Goal: Task Accomplishment & Management: Manage account settings

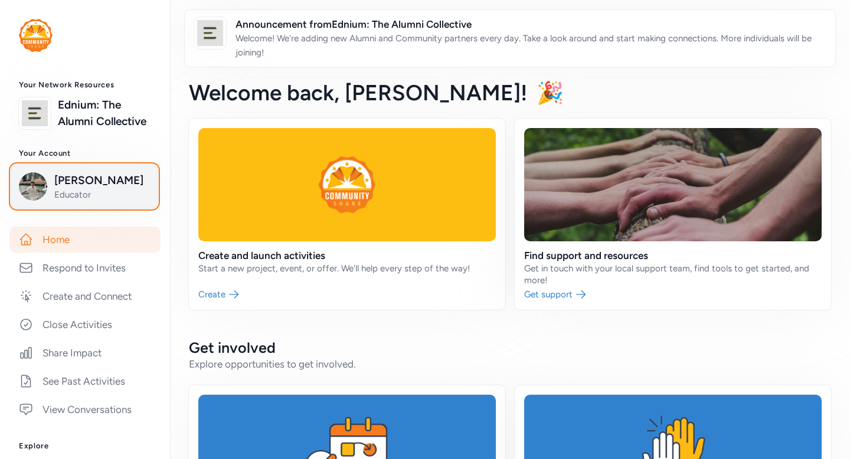
click at [122, 187] on span "[PERSON_NAME]" at bounding box center [102, 180] width 96 height 17
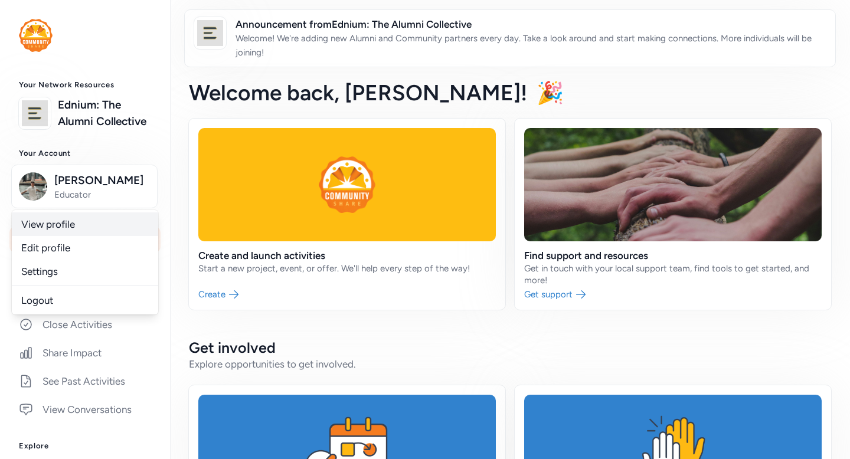
click at [113, 231] on link "View profile" at bounding box center [85, 225] width 146 height 24
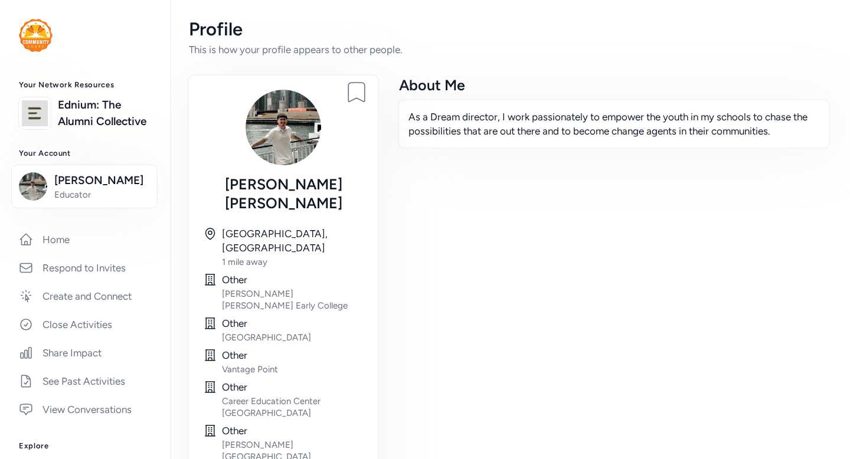
click at [422, 139] on div "As a Dream director, I work passionately to empower the youth in my schools to …" at bounding box center [614, 124] width 432 height 50
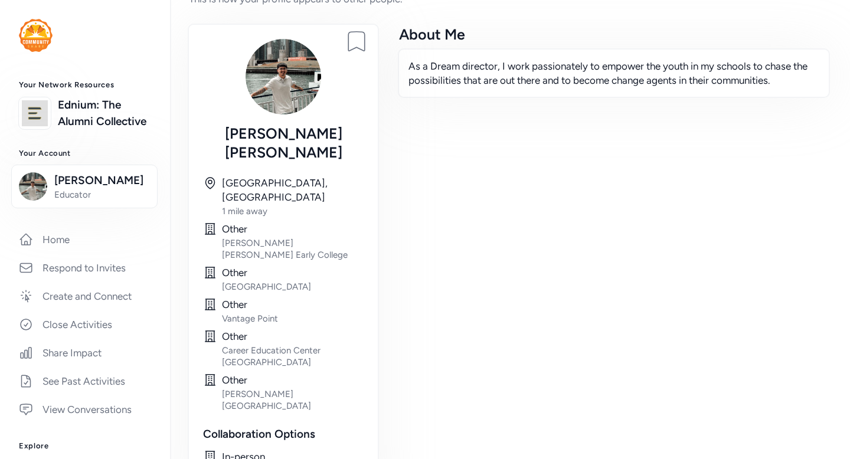
scroll to position [74, 0]
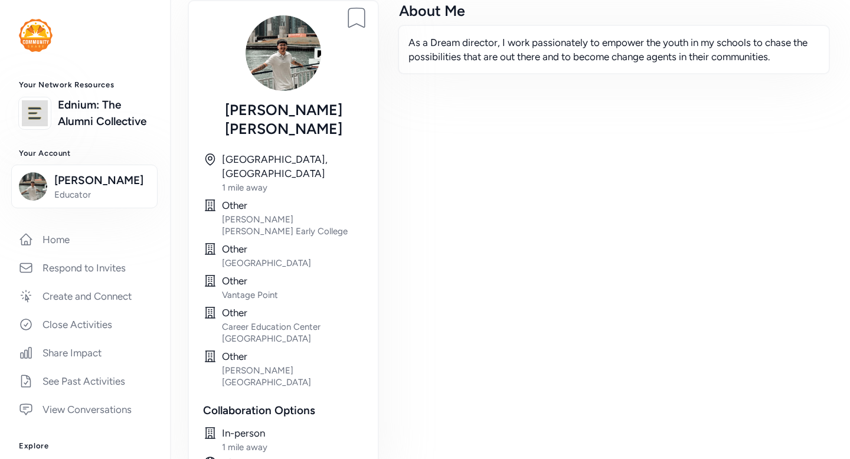
click at [292, 321] on div "Career Education Center Early College" at bounding box center [293, 333] width 142 height 24
click at [237, 456] on div "Virtual" at bounding box center [293, 463] width 142 height 14
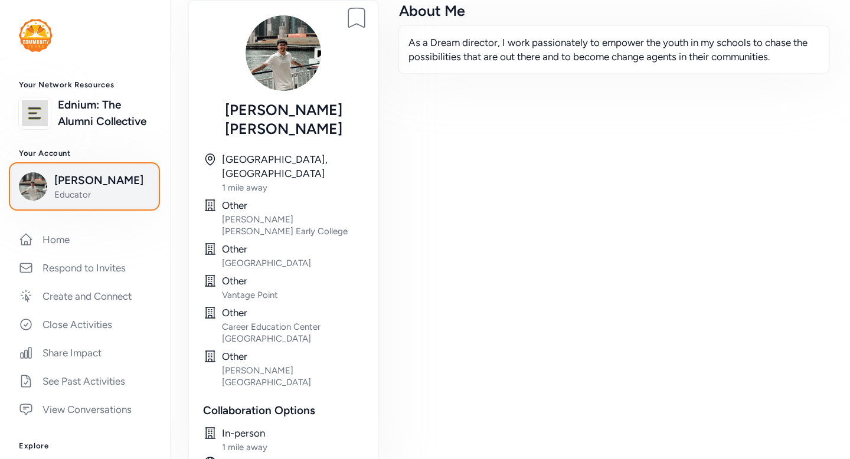
click at [42, 175] on div "Joseph Ortega Educator" at bounding box center [84, 186] width 131 height 28
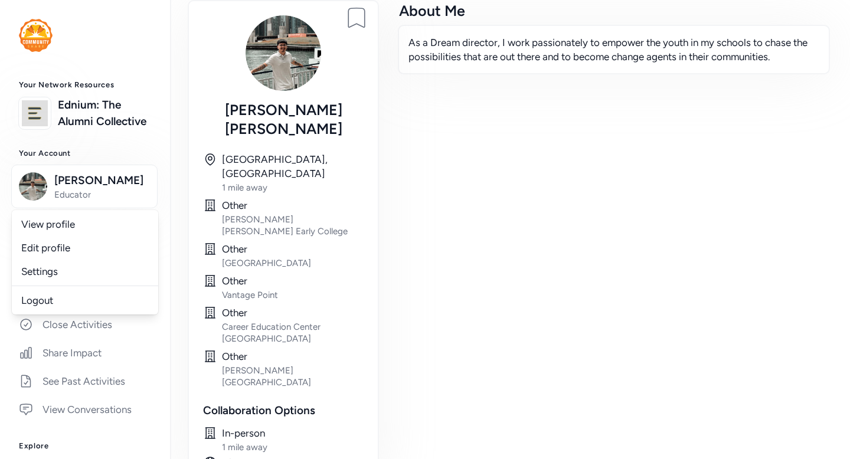
scroll to position [0, 0]
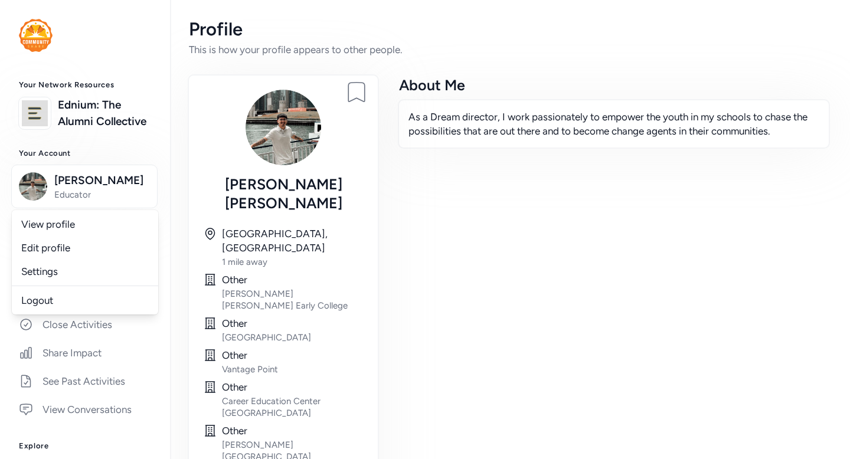
click at [43, 42] on img at bounding box center [36, 35] width 34 height 33
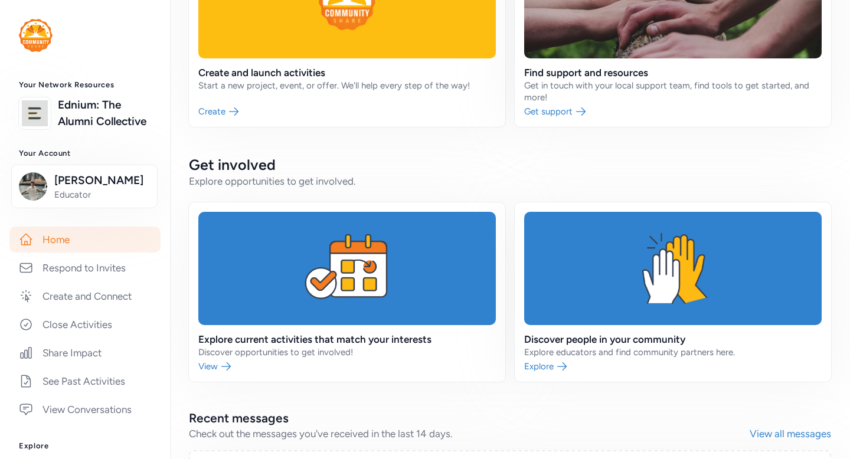
scroll to position [413, 0]
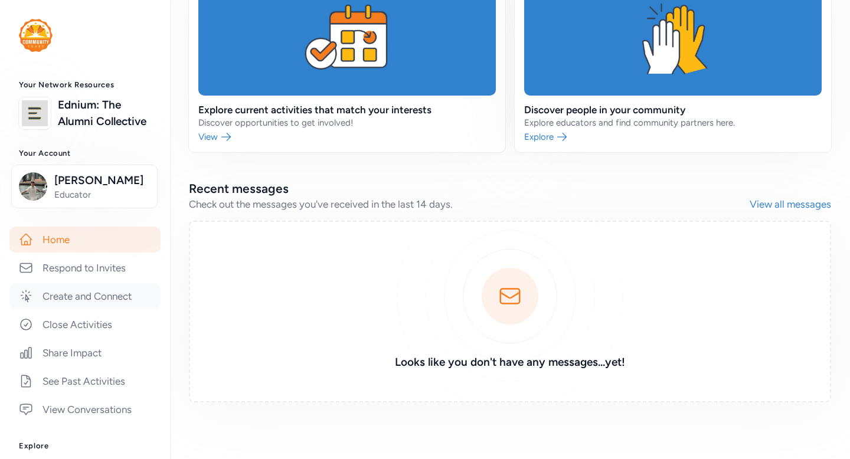
click at [107, 307] on link "Create and Connect" at bounding box center [84, 296] width 151 height 26
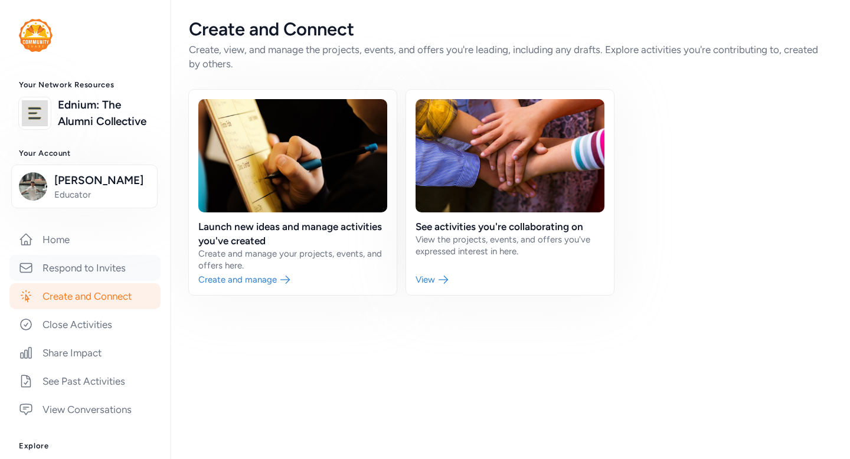
click at [109, 266] on link "Respond to Invites" at bounding box center [84, 268] width 151 height 26
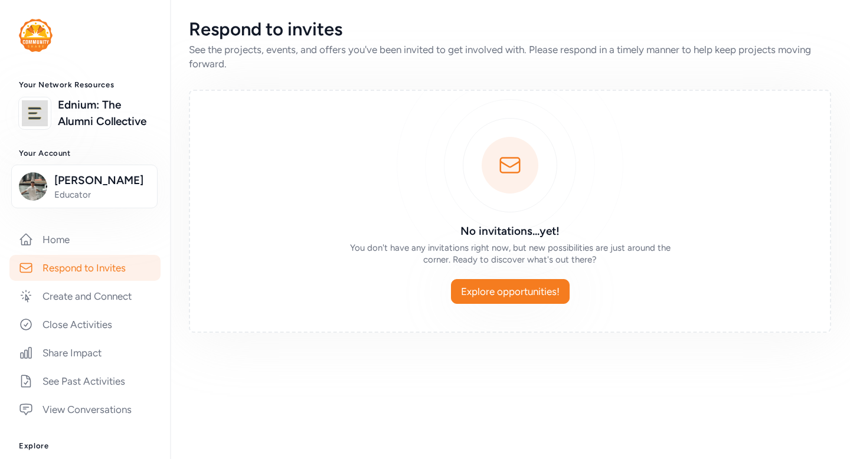
click at [106, 223] on div "Your Network Resources Ednium: The Alumni Collective Your Account Joseph Ortega…" at bounding box center [85, 392] width 170 height 625
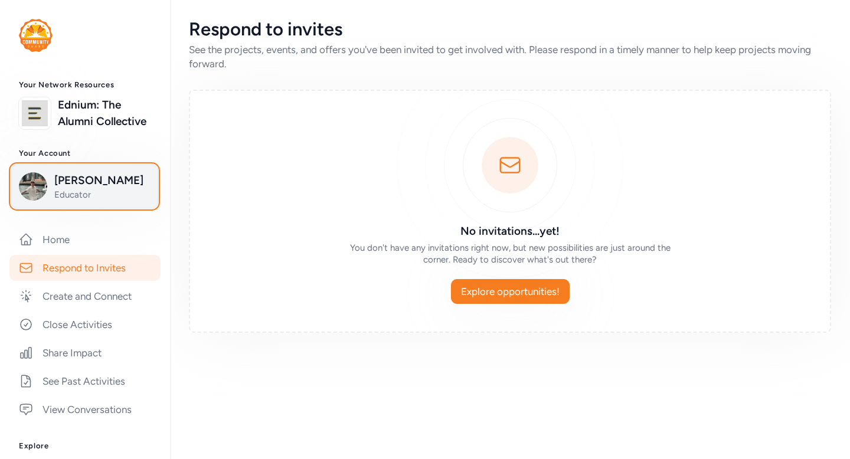
click at [114, 184] on span "Joseph Ortega" at bounding box center [102, 180] width 96 height 17
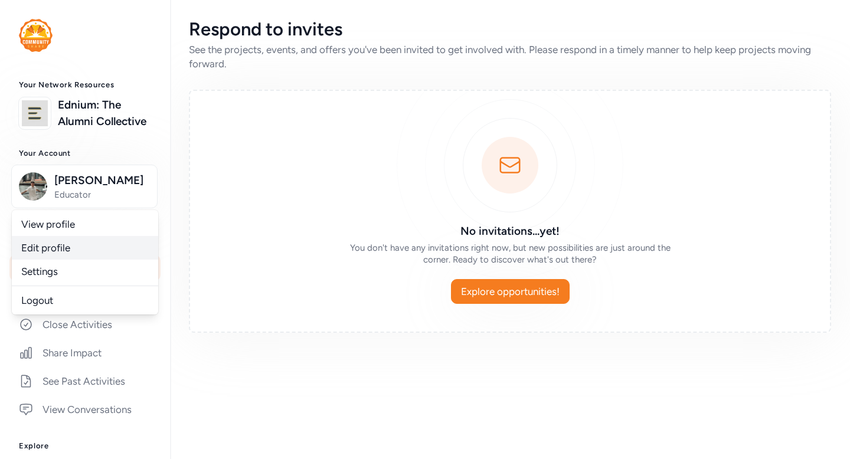
click at [90, 255] on link "Edit profile" at bounding box center [85, 248] width 146 height 24
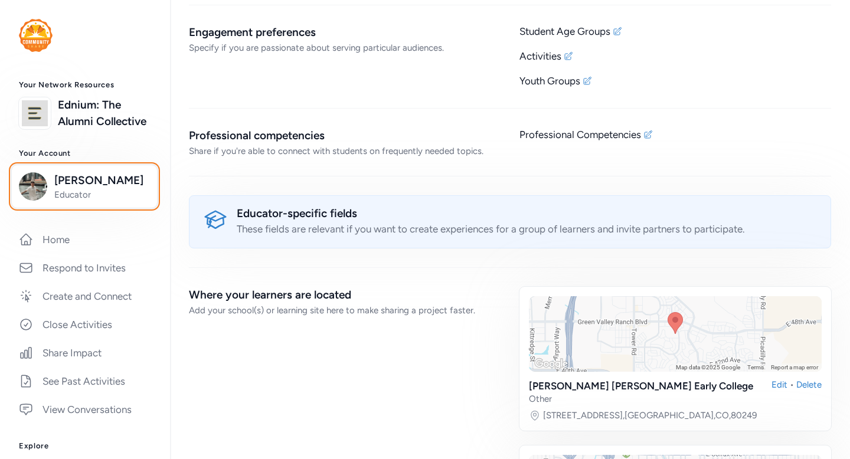
scroll to position [781, 0]
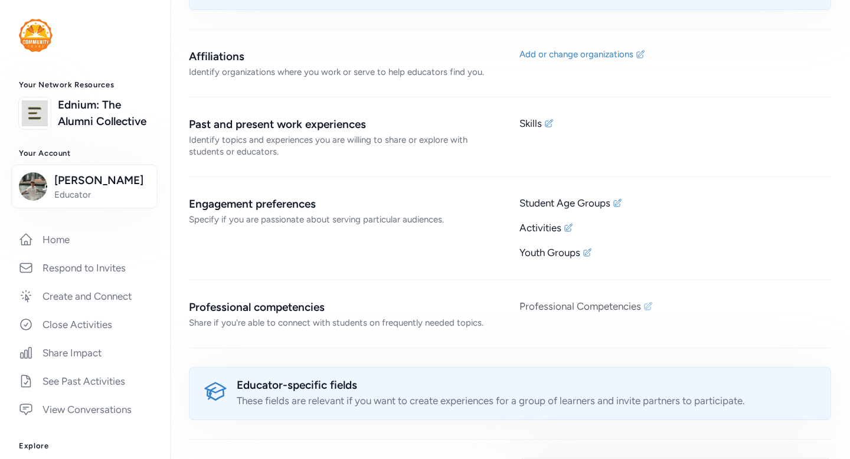
click at [560, 299] on div "Professional Competencies" at bounding box center [581, 306] width 122 height 14
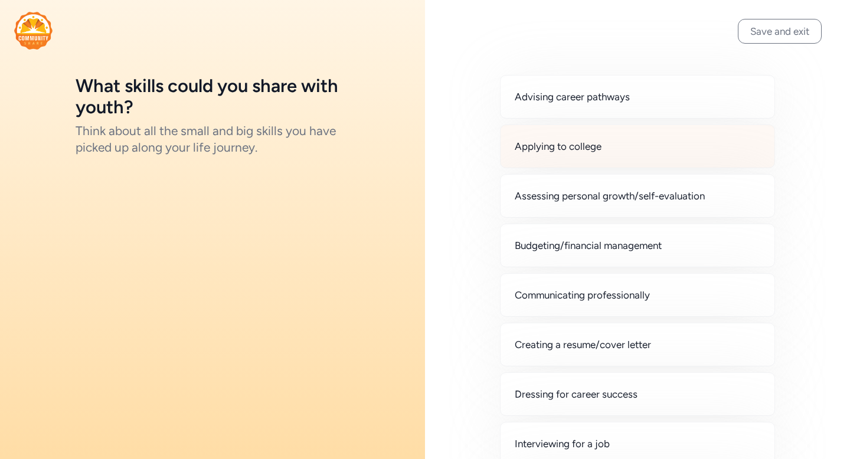
click at [550, 149] on span "Applying to college" at bounding box center [558, 146] width 87 height 14
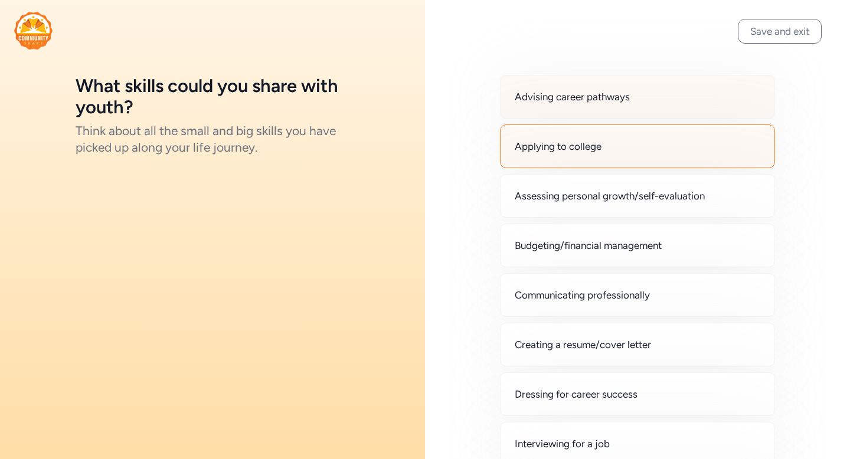
click at [571, 108] on div "Advising career pathways" at bounding box center [637, 97] width 275 height 44
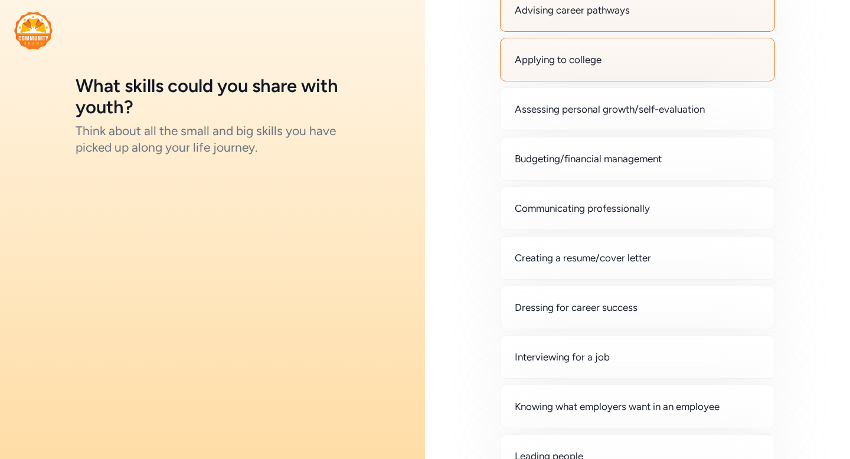
scroll to position [93, 0]
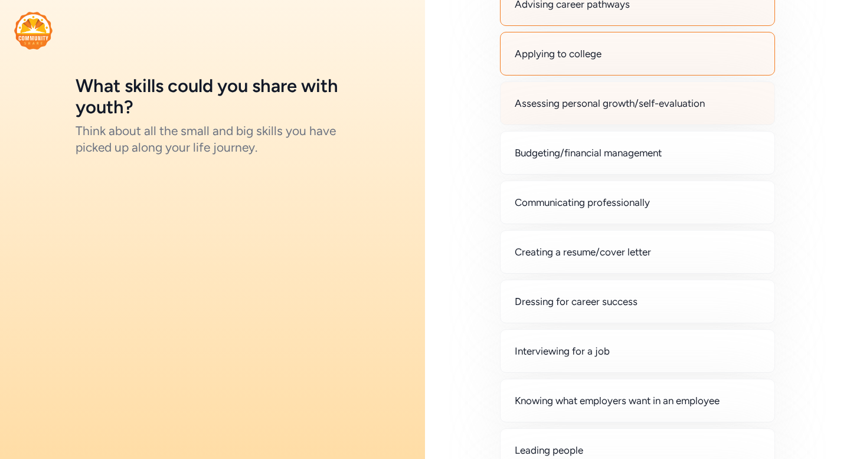
click at [553, 111] on div "Assessing personal growth/self-evaluation" at bounding box center [637, 103] width 275 height 44
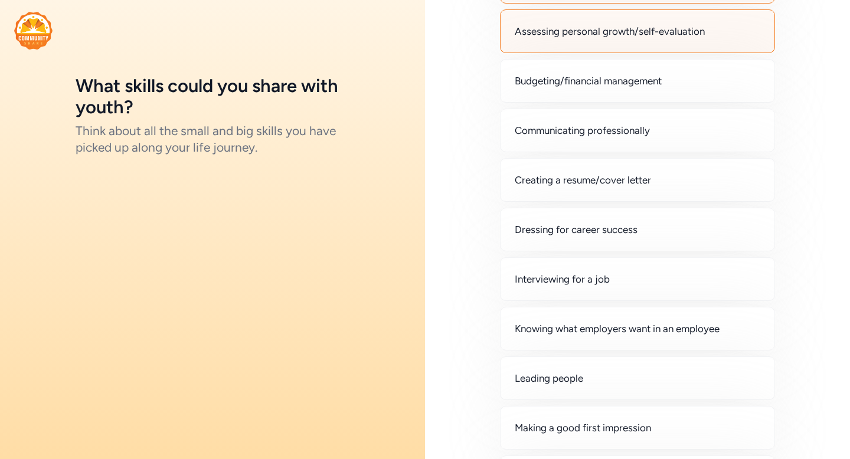
scroll to position [173, 0]
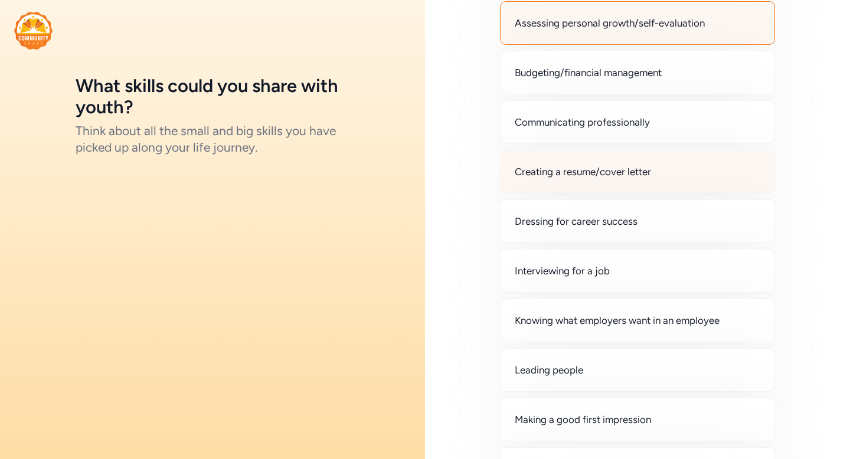
click at [559, 172] on span "Creating a resume/cover letter" at bounding box center [583, 172] width 136 height 14
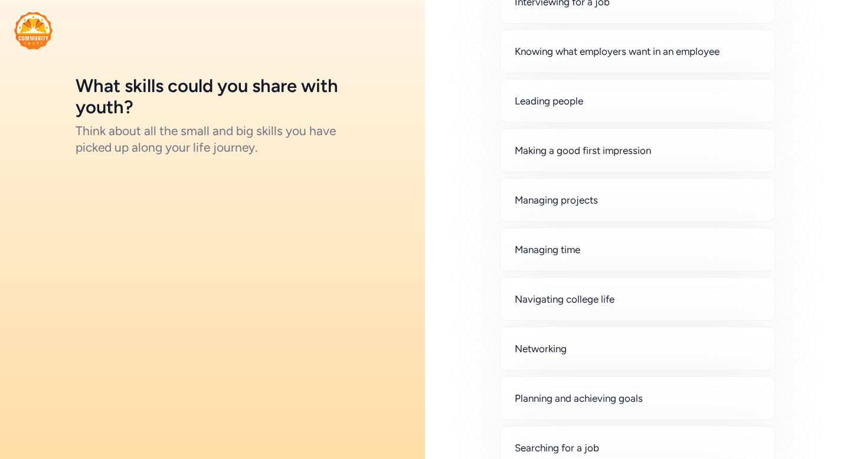
scroll to position [449, 0]
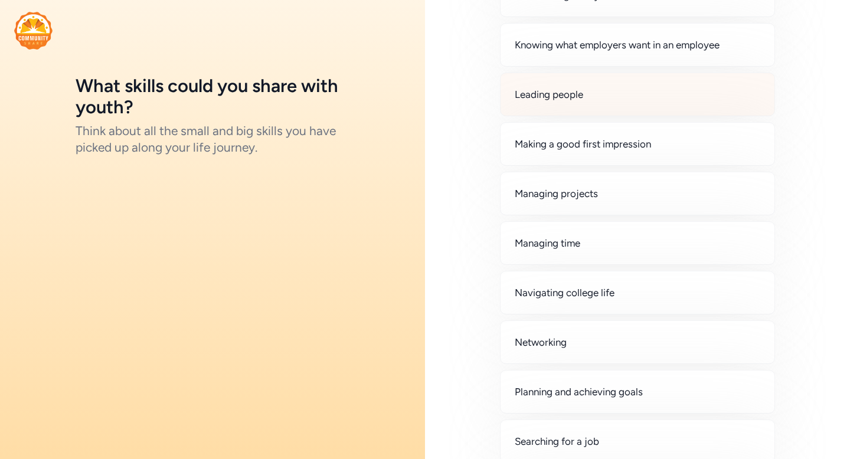
click at [542, 113] on div "Leading people" at bounding box center [637, 95] width 275 height 44
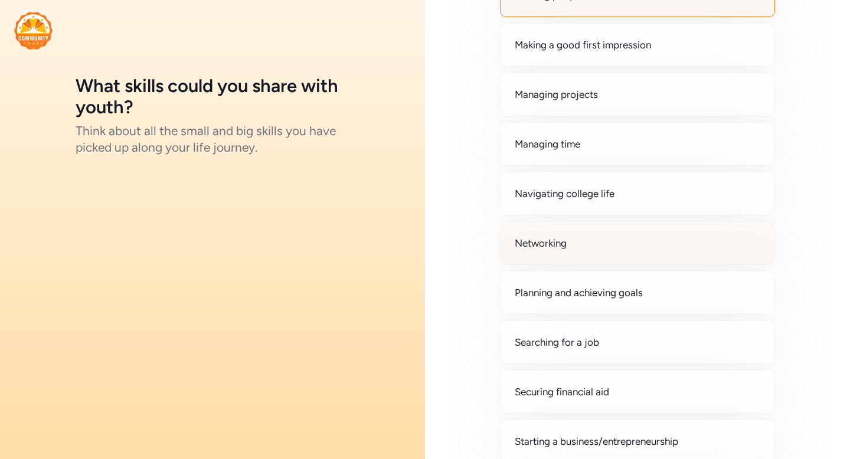
scroll to position [579, 0]
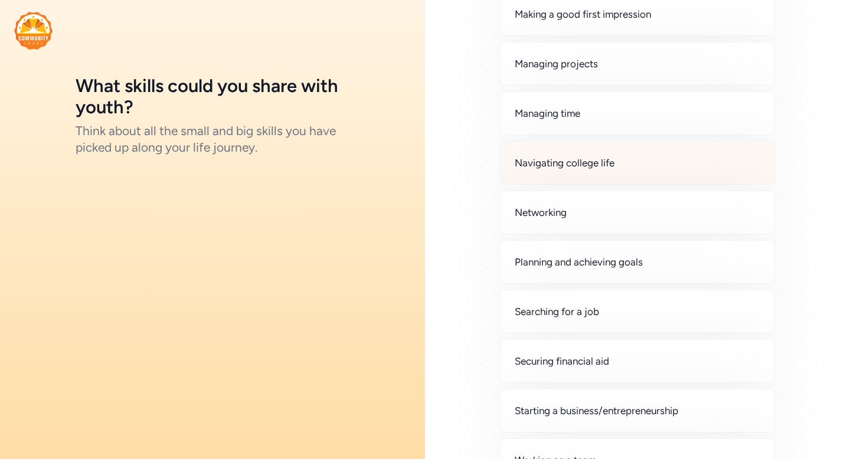
click at [531, 174] on div "Navigating college life" at bounding box center [637, 163] width 275 height 44
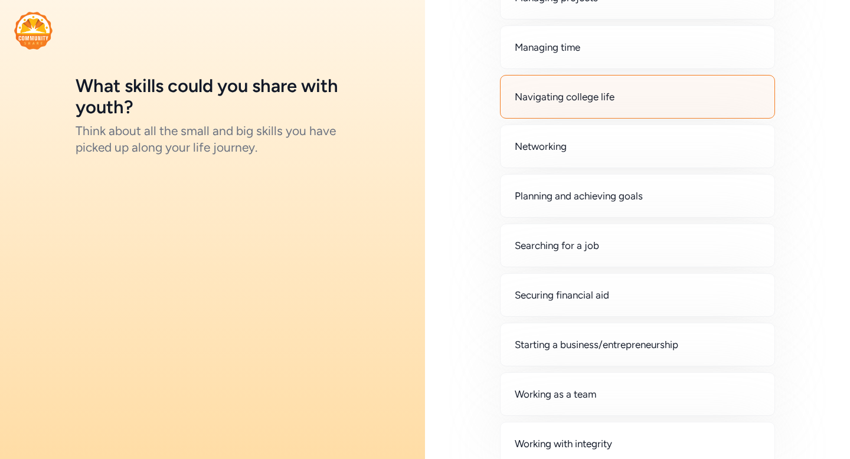
scroll to position [670, 0]
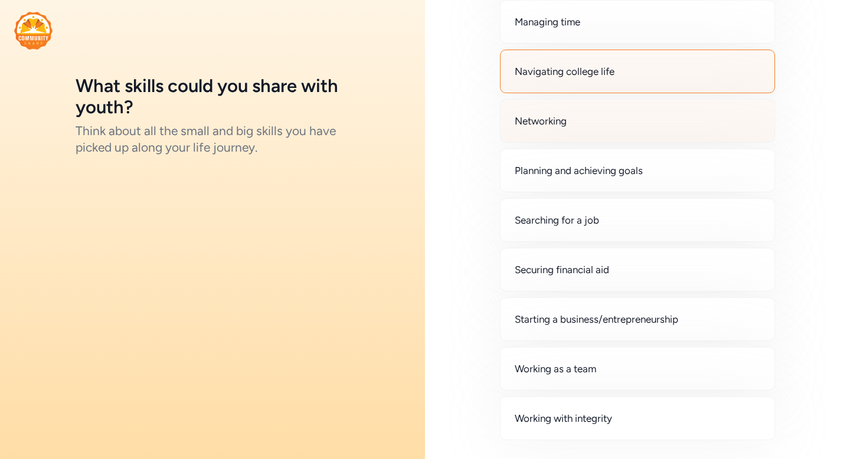
click at [538, 128] on div "Networking" at bounding box center [637, 121] width 275 height 44
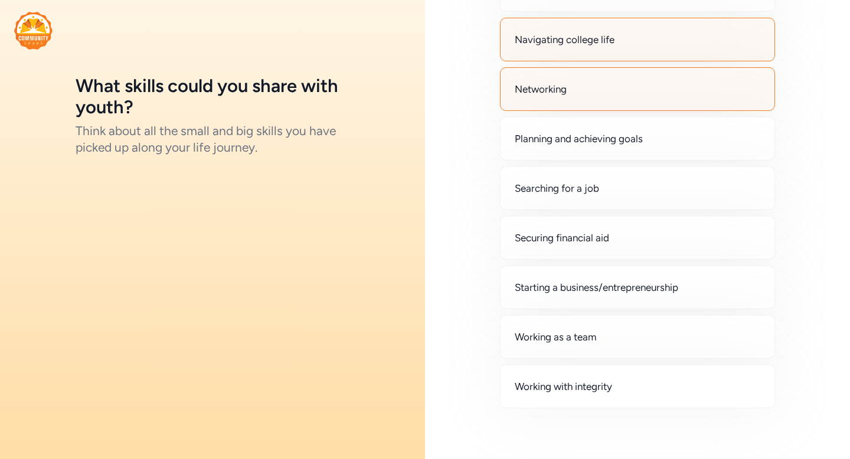
scroll to position [726, 0]
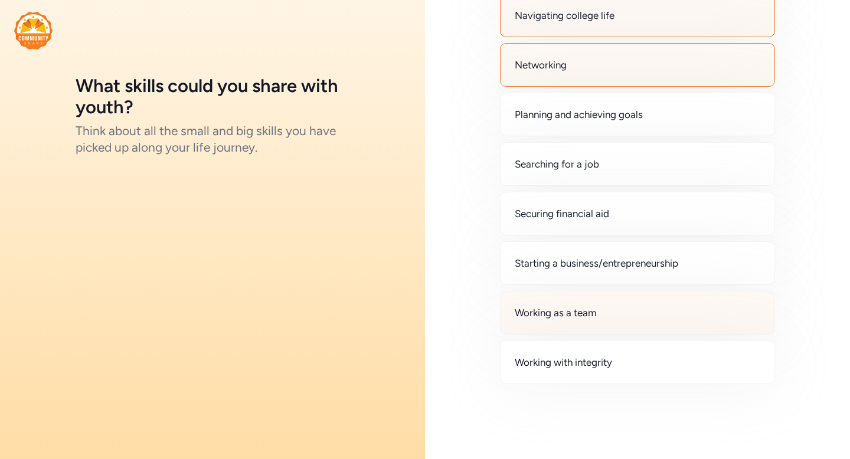
click at [526, 319] on span "Working as a team" at bounding box center [555, 313] width 81 height 14
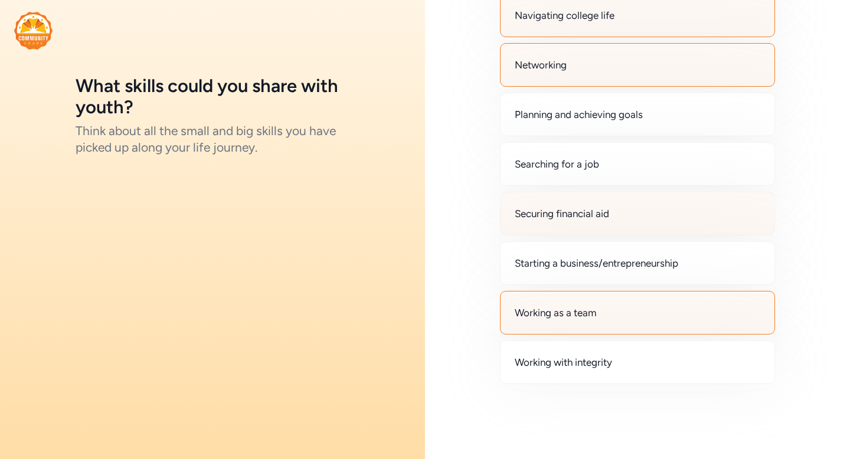
click at [532, 227] on div "Securing financial aid" at bounding box center [637, 214] width 275 height 44
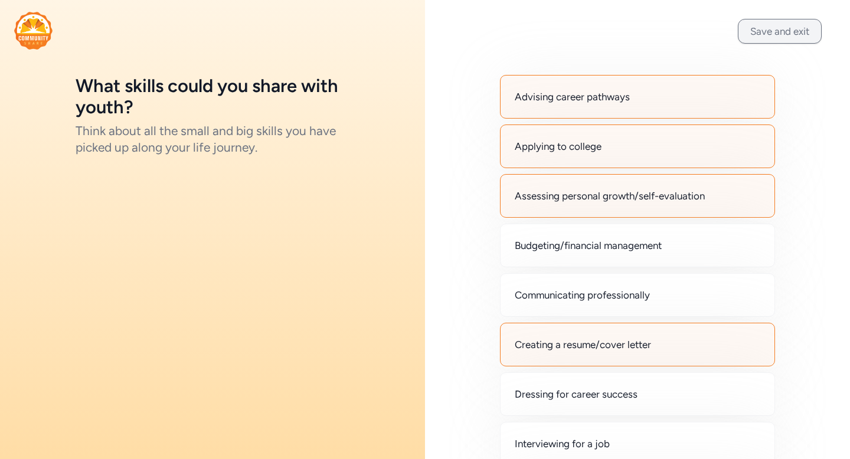
click at [768, 25] on button "Save and exit" at bounding box center [780, 31] width 84 height 25
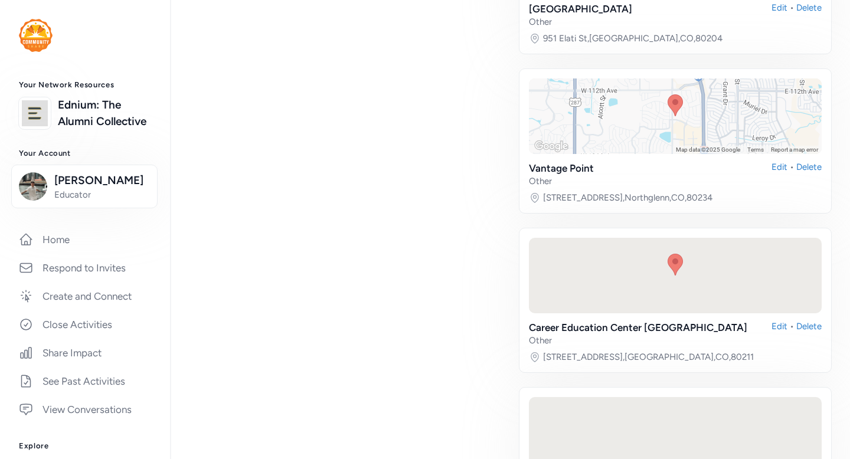
scroll to position [2063, 0]
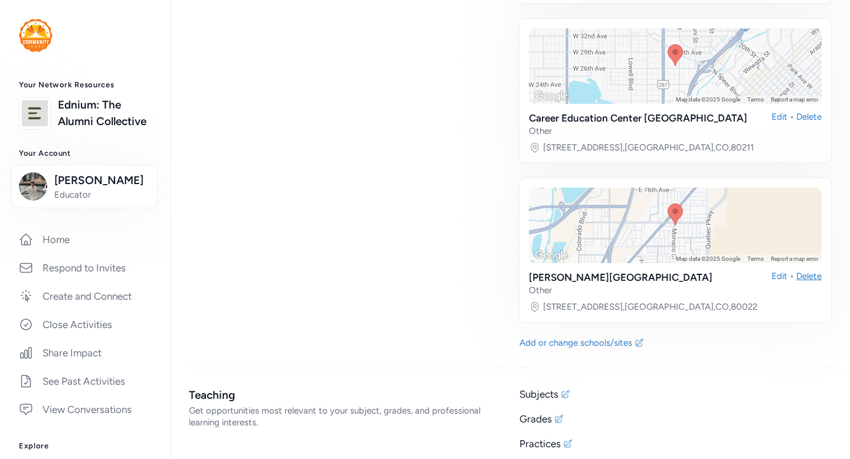
click at [818, 270] on div "Delete" at bounding box center [809, 283] width 25 height 26
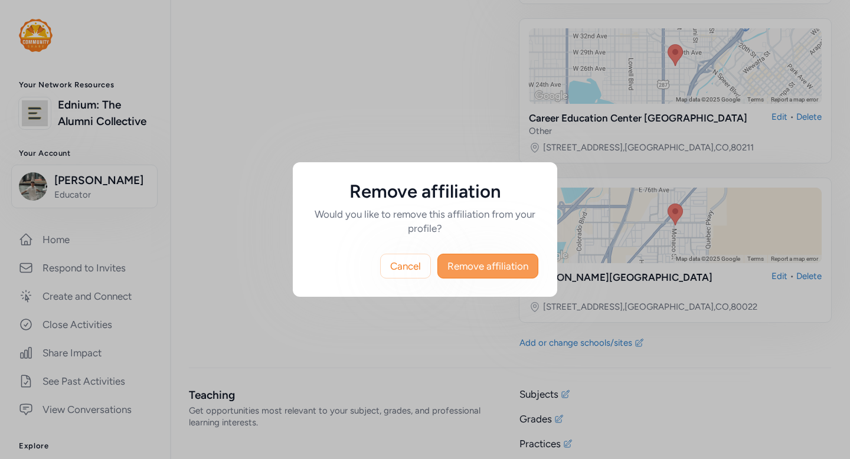
click at [494, 262] on span "Remove affiliation" at bounding box center [488, 266] width 81 height 14
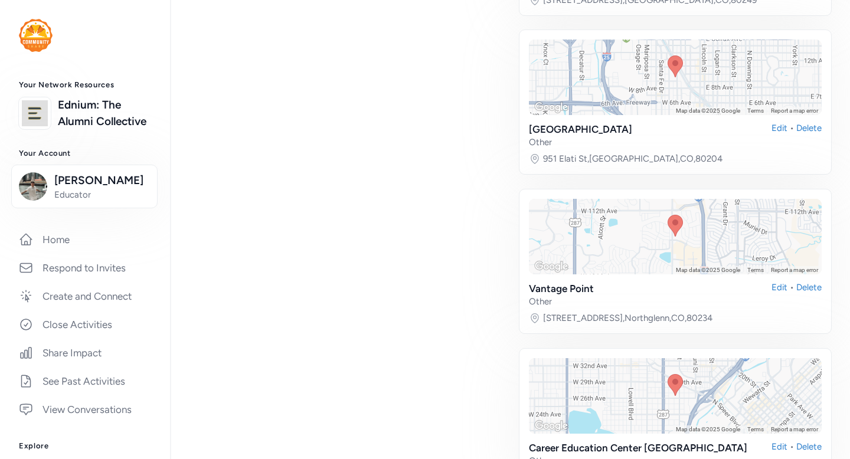
scroll to position [1729, 0]
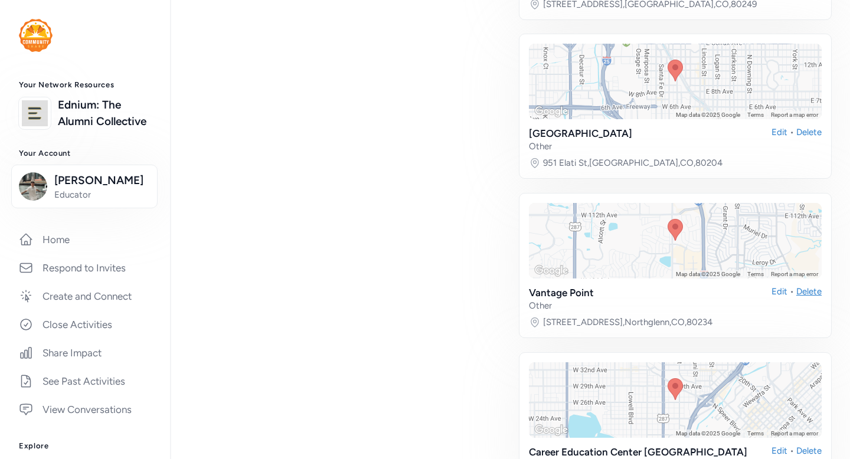
click at [806, 286] on div "Delete" at bounding box center [809, 299] width 25 height 26
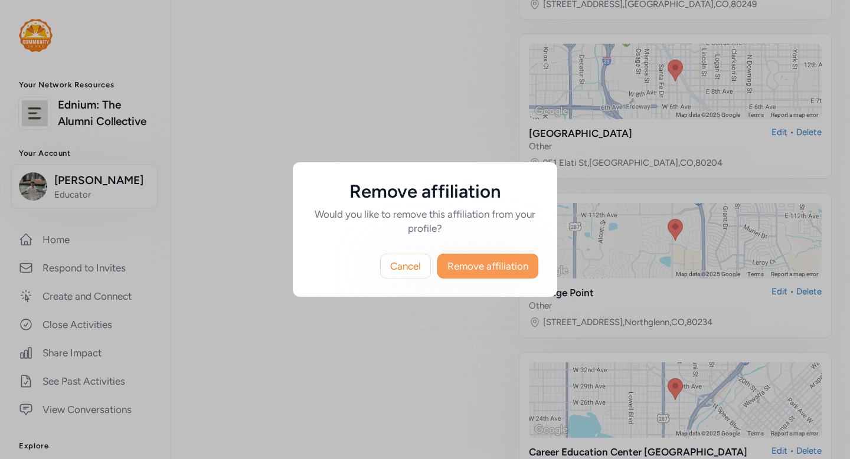
click at [468, 269] on span "Remove affiliation" at bounding box center [488, 266] width 81 height 14
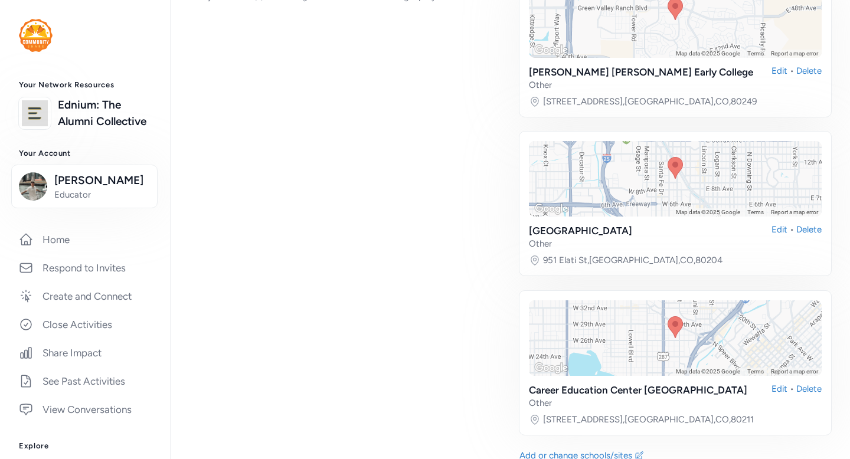
scroll to position [1744, 0]
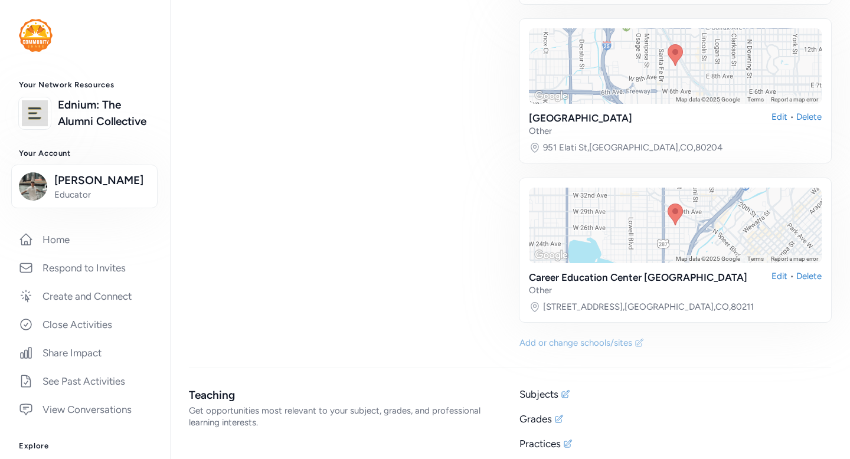
click at [573, 337] on div "Add or change schools/sites" at bounding box center [576, 343] width 113 height 12
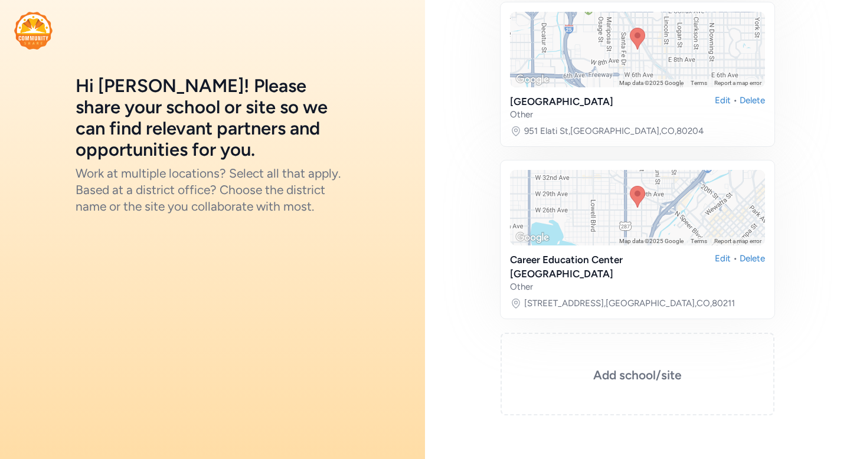
scroll to position [249, 0]
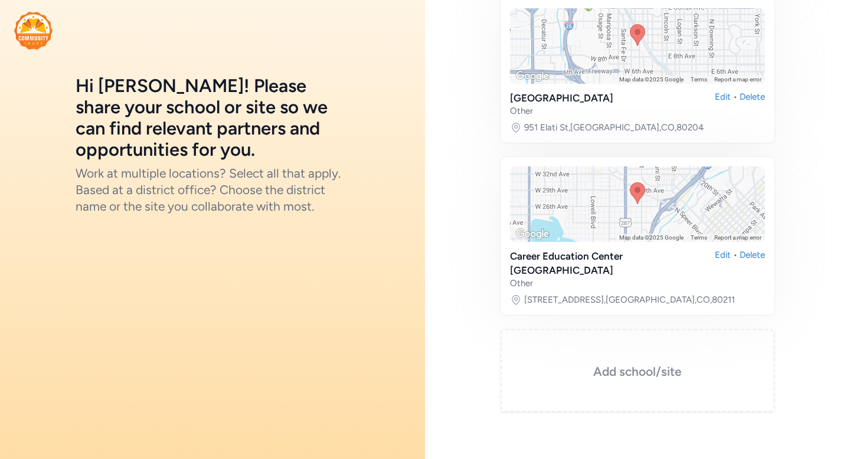
click at [603, 364] on h3 "Add school/site" at bounding box center [637, 372] width 215 height 17
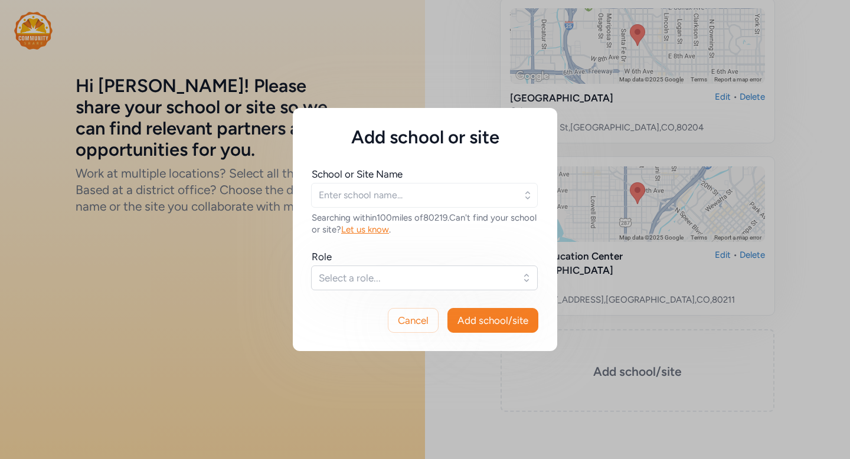
click at [462, 294] on div "Cancel Add school/site" at bounding box center [425, 320] width 265 height 61
click at [429, 211] on div "School or Site Name Searching within 100 miles of 80219 . Can't find your schoo…" at bounding box center [425, 201] width 227 height 68
click at [429, 209] on div "School or Site Name Searching within 100 miles of 80219 . Can't find your schoo…" at bounding box center [425, 201] width 227 height 68
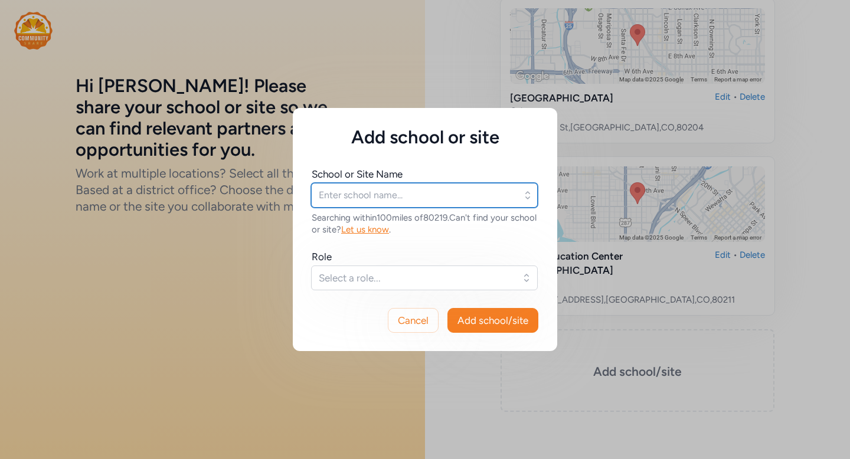
click at [430, 201] on input "text" at bounding box center [424, 195] width 227 height 25
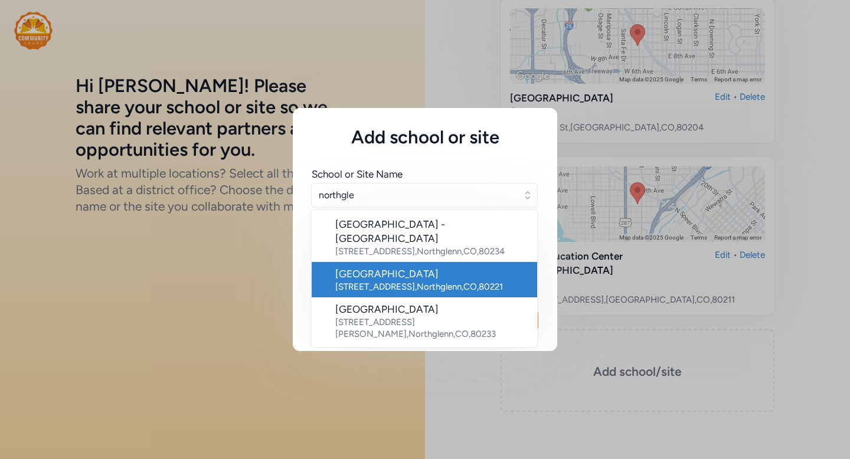
click at [405, 269] on div "Northglenn High School" at bounding box center [431, 274] width 193 height 14
type input "Northglenn High School"
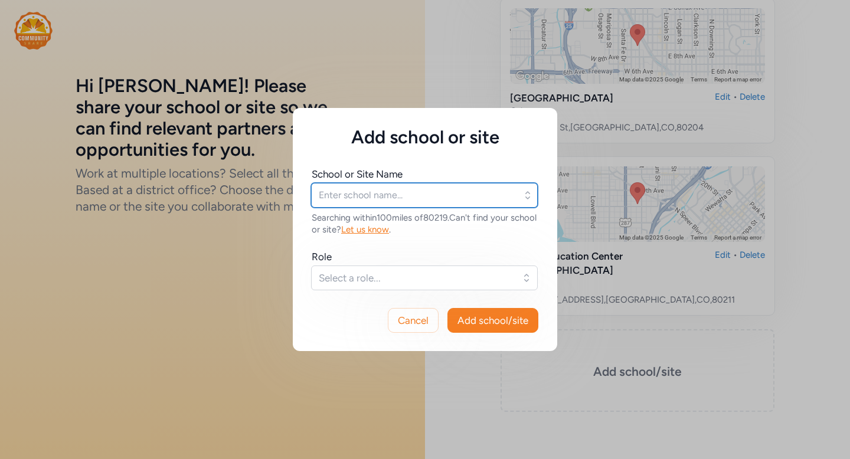
type input "Northglenn High School"
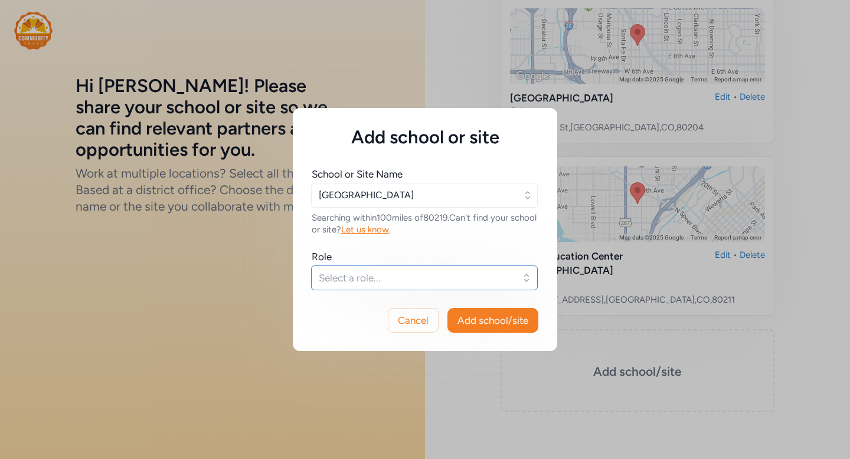
click at [405, 273] on span "Select a role..." at bounding box center [416, 278] width 195 height 14
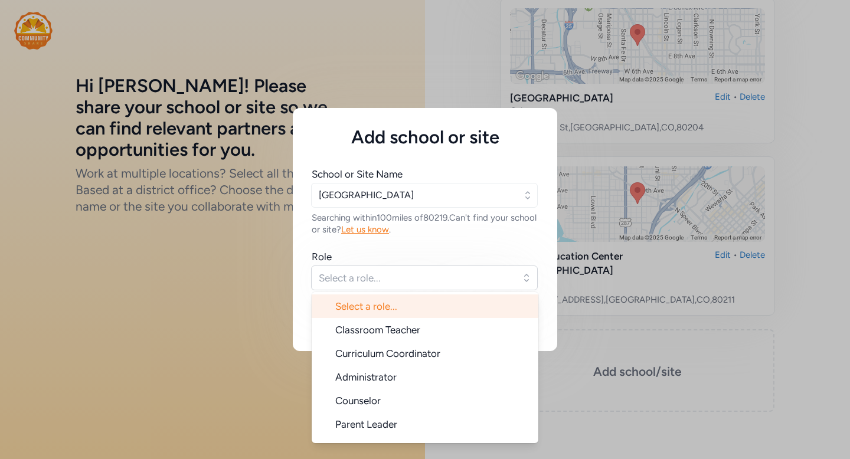
scroll to position [19, 0]
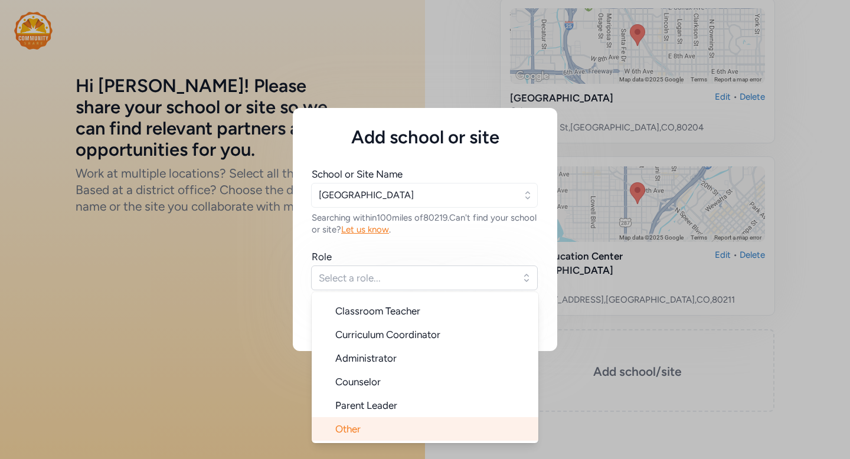
click at [408, 424] on li "Other" at bounding box center [425, 429] width 227 height 24
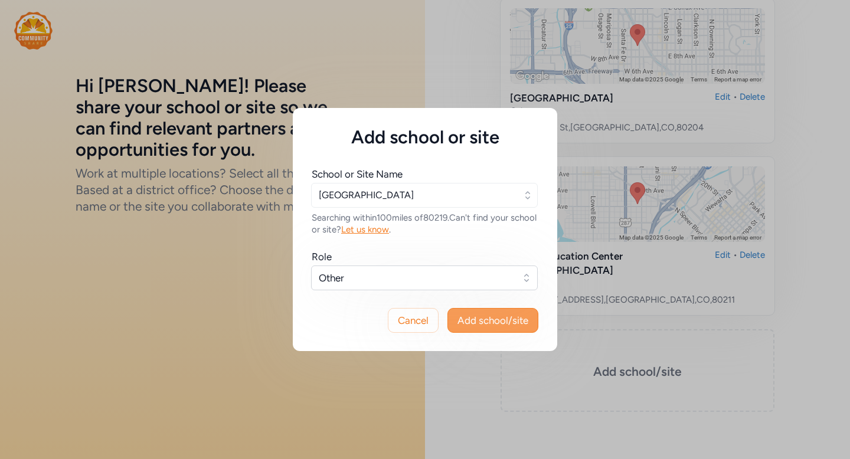
click at [487, 321] on span "Add school/site" at bounding box center [493, 321] width 71 height 14
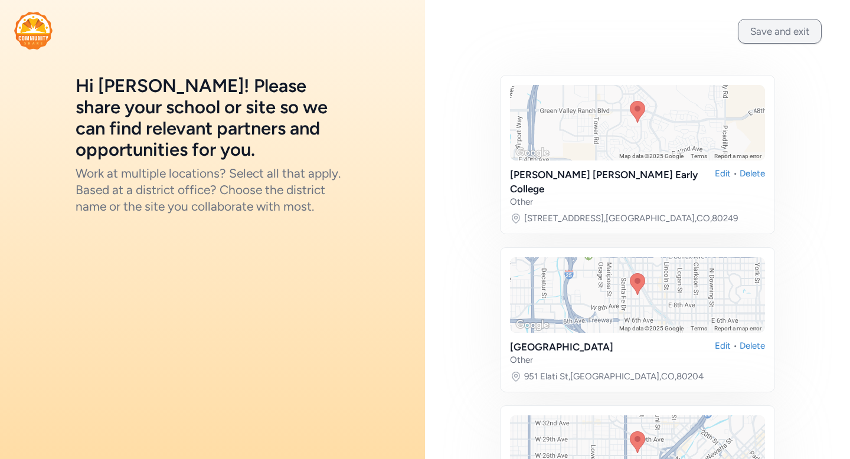
click at [786, 34] on button "Save and exit" at bounding box center [780, 31] width 84 height 25
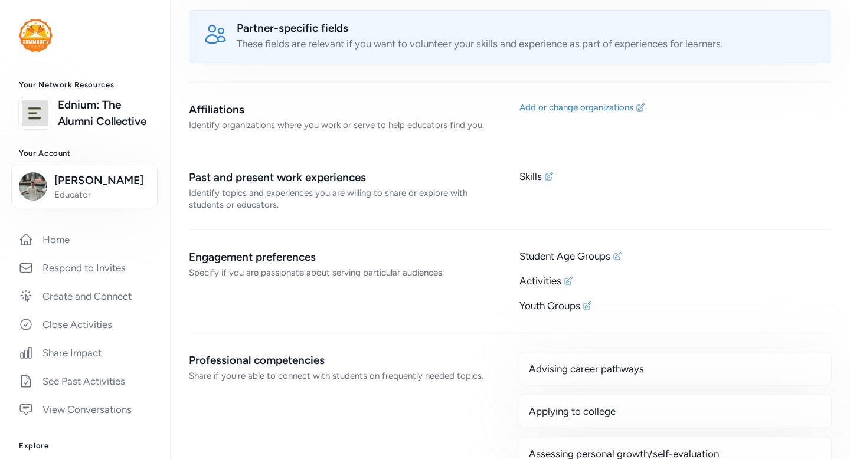
scroll to position [749, 0]
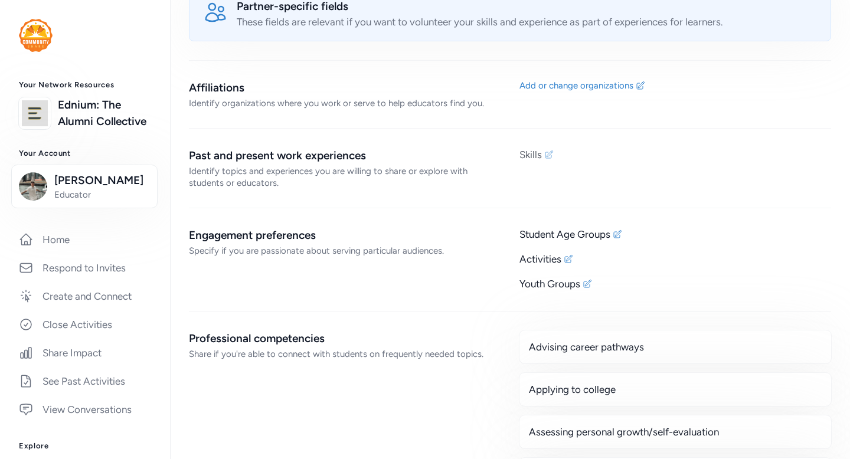
click at [534, 148] on div "Skills" at bounding box center [531, 155] width 22 height 14
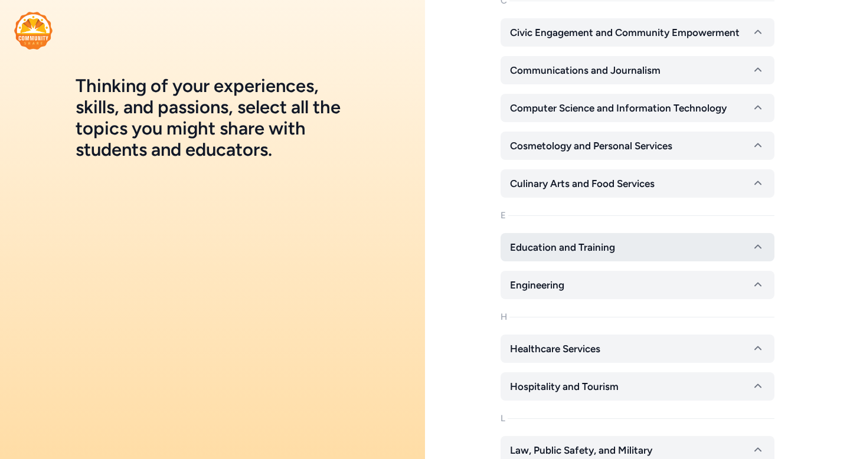
scroll to position [304, 0]
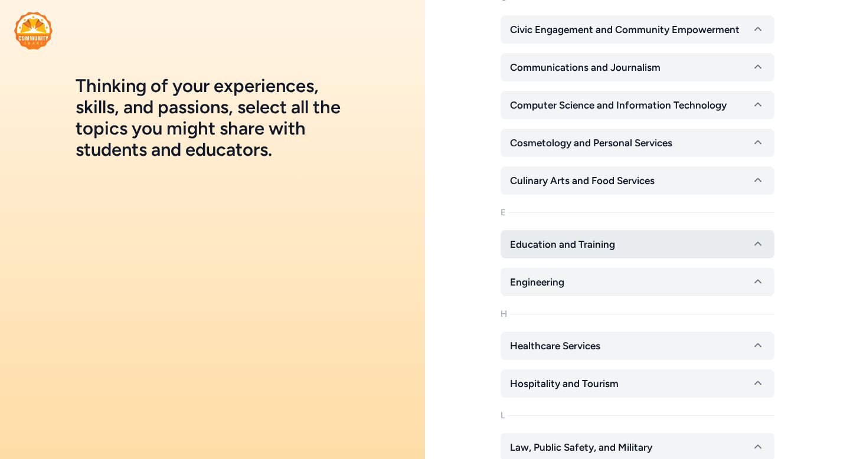
click at [573, 235] on button "Education and Training" at bounding box center [638, 244] width 274 height 28
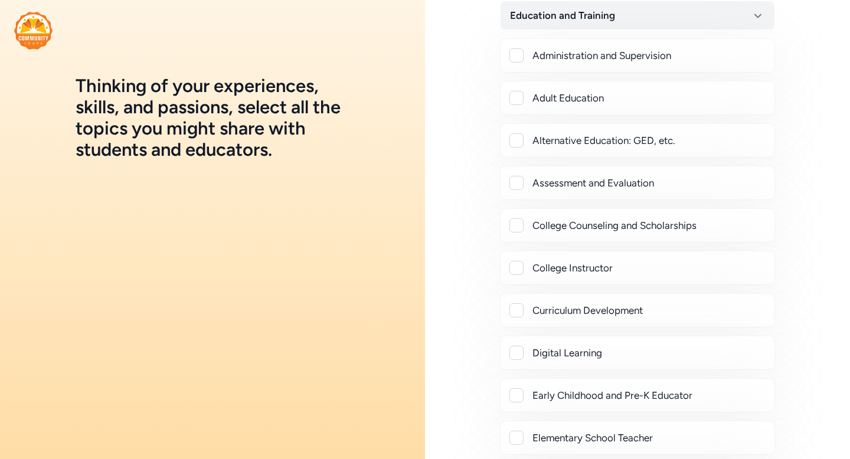
scroll to position [535, 0]
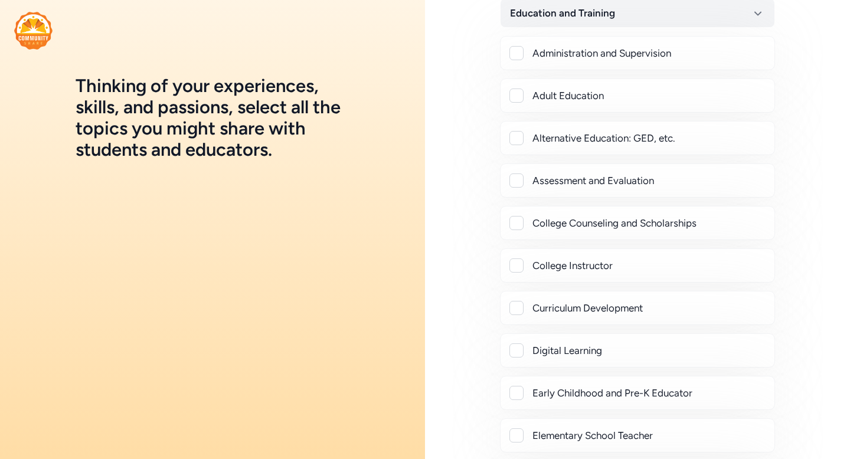
click at [601, 229] on div "College Counseling and Scholarships" at bounding box center [649, 223] width 233 height 14
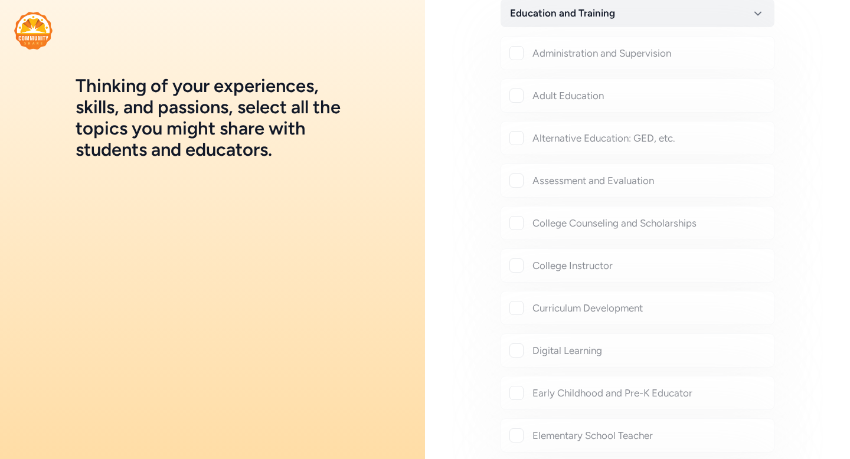
checkbox input "true"
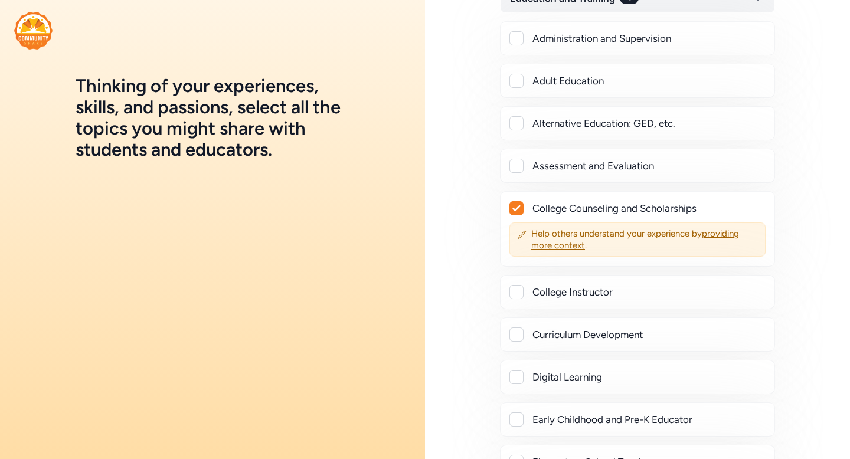
scroll to position [562, 0]
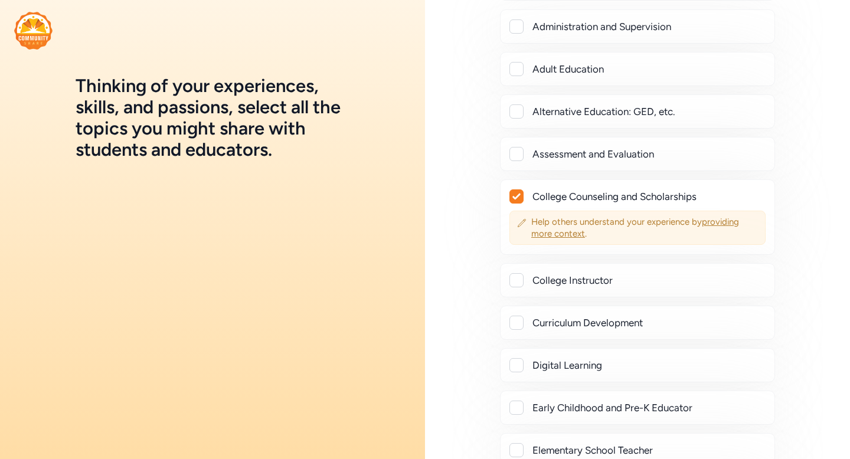
click at [567, 243] on div "Help others understand your experience by providing more context ." at bounding box center [638, 228] width 256 height 34
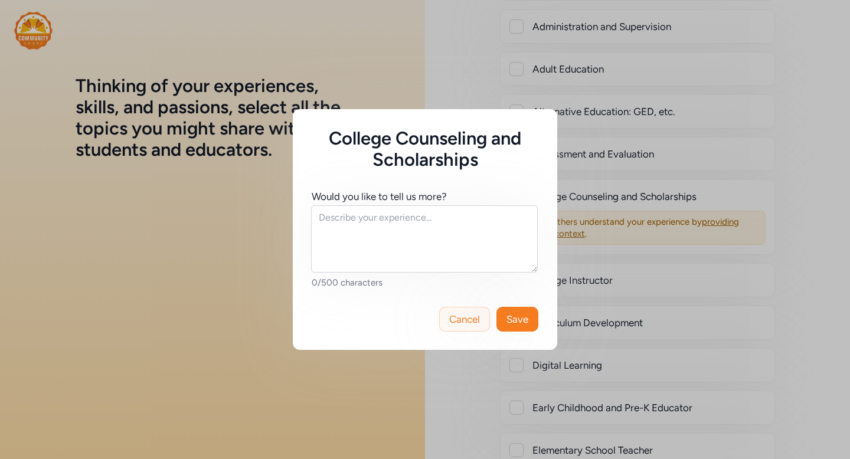
click at [484, 321] on button "Cancel" at bounding box center [464, 319] width 51 height 25
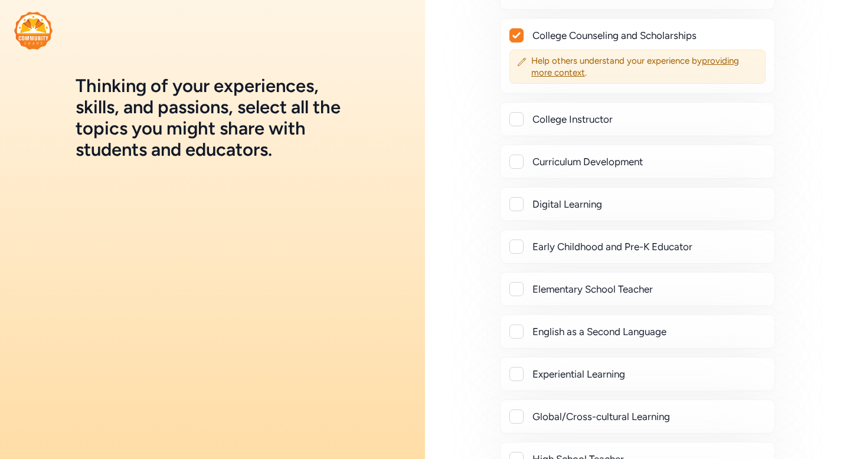
scroll to position [722, 0]
click at [514, 166] on div at bounding box center [517, 163] width 14 height 14
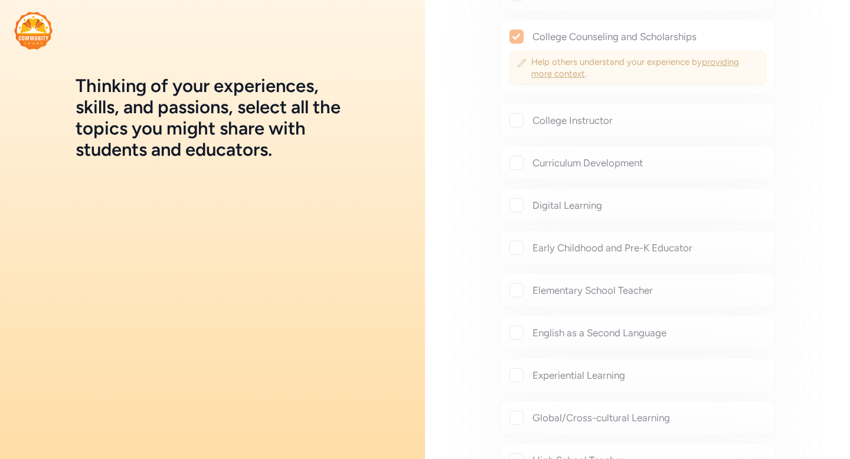
checkbox input "true"
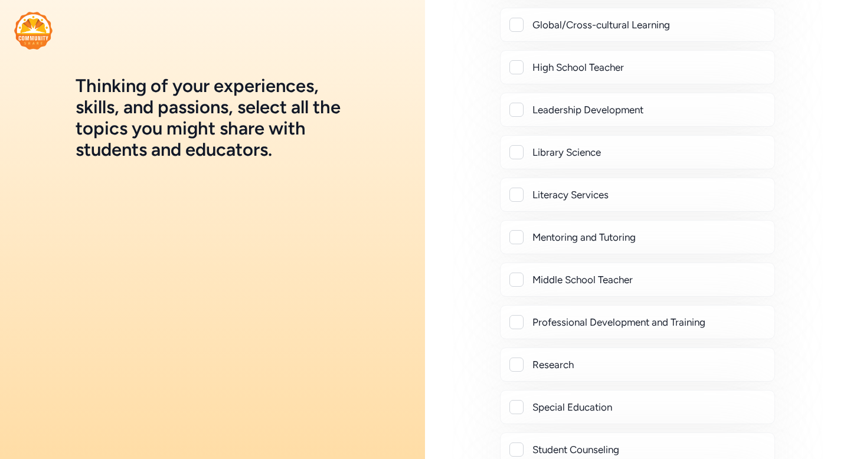
scroll to position [1157, 0]
click at [517, 103] on div at bounding box center [517, 109] width 14 height 14
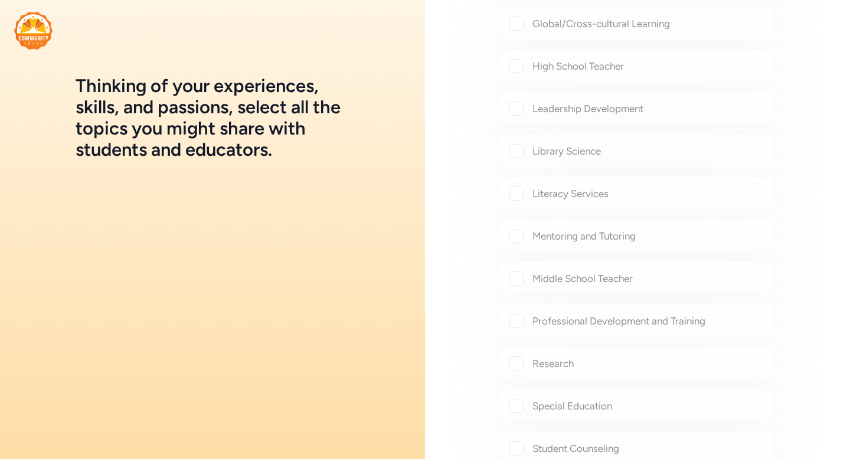
checkbox input "true"
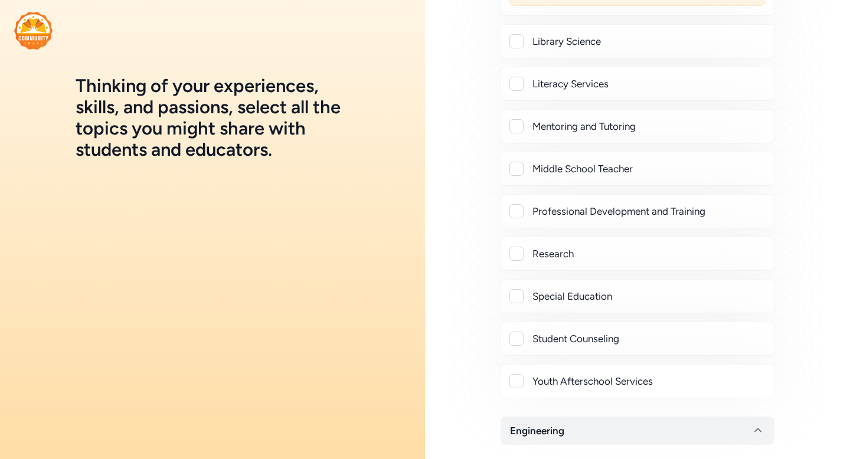
scroll to position [1327, 0]
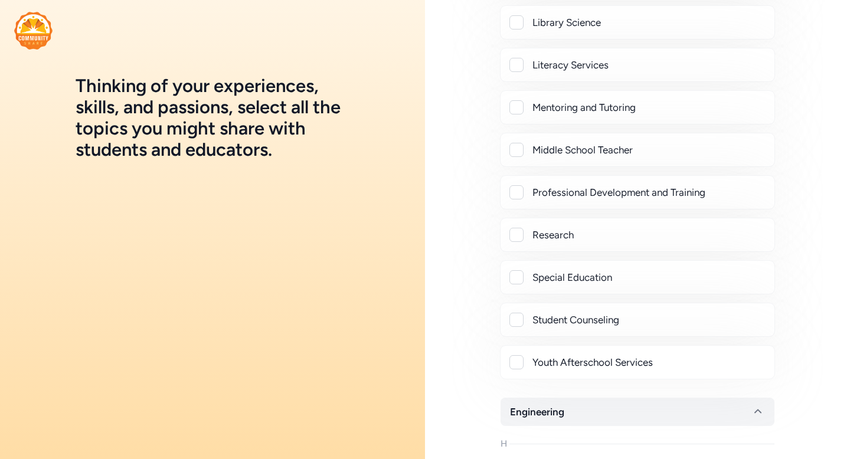
click at [518, 116] on div "Mentoring and Tutoring" at bounding box center [637, 107] width 275 height 34
click at [518, 111] on div at bounding box center [517, 107] width 14 height 14
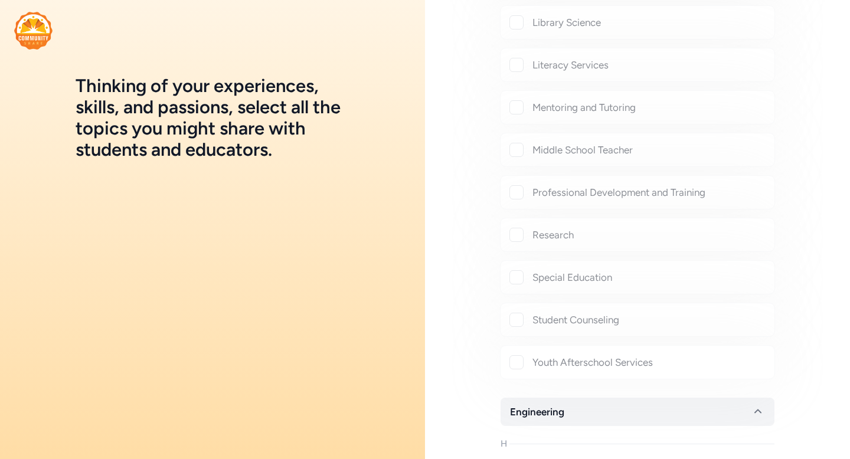
checkbox input "true"
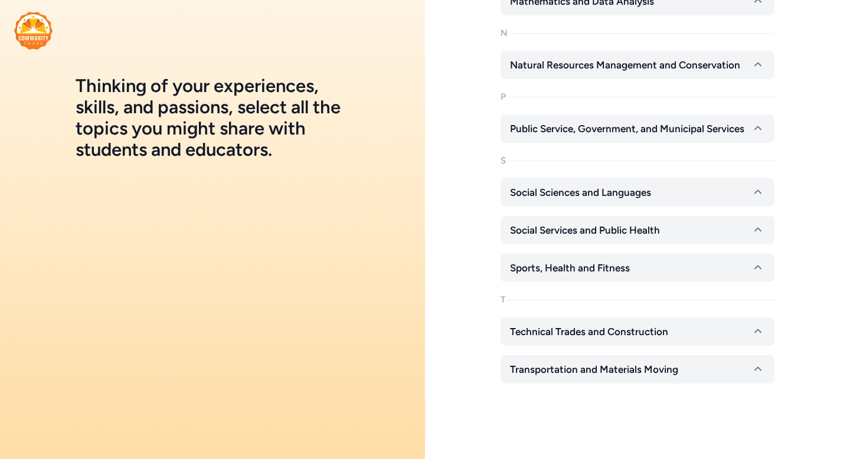
scroll to position [2119, 0]
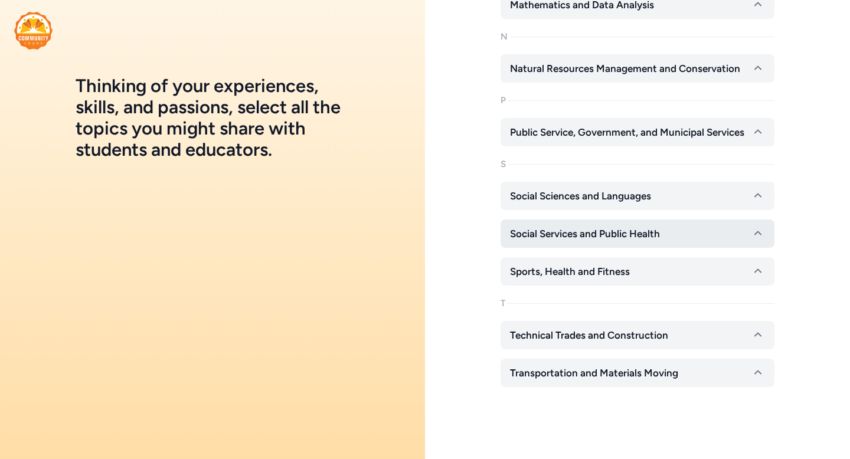
click at [613, 231] on span "Social Services and Public Health" at bounding box center [585, 234] width 150 height 14
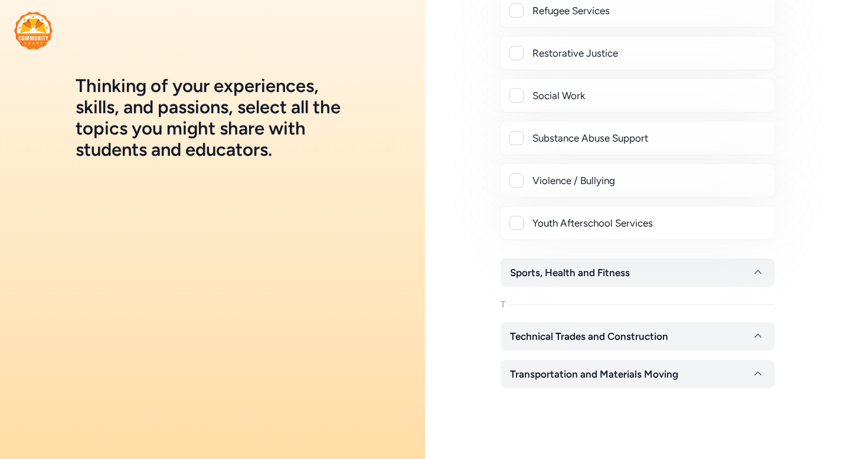
scroll to position [2895, 0]
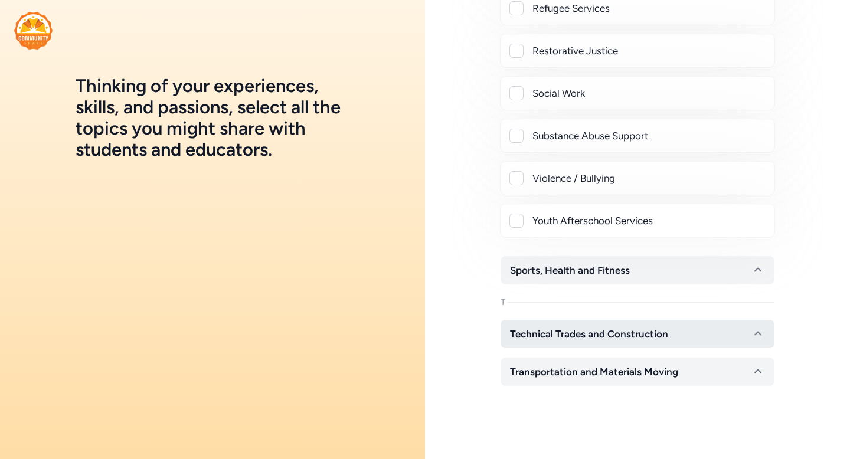
click at [589, 334] on span "Technical Trades and Construction" at bounding box center [589, 334] width 158 height 14
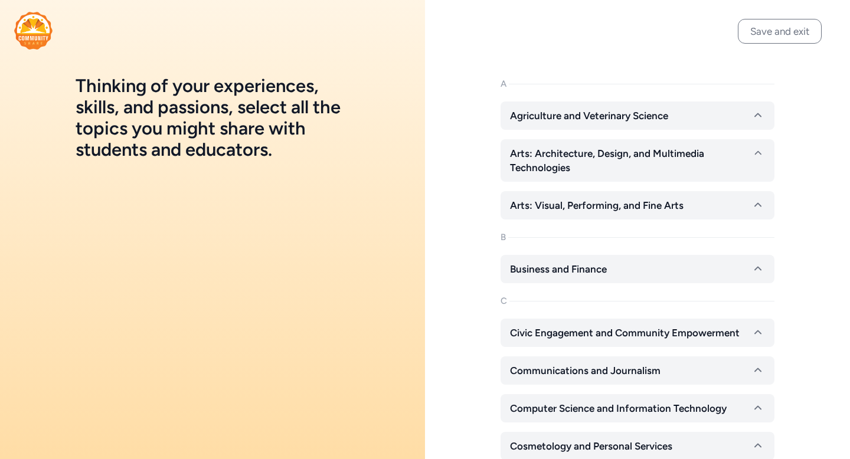
scroll to position [13, 0]
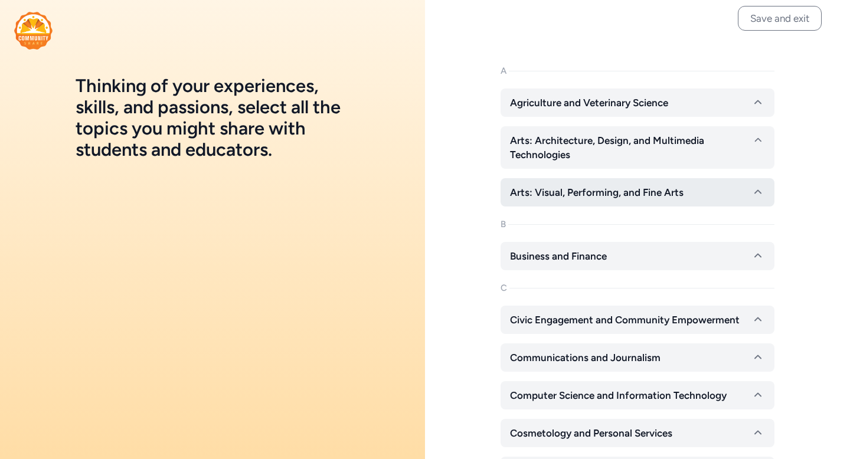
click at [611, 198] on span "Arts: Visual, Performing, and Fine Arts" at bounding box center [597, 192] width 174 height 14
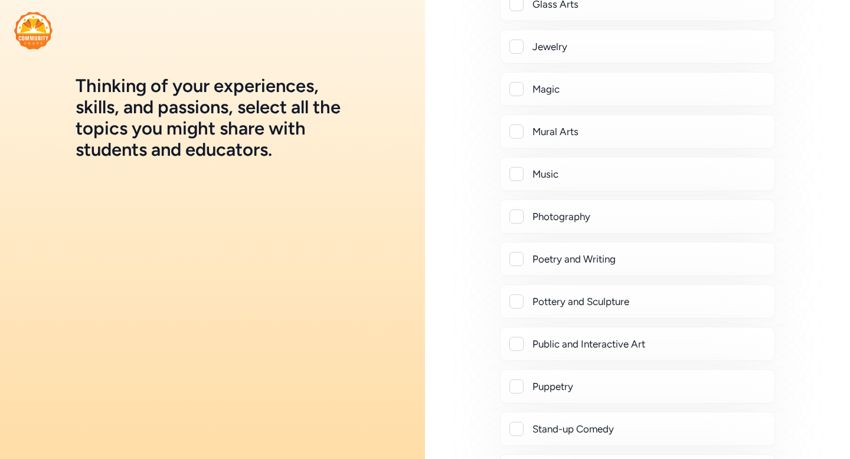
scroll to position [493, 0]
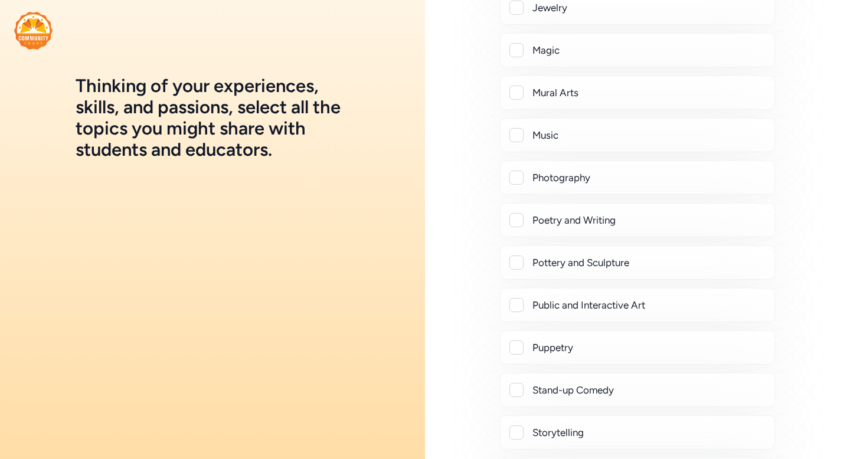
click at [516, 224] on div at bounding box center [517, 220] width 14 height 14
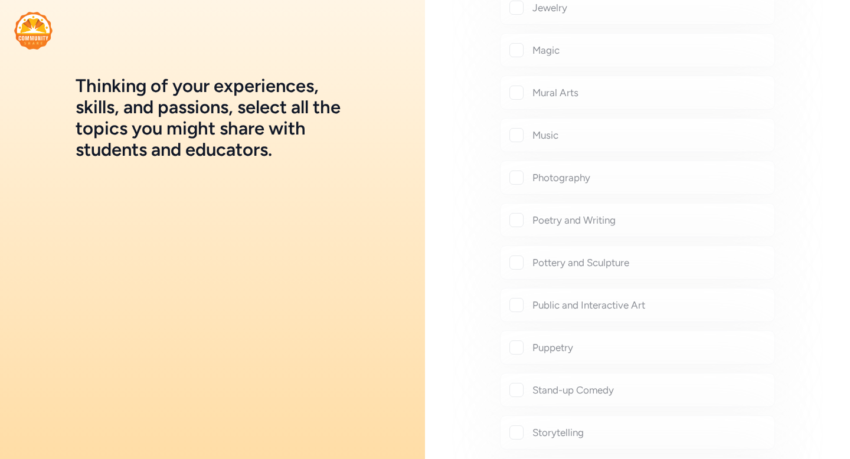
checkbox input "true"
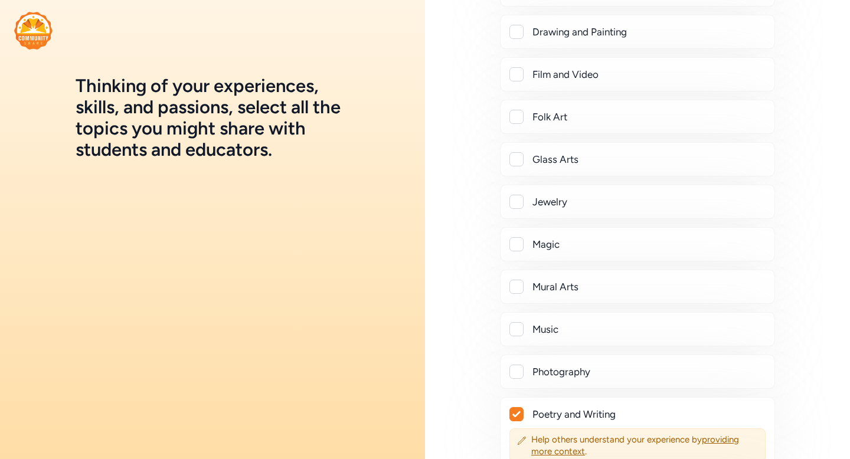
scroll to position [374, 0]
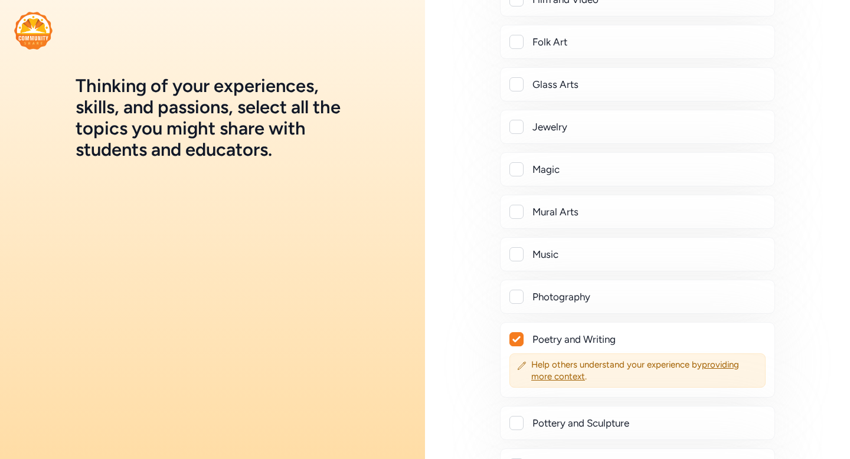
click at [519, 255] on div at bounding box center [517, 254] width 14 height 14
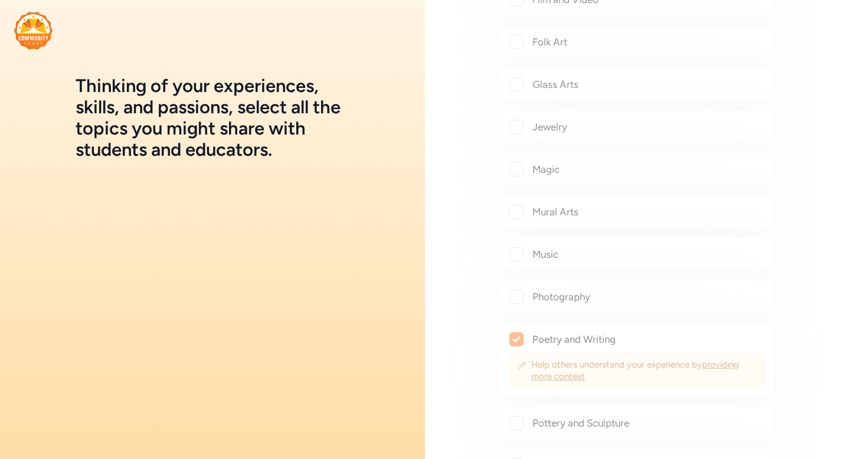
checkbox input "true"
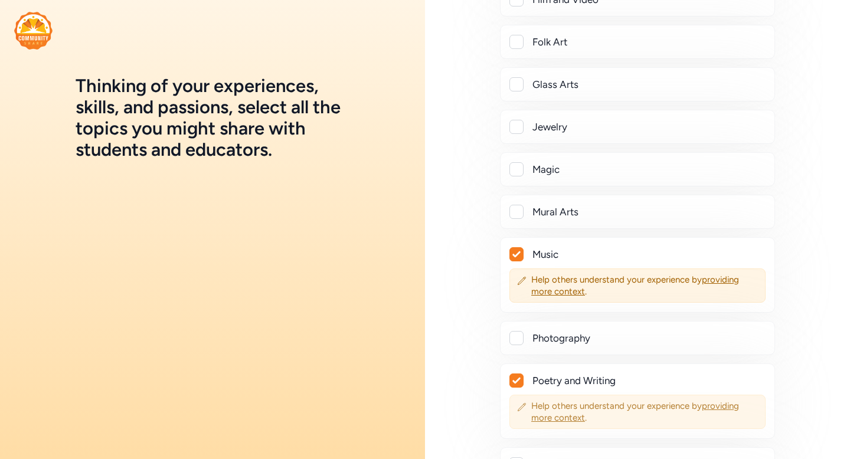
scroll to position [0, 0]
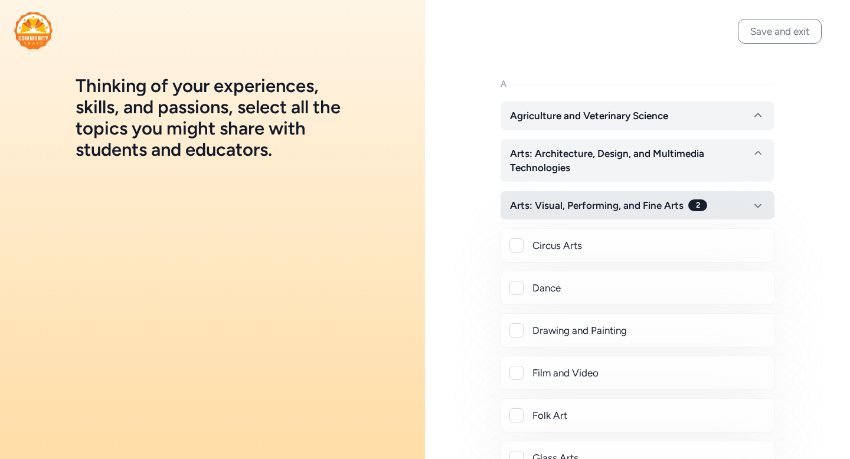
click at [731, 205] on button "Arts: Visual, Performing, and Fine Arts 2" at bounding box center [638, 205] width 274 height 28
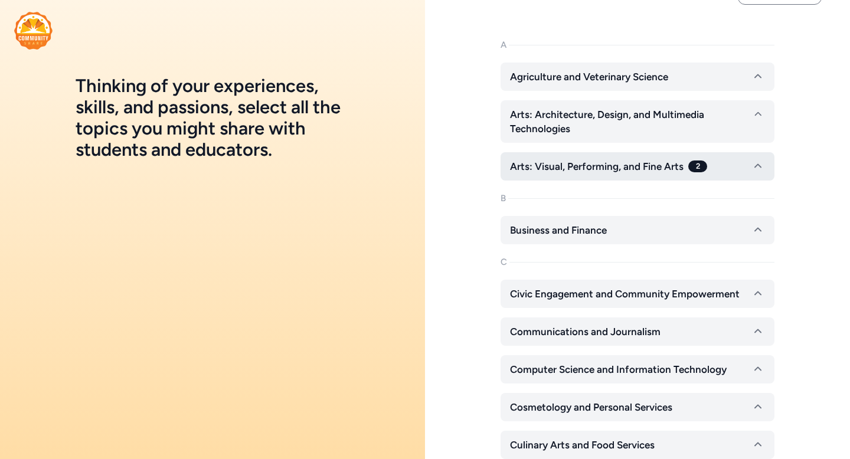
scroll to position [43, 0]
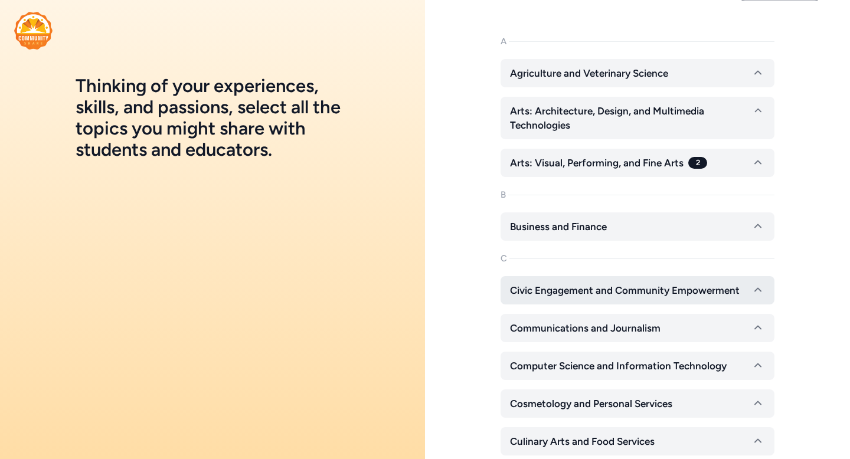
click at [733, 302] on button "Civic Engagement and Community Empowerment" at bounding box center [638, 290] width 274 height 28
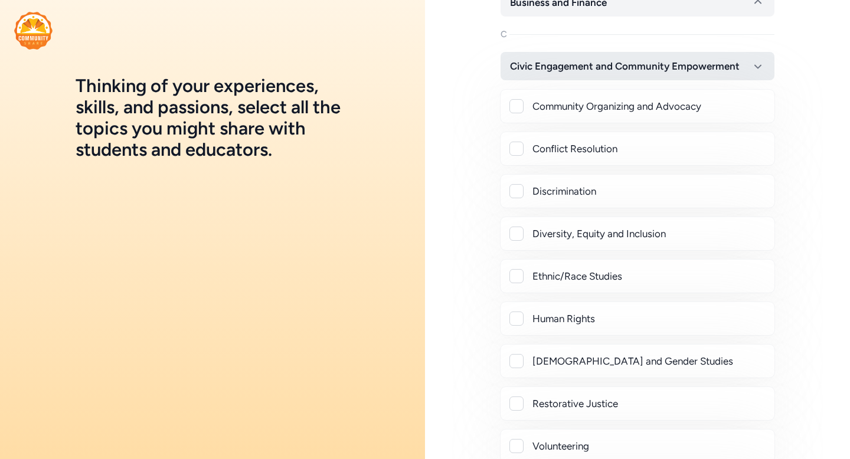
scroll to position [296, 0]
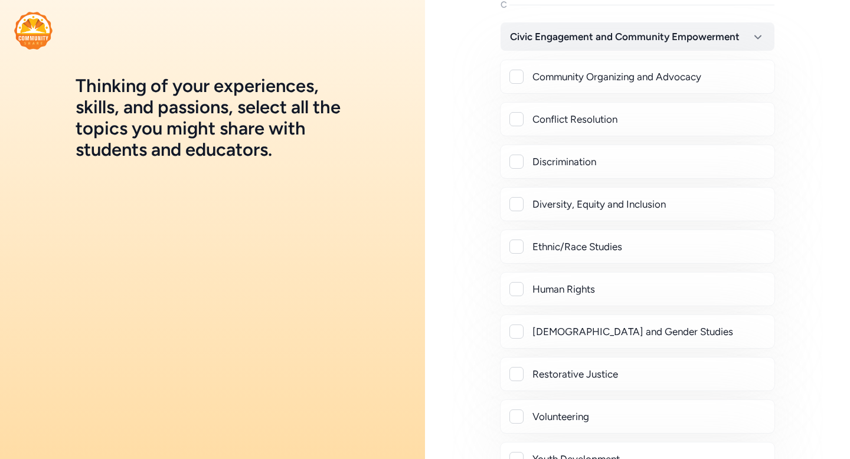
click at [519, 167] on div at bounding box center [517, 162] width 14 height 14
checkbox input "true"
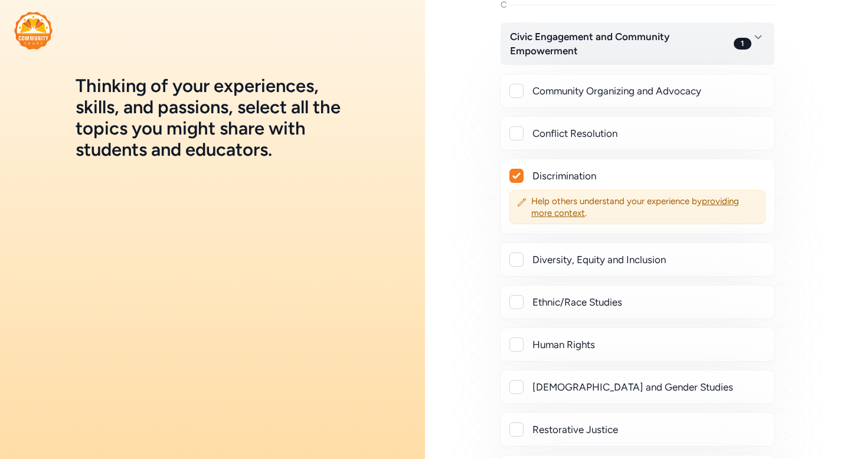
click at [519, 97] on div at bounding box center [517, 91] width 14 height 14
checkbox input "true"
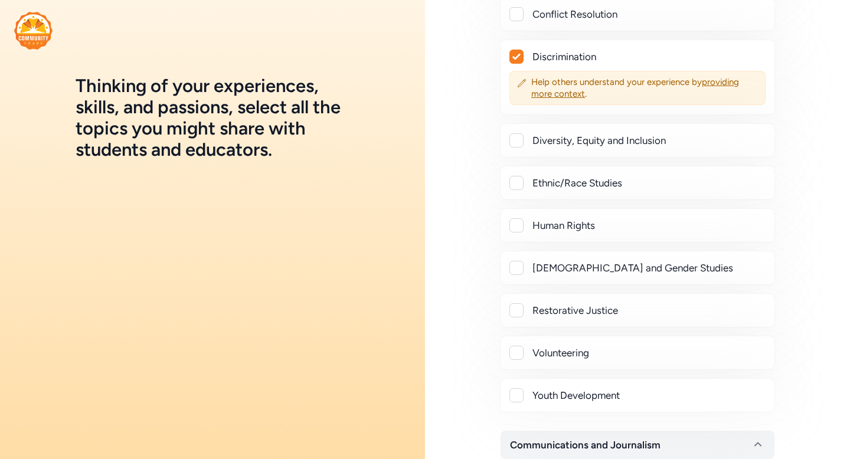
scroll to position [464, 0]
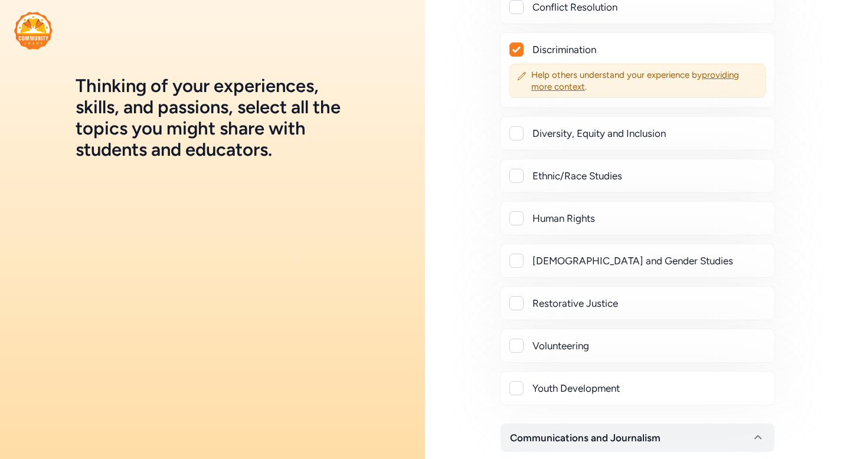
click at [526, 132] on div "Diversity, Equity and Inclusion" at bounding box center [637, 133] width 255 height 14
click at [521, 136] on div at bounding box center [517, 133] width 14 height 14
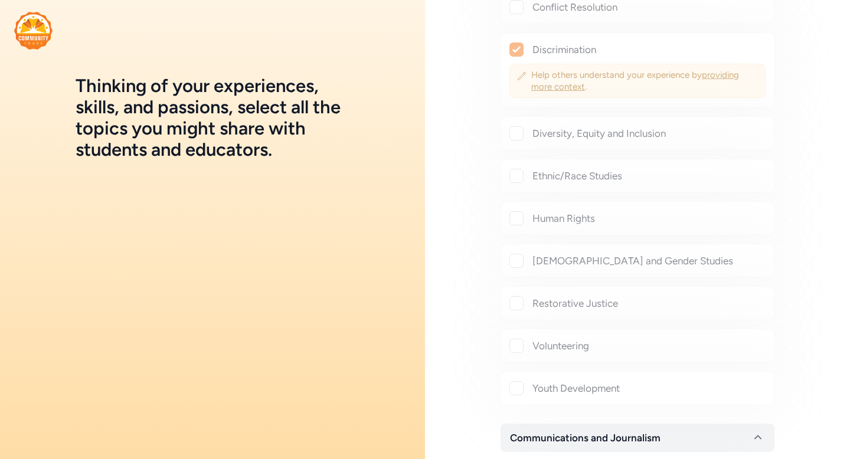
checkbox input "true"
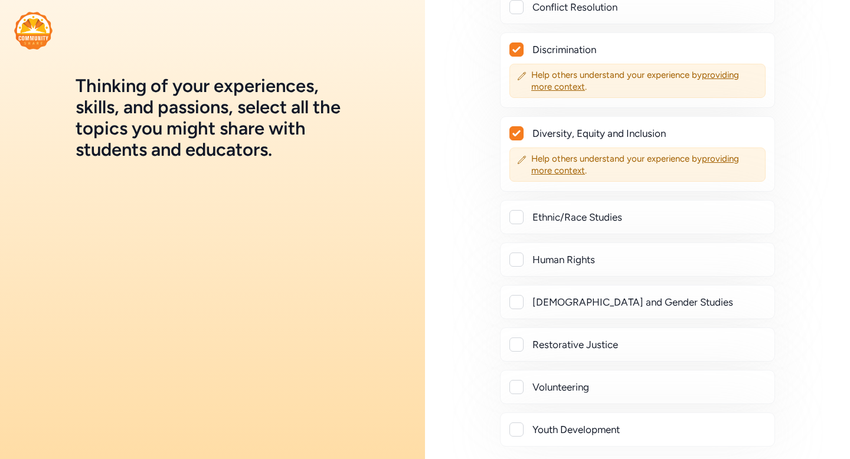
click at [523, 223] on div at bounding box center [516, 217] width 13 height 14
click at [516, 220] on div at bounding box center [517, 217] width 14 height 14
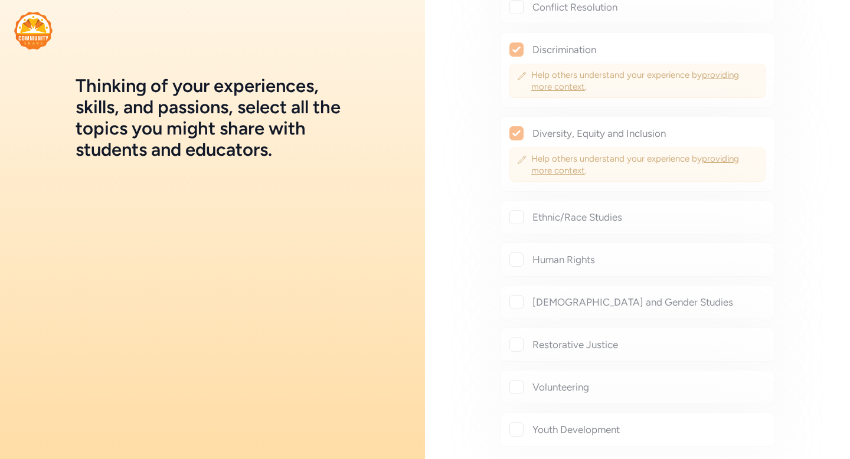
checkbox input "true"
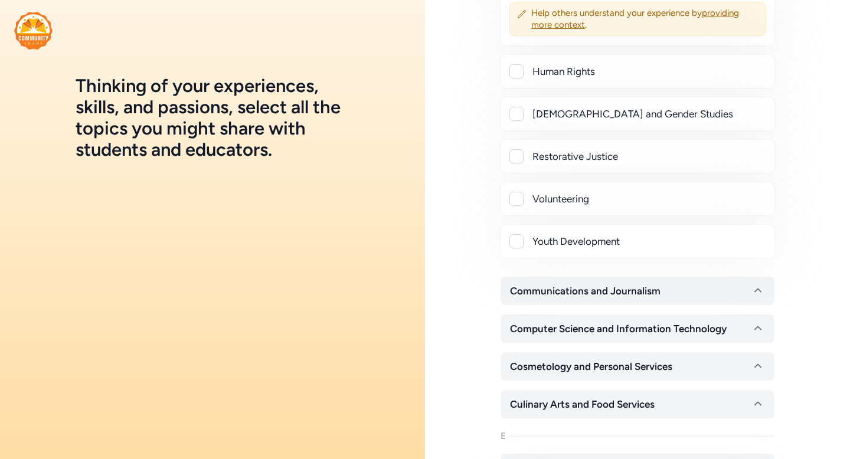
scroll to position [696, 0]
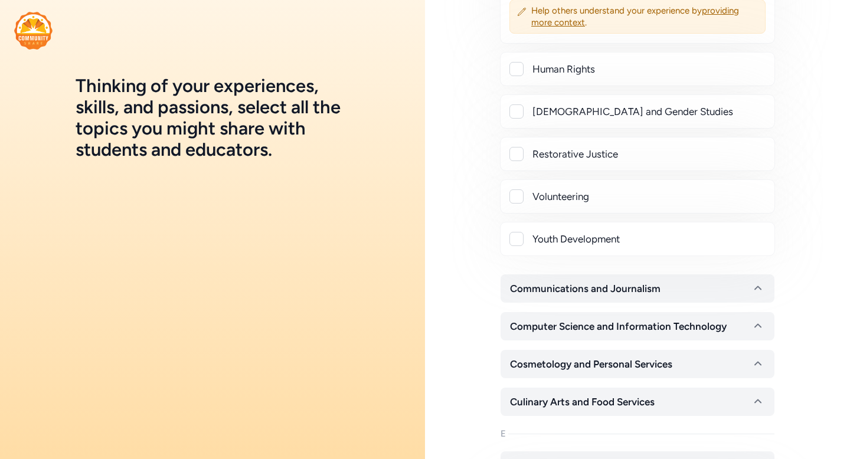
click at [513, 199] on div at bounding box center [517, 197] width 14 height 14
checkbox input "true"
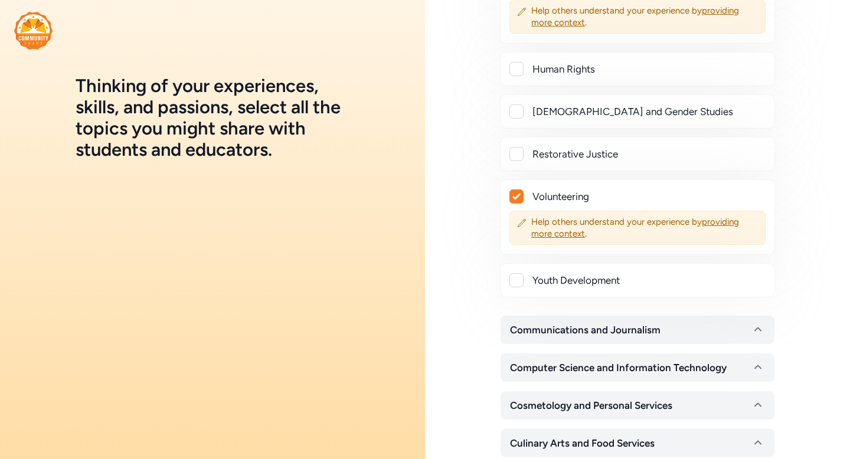
click at [517, 287] on div at bounding box center [517, 280] width 14 height 14
checkbox input "true"
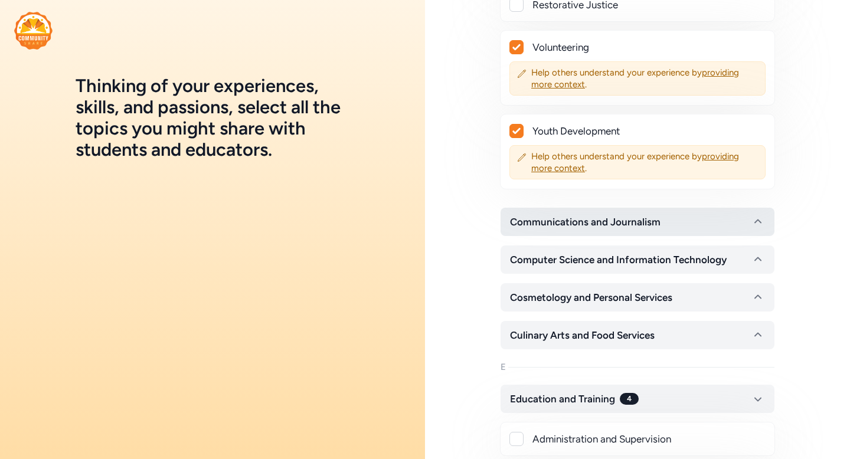
click at [549, 221] on span "Communications and Journalism" at bounding box center [585, 222] width 151 height 14
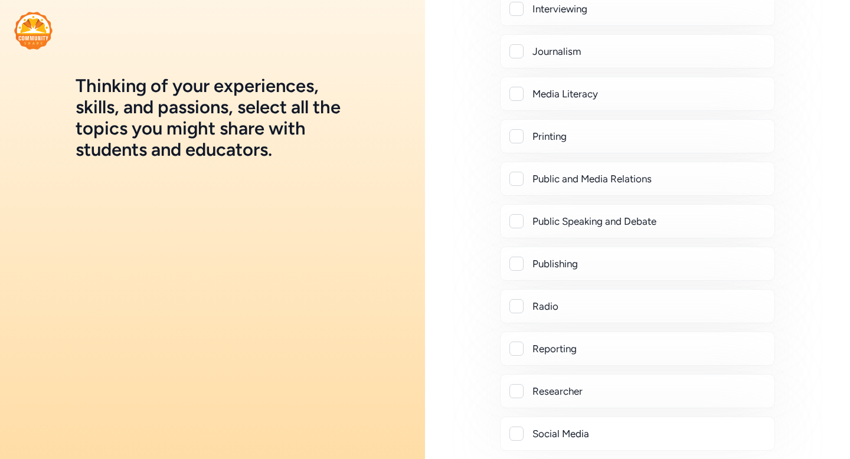
scroll to position [1273, 0]
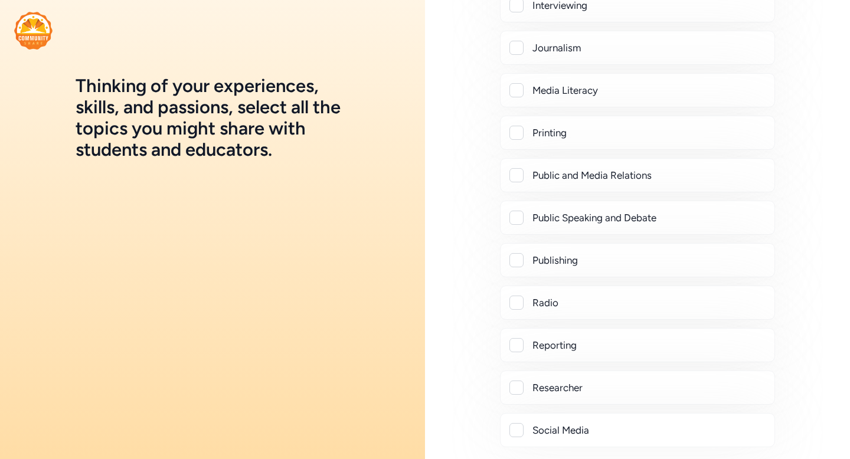
click at [515, 220] on div at bounding box center [517, 218] width 14 height 14
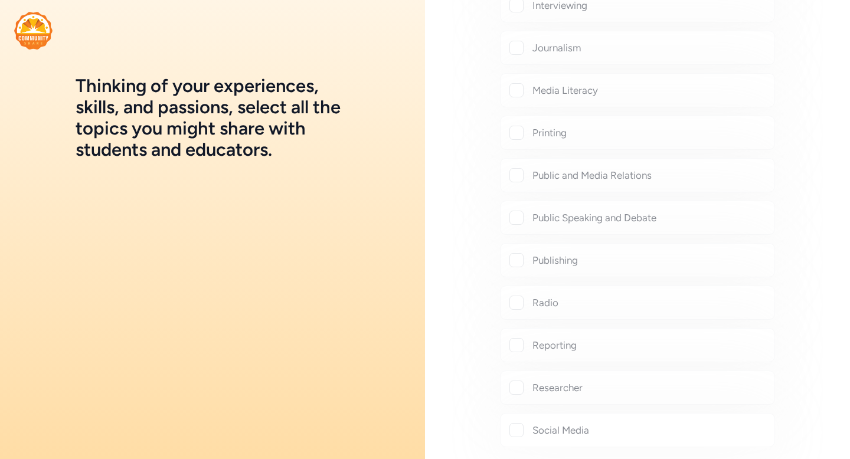
checkbox input "true"
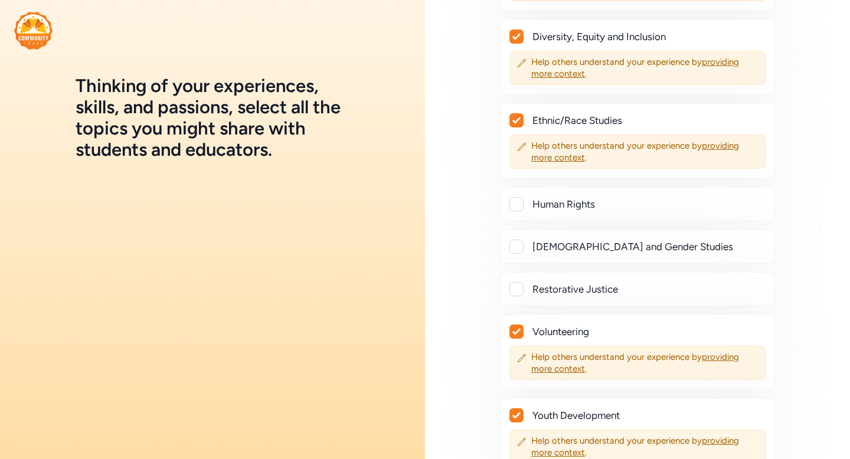
scroll to position [0, 0]
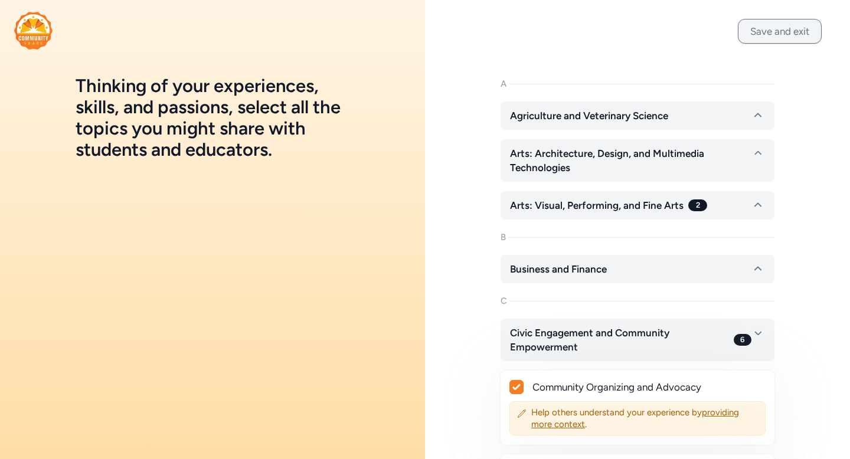
click at [769, 29] on button "Save and exit" at bounding box center [780, 31] width 84 height 25
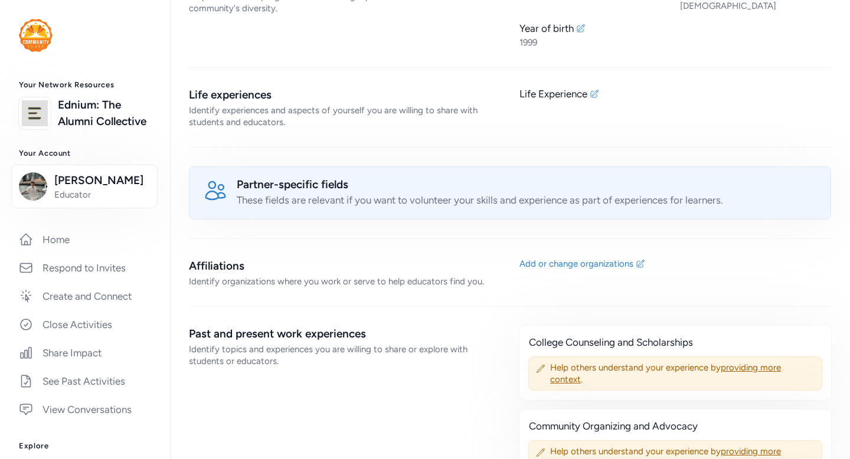
scroll to position [697, 0]
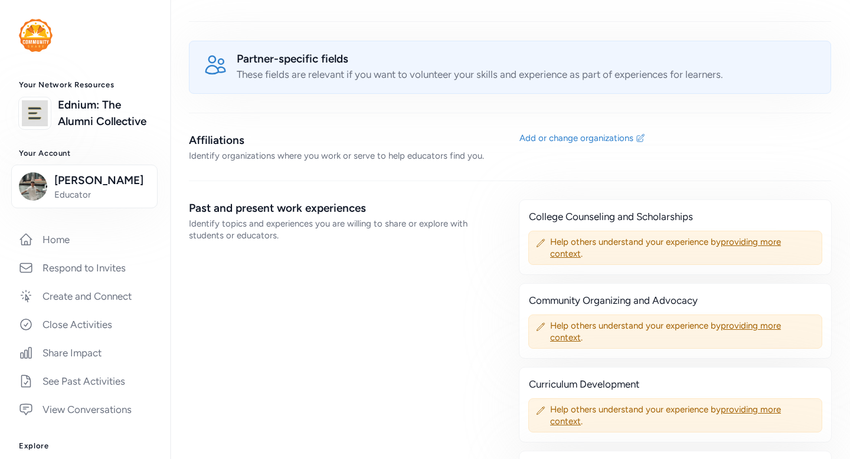
click at [570, 132] on div "Add or change organizations" at bounding box center [577, 138] width 114 height 12
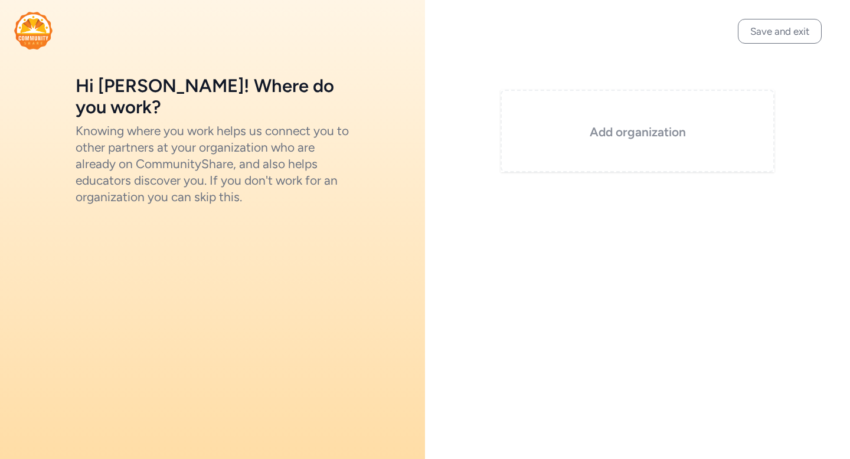
click at [576, 141] on div "Add organization" at bounding box center [638, 131] width 274 height 83
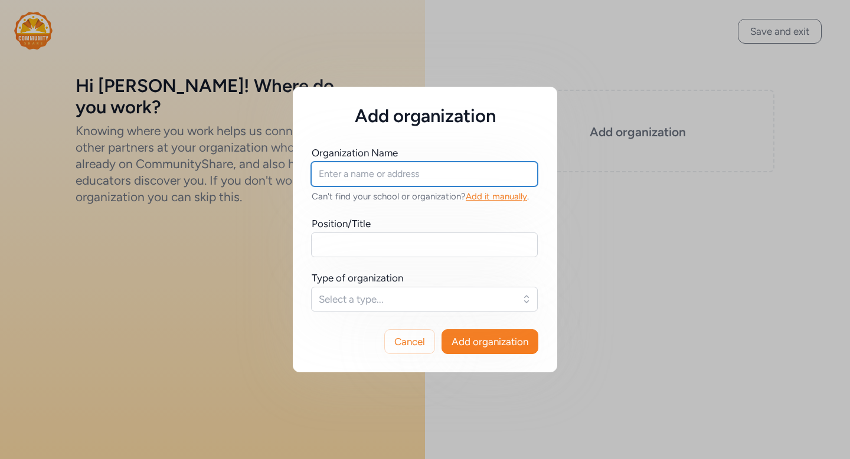
click at [479, 182] on input "text" at bounding box center [424, 174] width 227 height 25
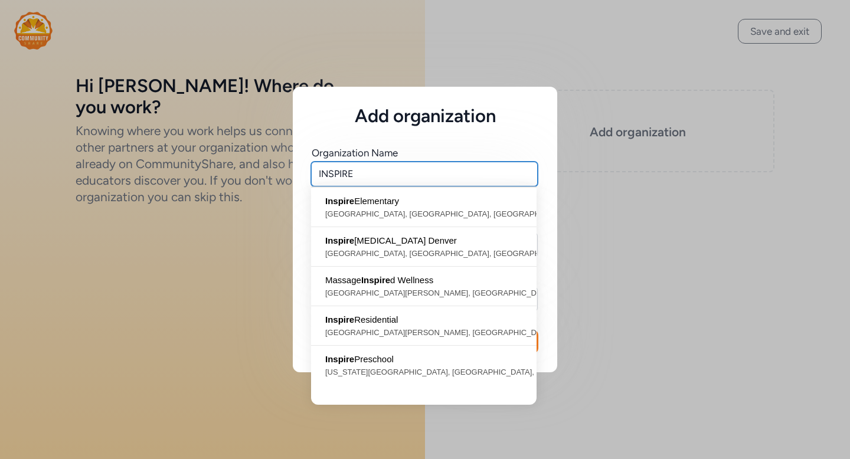
type input "INSPIRE"
click at [475, 131] on div "Organization Name INSPIRE Can't find your school or organization? Add it manual…" at bounding box center [425, 219] width 265 height 184
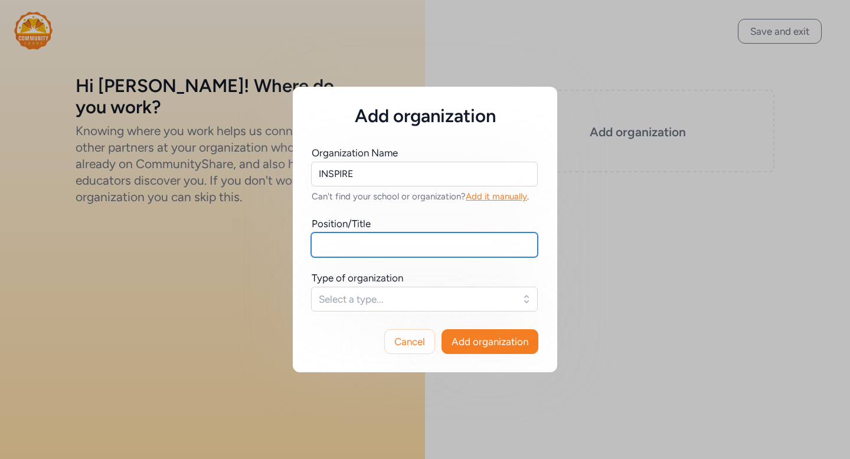
click at [430, 239] on input "text" at bounding box center [424, 245] width 227 height 25
type input "Dream Director"
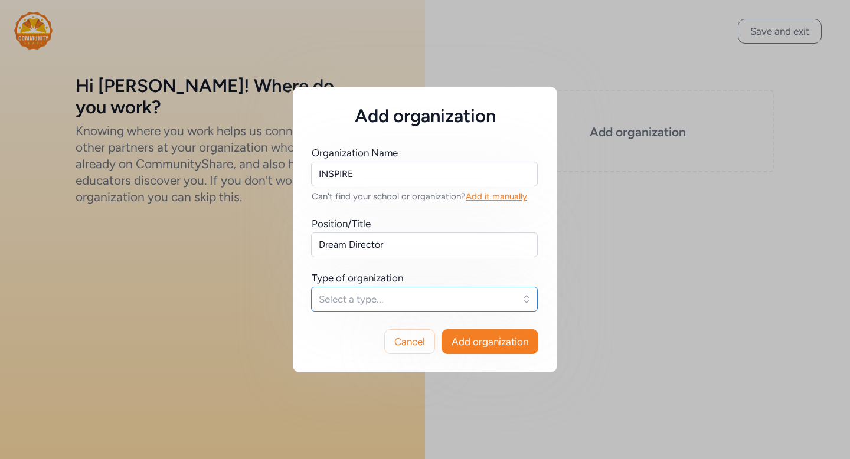
click at [499, 306] on button "Select a type..." at bounding box center [424, 299] width 227 height 25
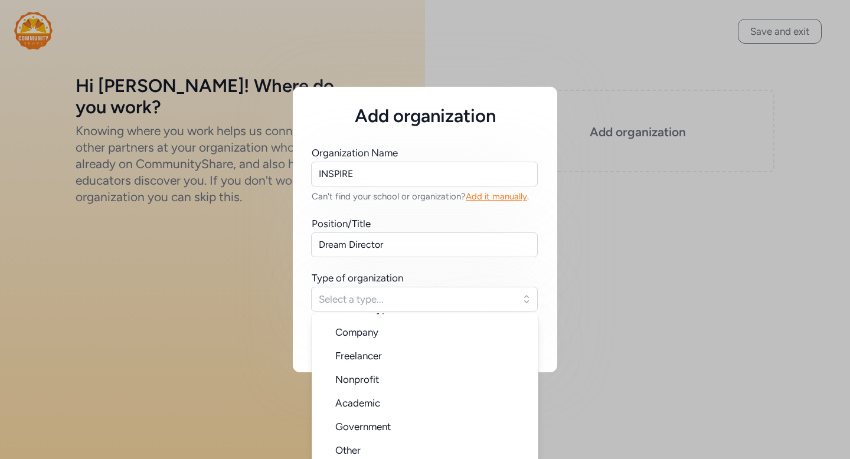
scroll to position [5, 0]
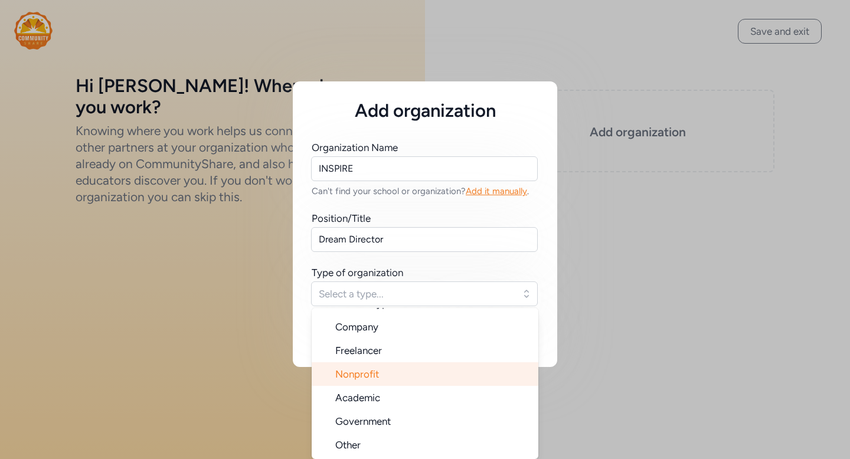
click at [444, 376] on li "Nonprofit" at bounding box center [425, 375] width 227 height 24
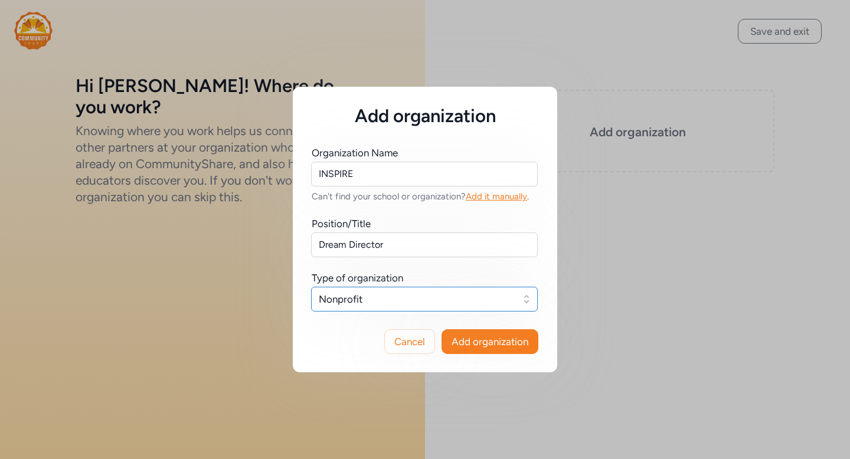
scroll to position [0, 0]
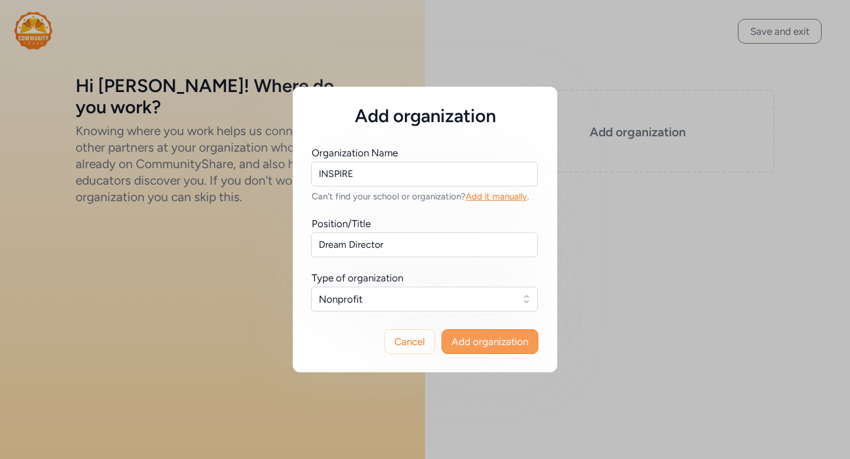
click at [467, 353] on button "Add organization" at bounding box center [490, 342] width 97 height 25
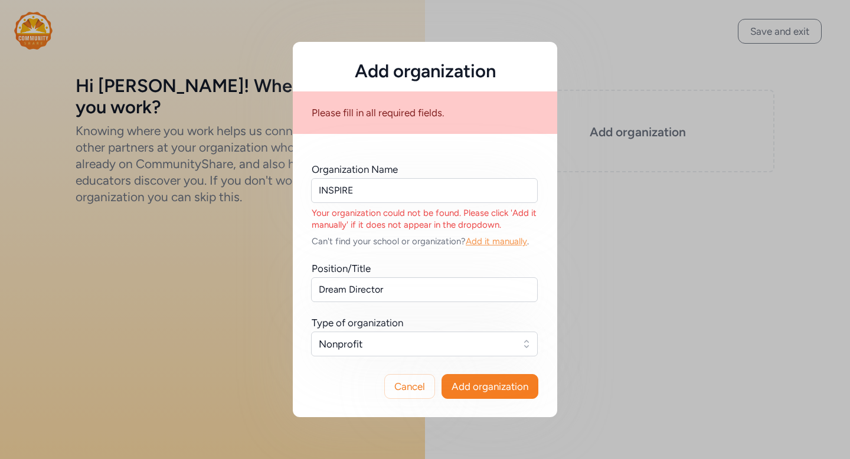
click at [491, 241] on span "Add it manually" at bounding box center [496, 241] width 61 height 11
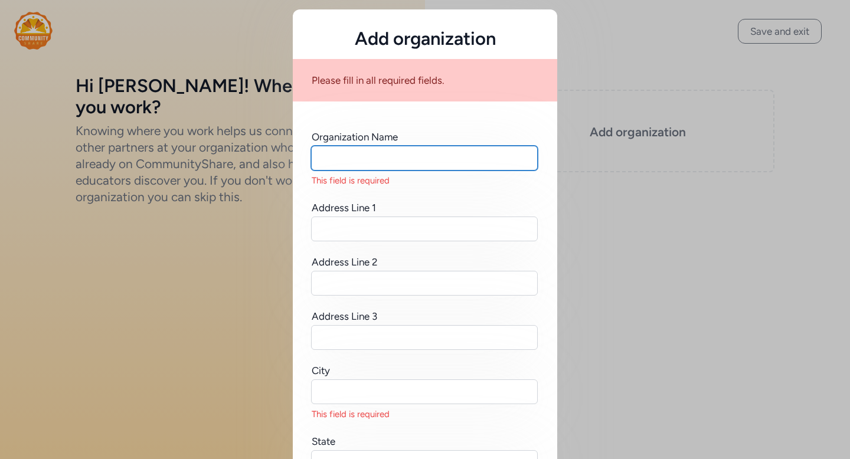
click at [428, 165] on input "text" at bounding box center [424, 158] width 227 height 25
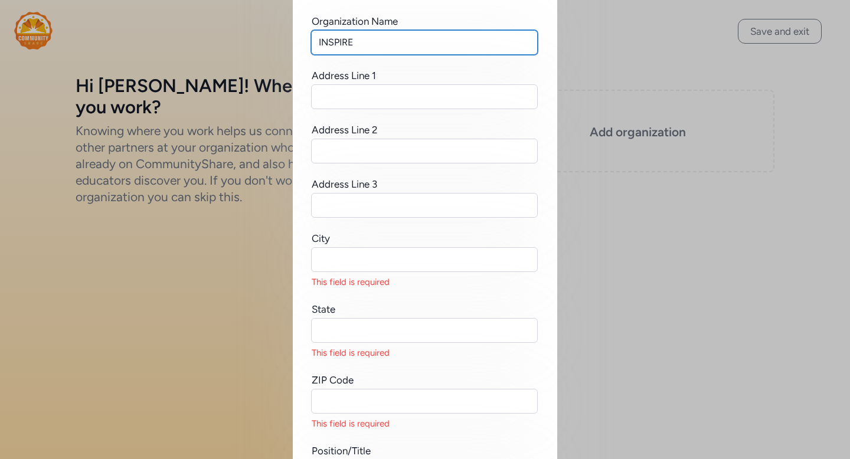
scroll to position [124, 0]
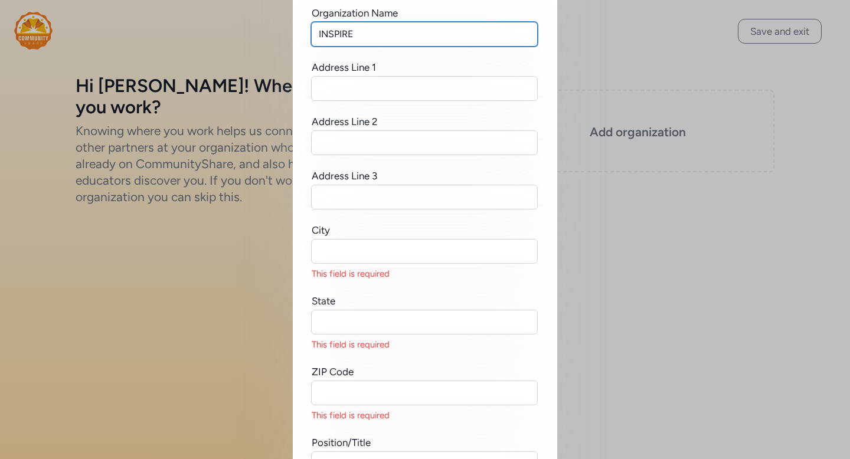
type input "INSPIRE"
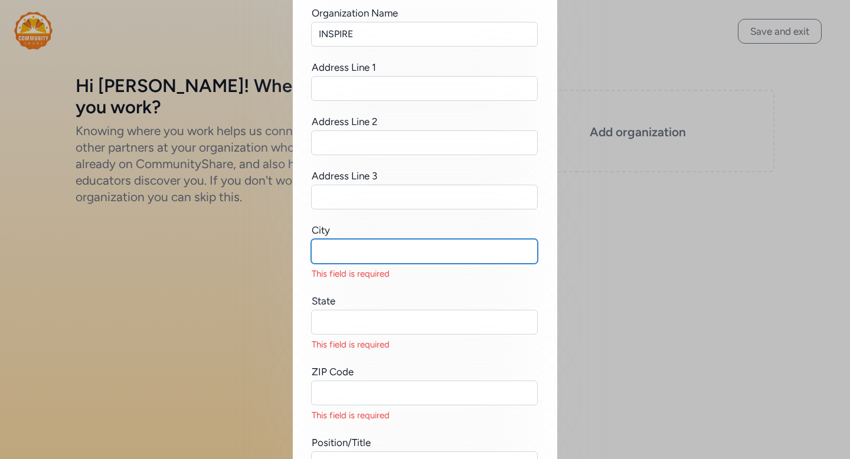
click at [390, 256] on input "text" at bounding box center [424, 251] width 227 height 25
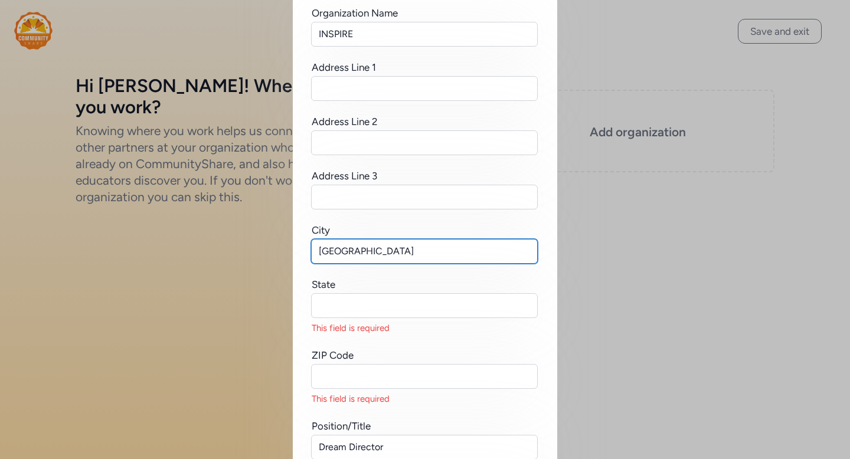
type input "Commerce city"
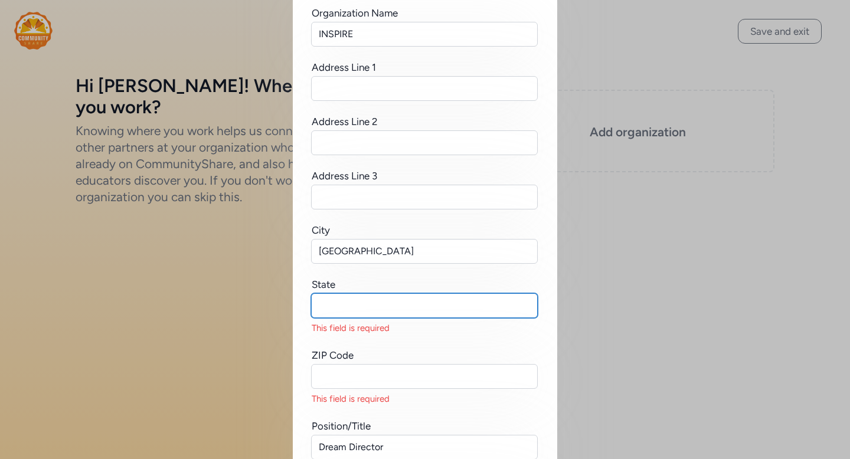
click at [377, 312] on input "text" at bounding box center [424, 305] width 227 height 25
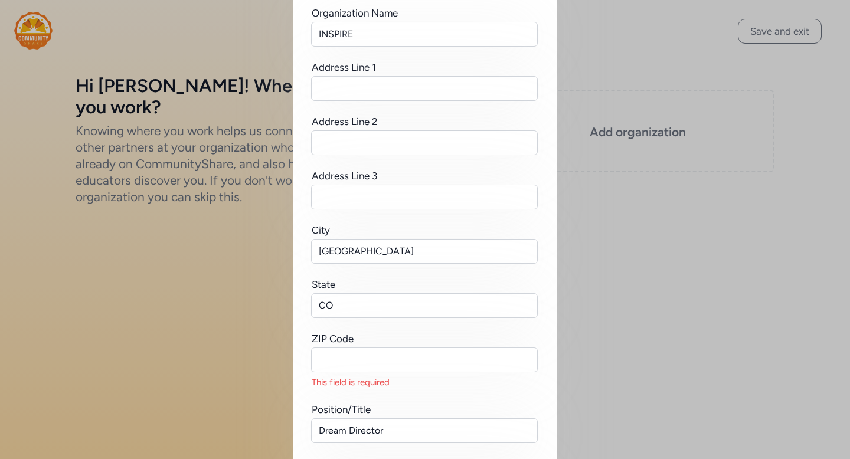
click at [349, 332] on div "ZIP Code" at bounding box center [333, 339] width 42 height 14
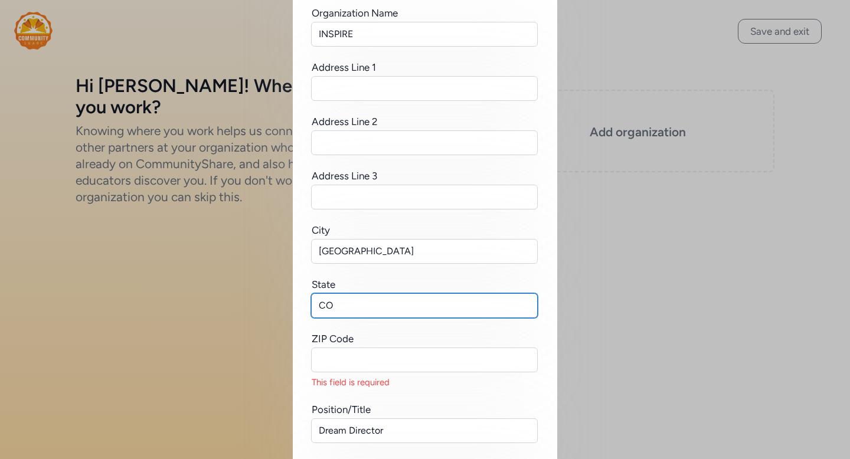
click at [354, 306] on input "CO" at bounding box center [424, 305] width 227 height 25
type input "CO"
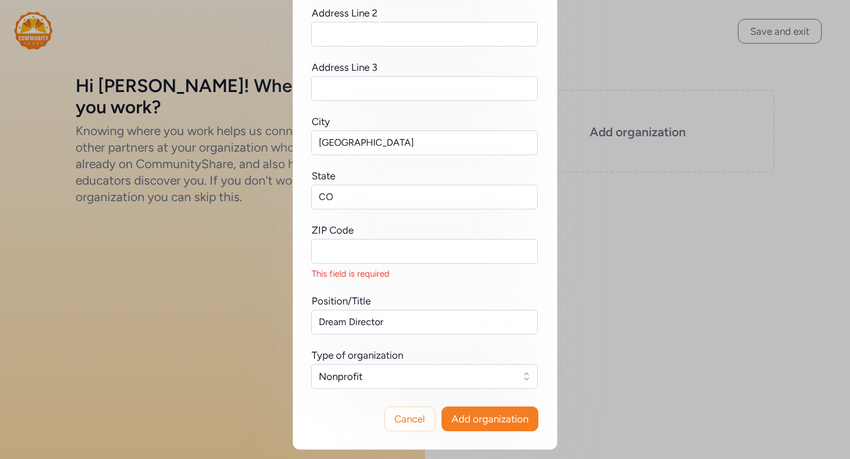
click at [354, 268] on div "This field is required" at bounding box center [425, 274] width 227 height 12
click at [360, 264] on div "ZIP Code This field is required" at bounding box center [425, 251] width 227 height 57
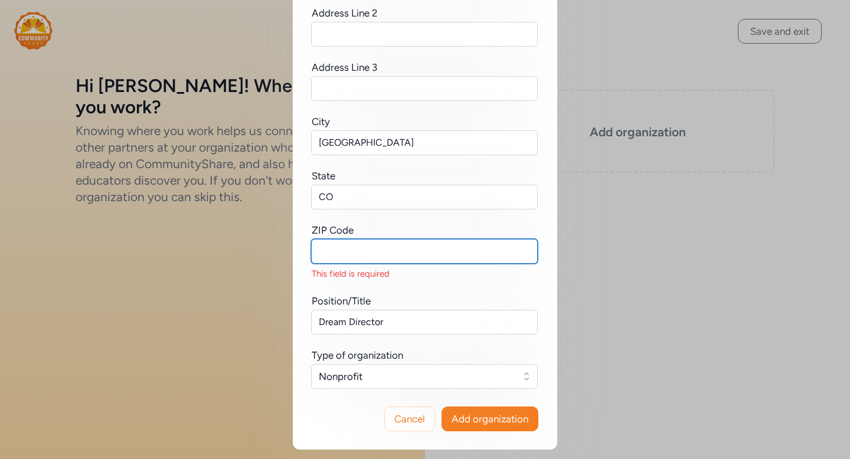
click at [371, 256] on input "text" at bounding box center [424, 251] width 227 height 25
paste input "80022"
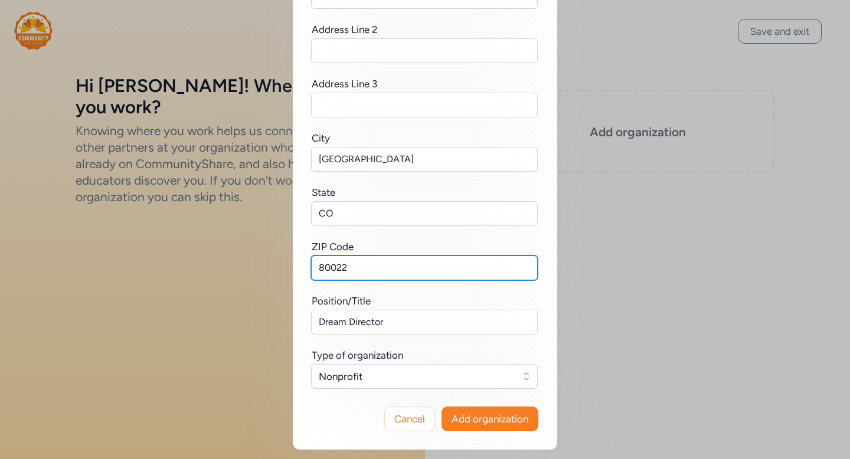
scroll to position [216, 0]
type input "80022"
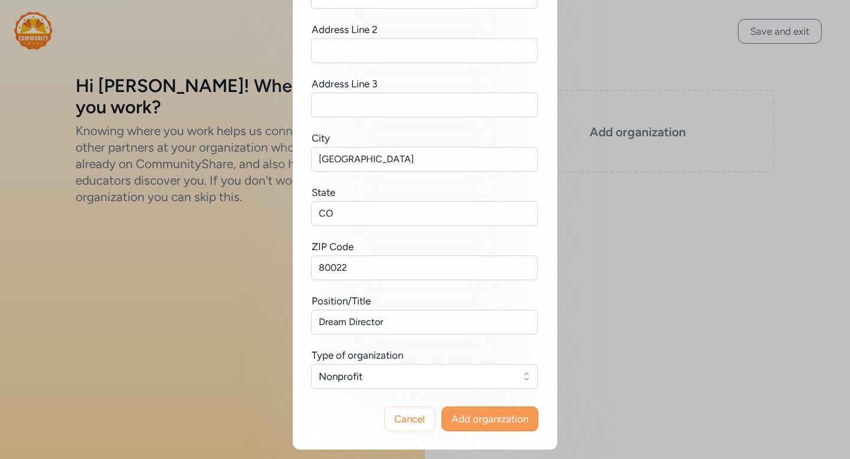
click at [456, 417] on span "Add organization" at bounding box center [490, 419] width 77 height 14
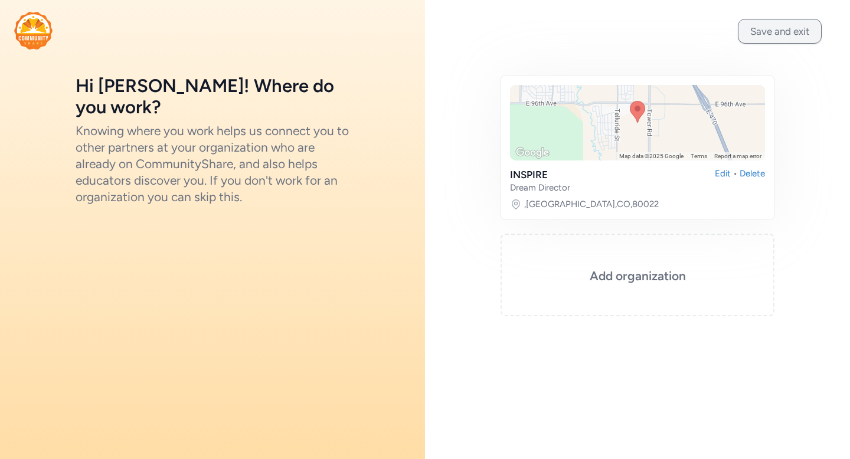
click at [779, 32] on button "Save and exit" at bounding box center [780, 31] width 84 height 25
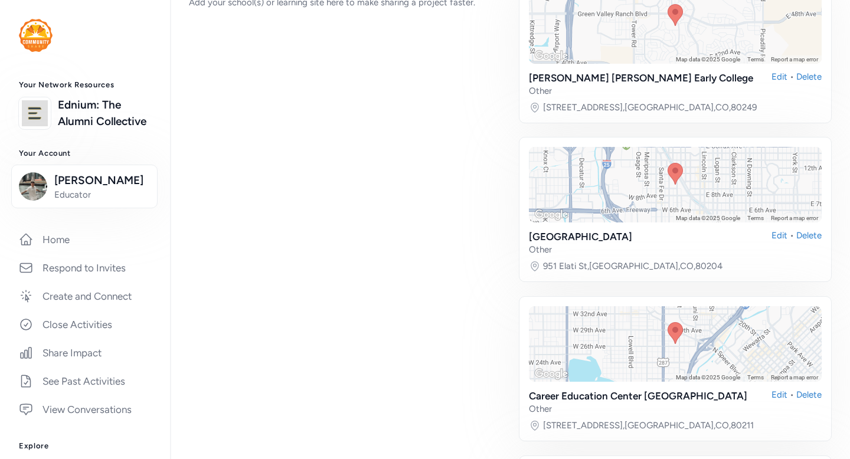
scroll to position [3105, 0]
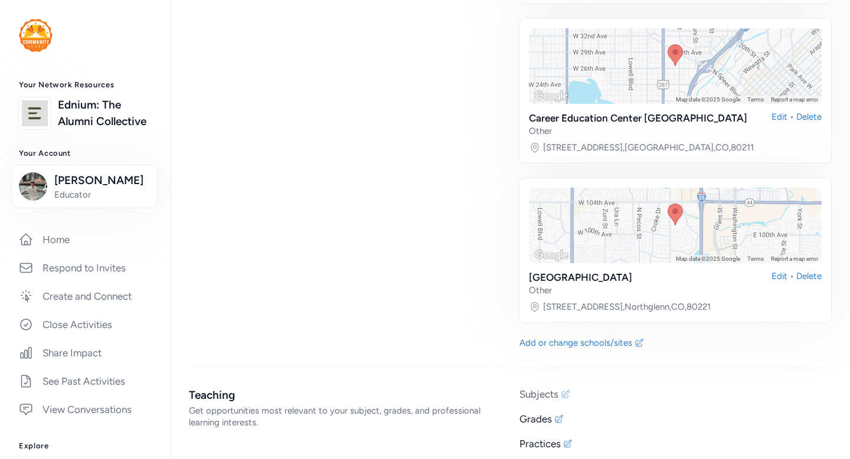
click at [558, 387] on div "Subjects" at bounding box center [539, 394] width 39 height 14
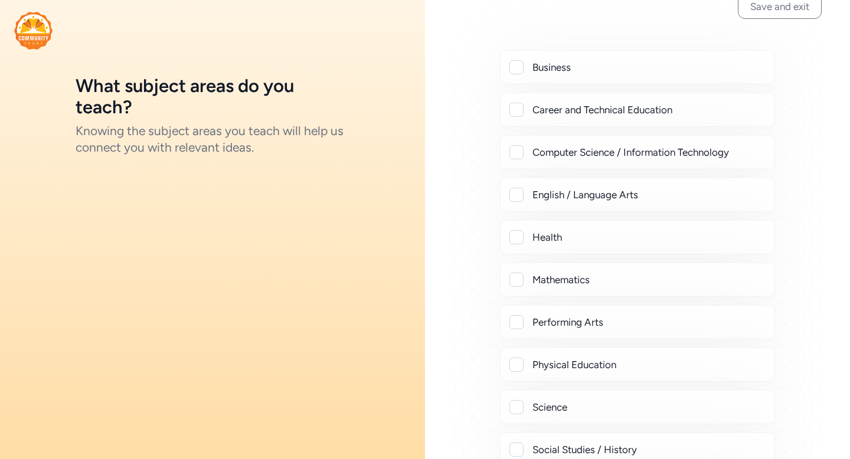
scroll to position [25, 0]
click at [579, 118] on div "Career and Technical Education" at bounding box center [637, 109] width 275 height 34
click at [521, 113] on div at bounding box center [517, 109] width 14 height 14
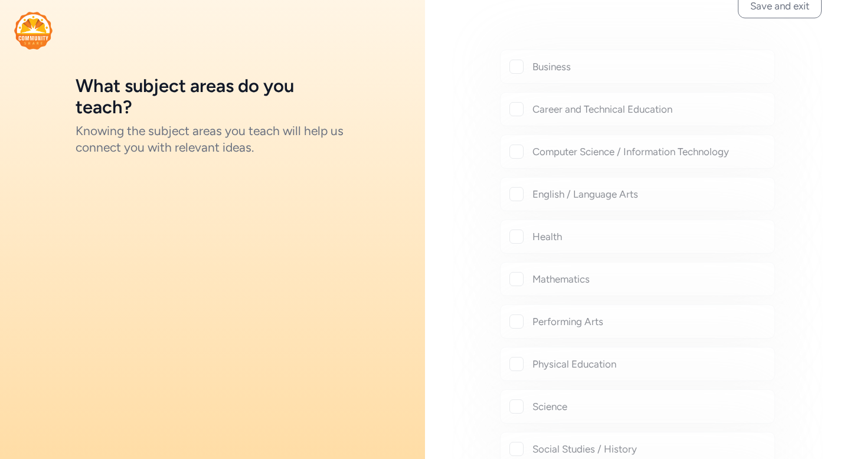
checkbox input "true"
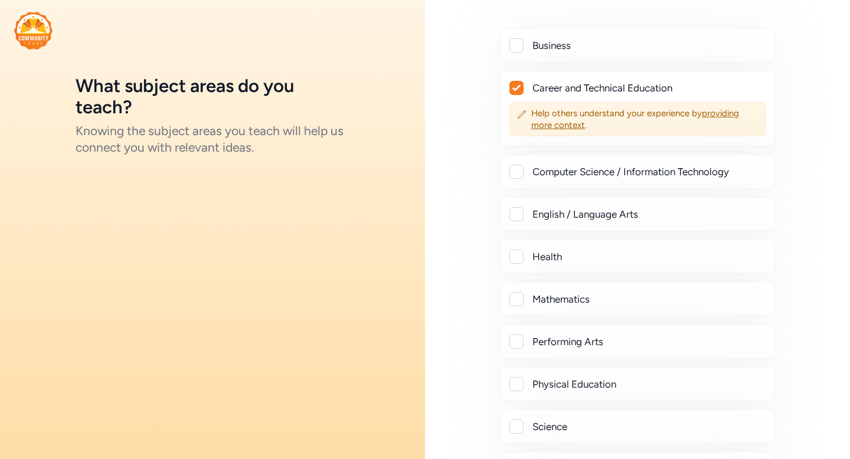
scroll to position [0, 0]
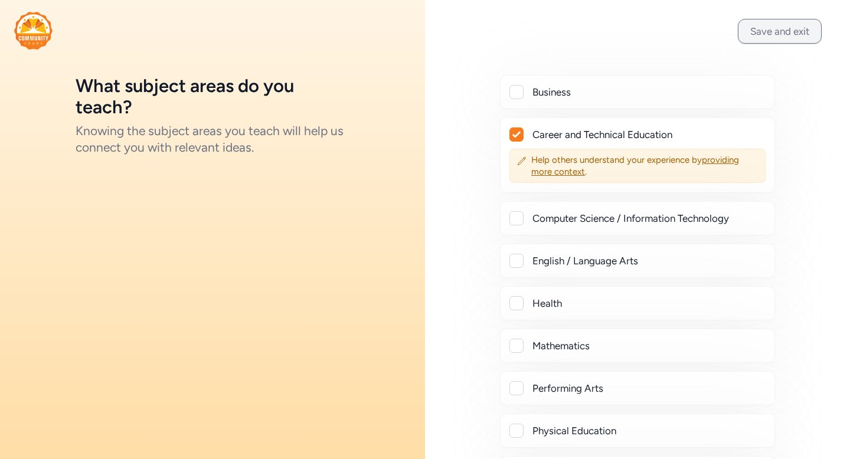
click at [762, 33] on button "Save and exit" at bounding box center [780, 31] width 84 height 25
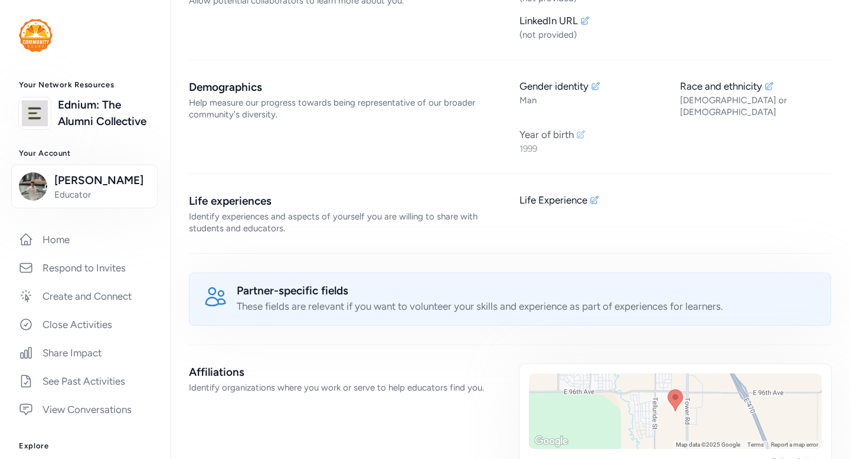
scroll to position [469, 0]
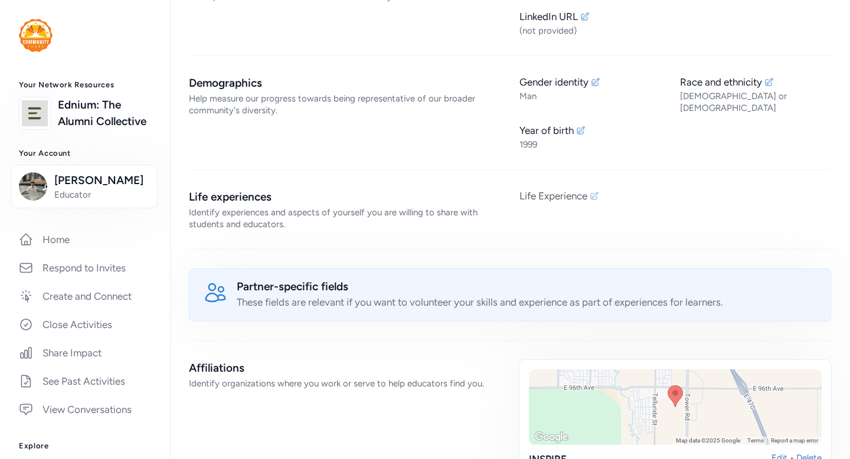
click at [589, 189] on div "Life Experience" at bounding box center [676, 196] width 312 height 14
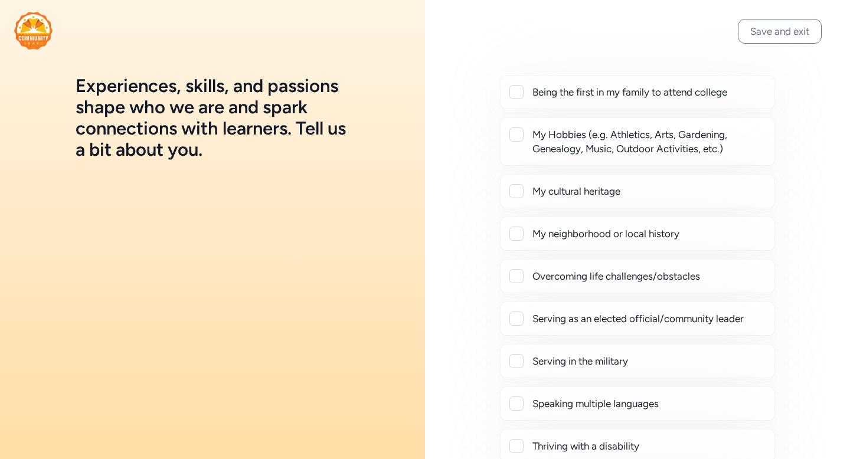
click at [608, 94] on div "Being the first in my family to attend college" at bounding box center [649, 92] width 233 height 14
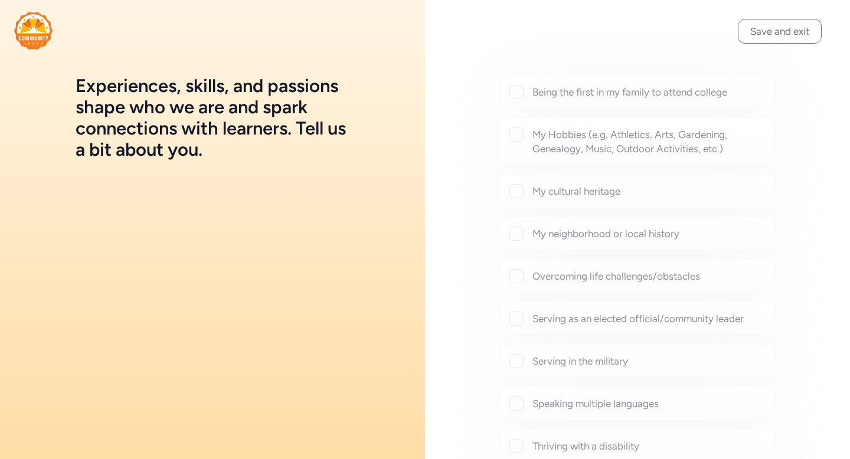
checkbox input "true"
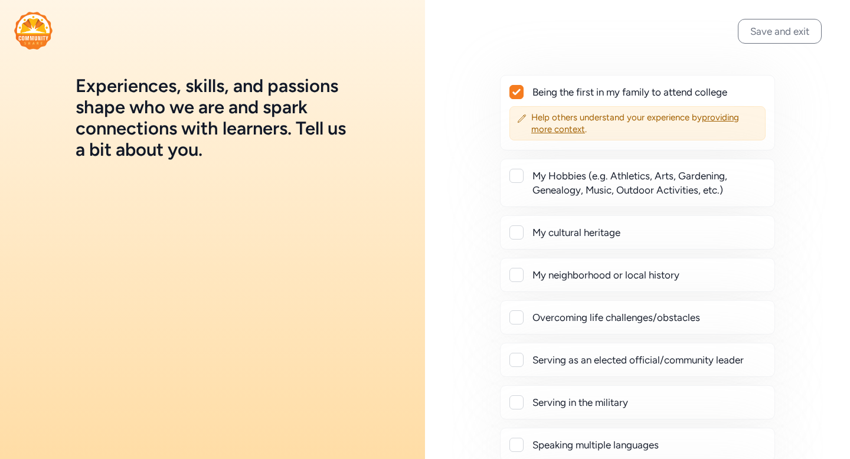
click at [593, 193] on div "My Hobbies (e.g. Athletics, Arts, Gardening, Genealogy, Music, Outdoor Activiti…" at bounding box center [649, 183] width 233 height 28
checkbox input "true"
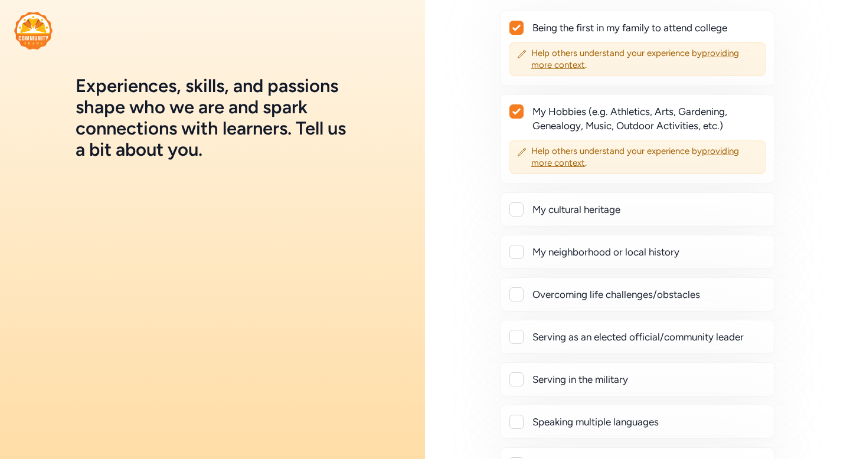
scroll to position [70, 0]
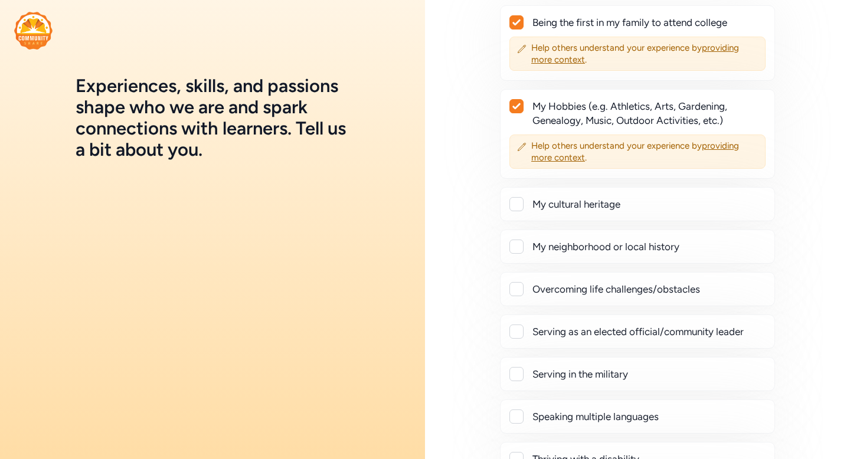
click at [599, 210] on div "My cultural heritage" at bounding box center [649, 204] width 233 height 14
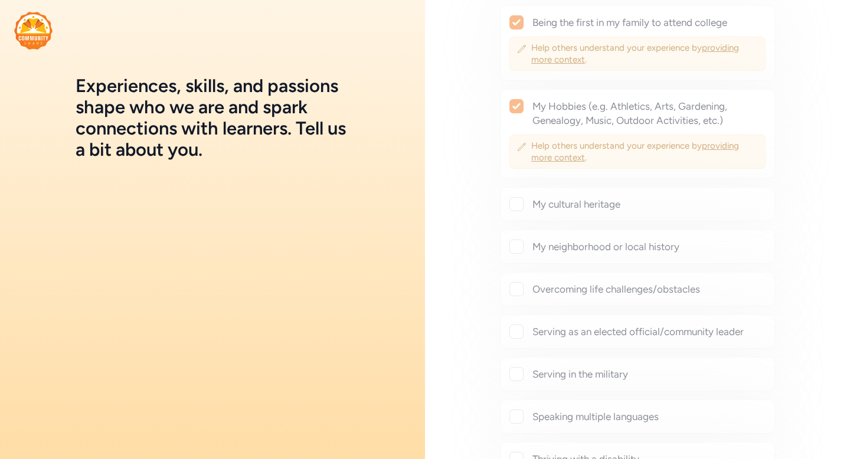
checkbox input "true"
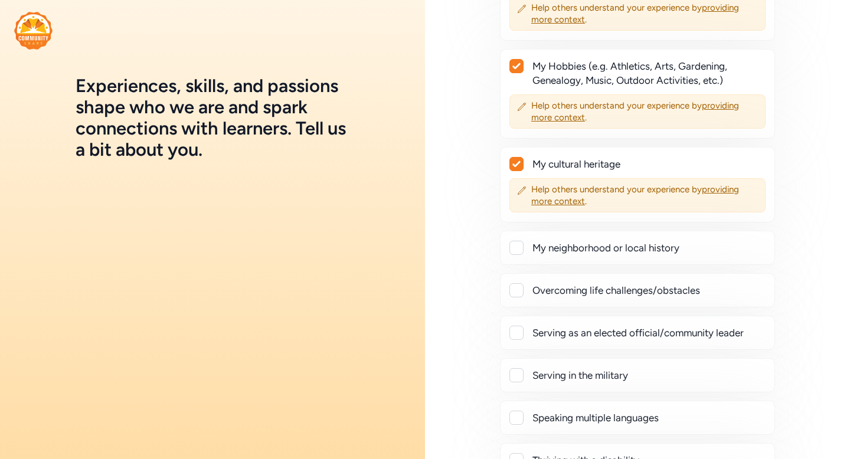
scroll to position [146, 0]
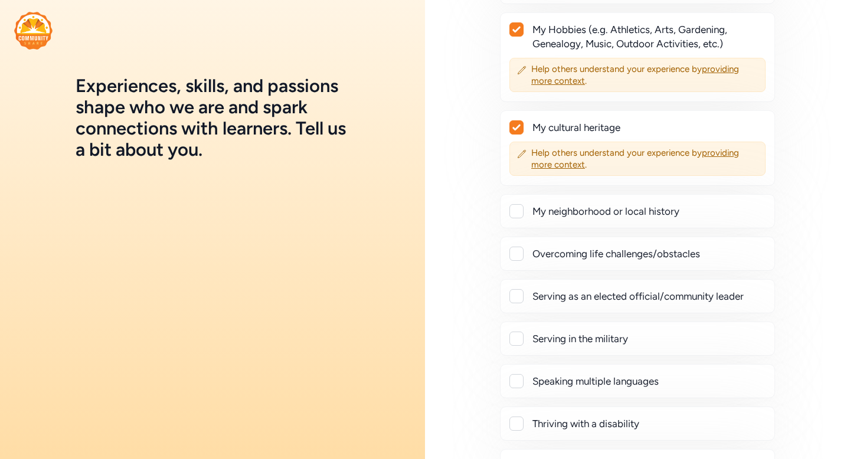
click at [636, 222] on div "My neighborhood or local history" at bounding box center [637, 211] width 275 height 34
click at [627, 273] on div "Being the first in my family to attend college Help others understand your expe…" at bounding box center [638, 206] width 274 height 554
click at [627, 263] on div "Overcoming life challenges/obstacles" at bounding box center [637, 254] width 275 height 34
click at [628, 257] on div "Overcoming life challenges/obstacles" at bounding box center [649, 254] width 233 height 14
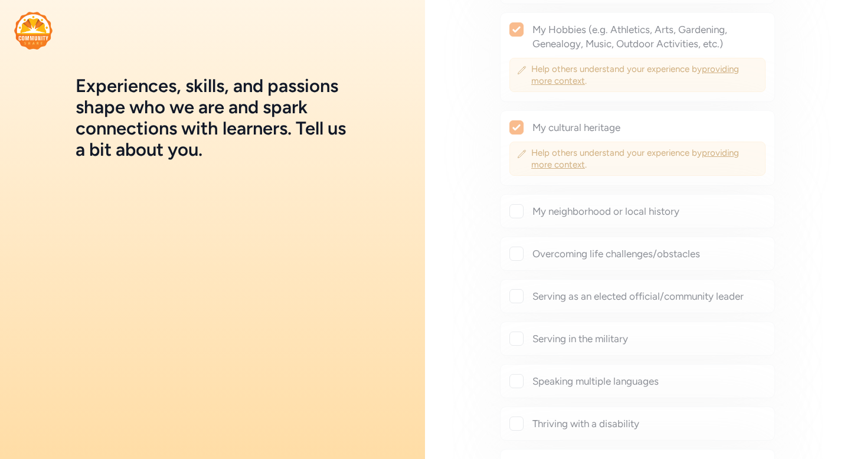
checkbox input "true"
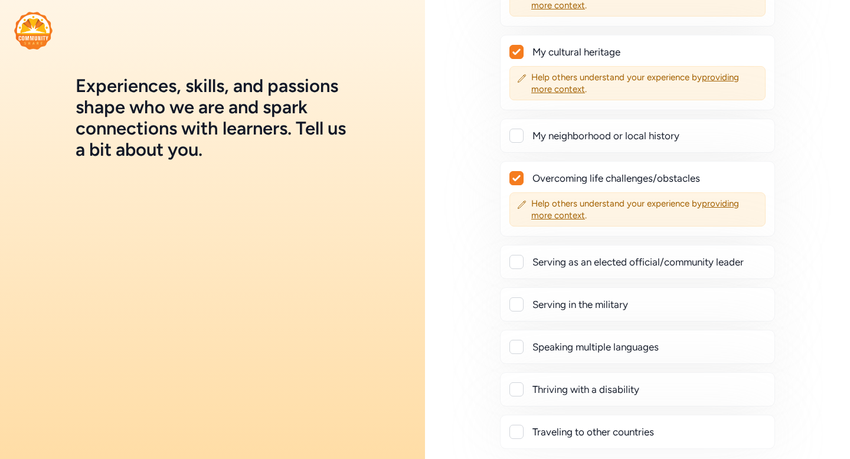
scroll to position [287, 0]
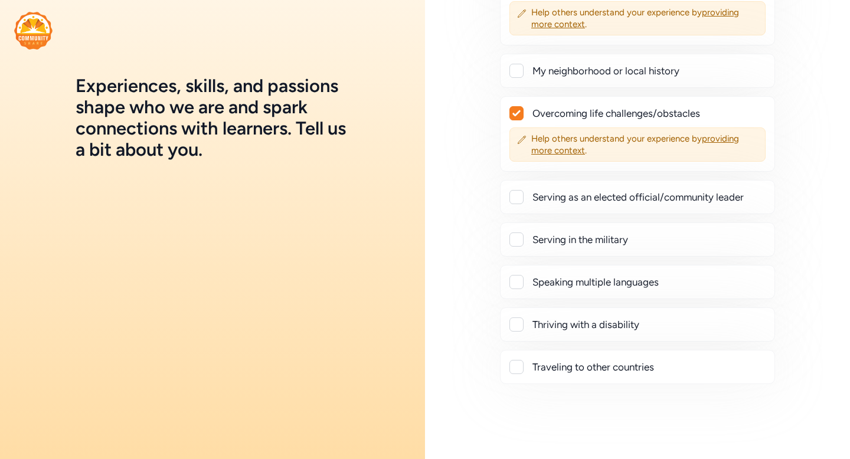
click at [651, 369] on div "Traveling to other countries" at bounding box center [649, 367] width 233 height 14
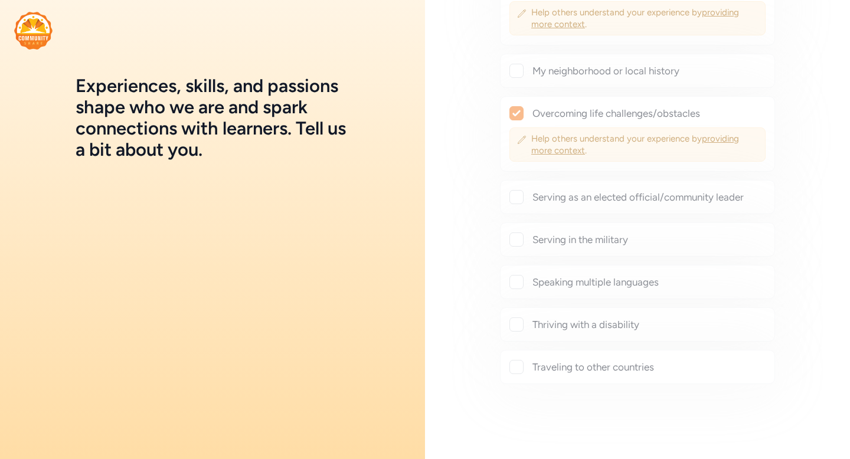
checkbox input "true"
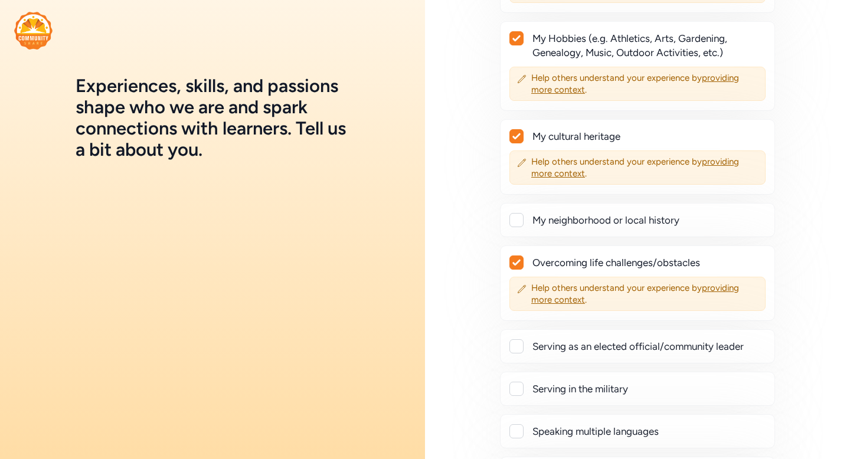
scroll to position [0, 0]
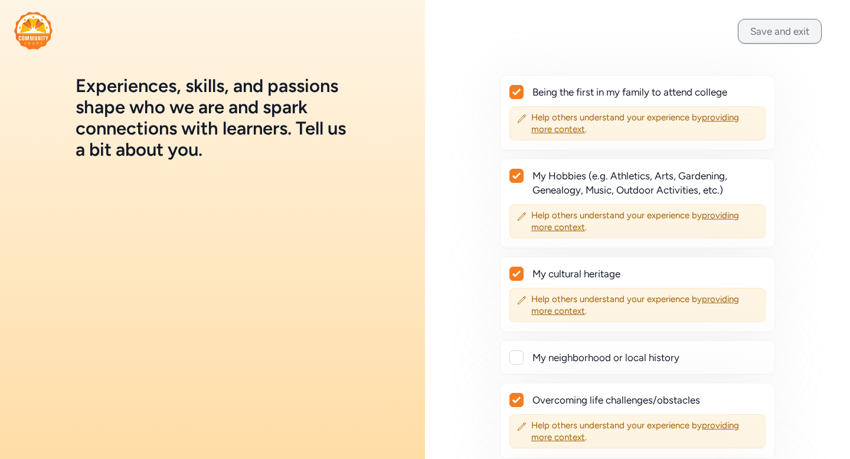
click at [764, 22] on button "Save and exit" at bounding box center [780, 31] width 84 height 25
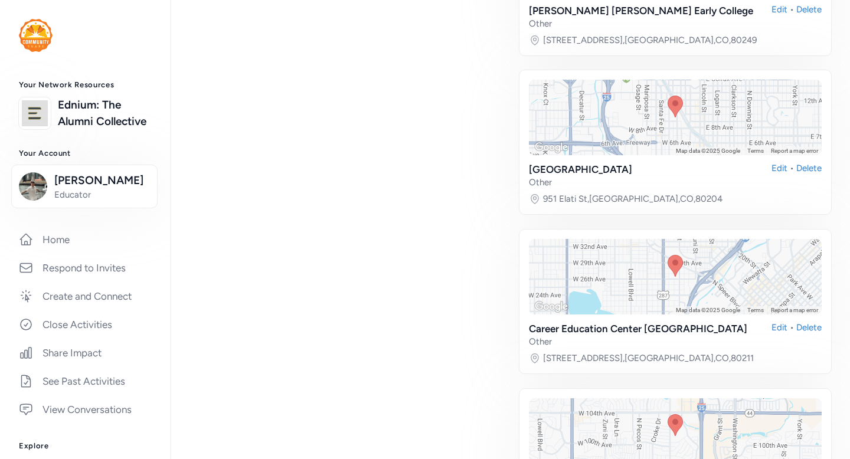
scroll to position [3521, 0]
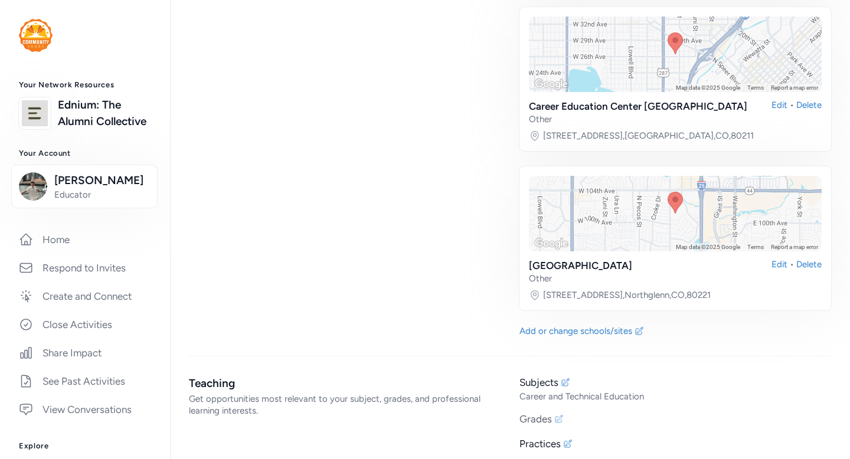
click at [546, 412] on div "Grades" at bounding box center [536, 419] width 32 height 14
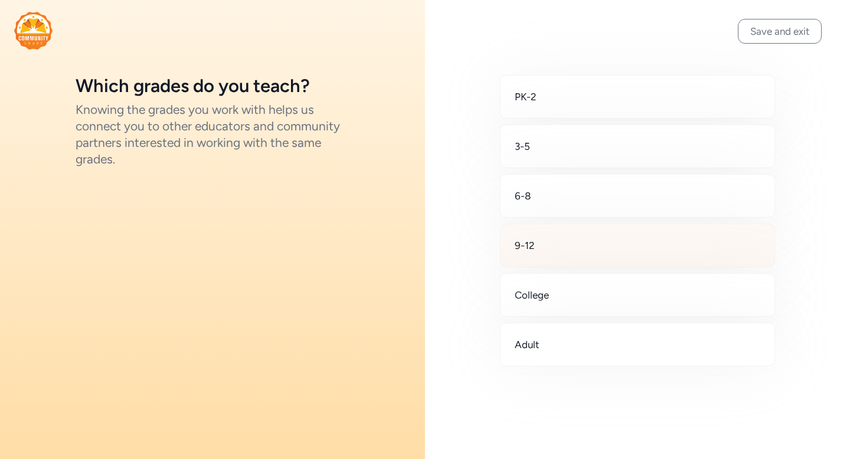
click at [572, 243] on div "9-12" at bounding box center [637, 246] width 275 height 44
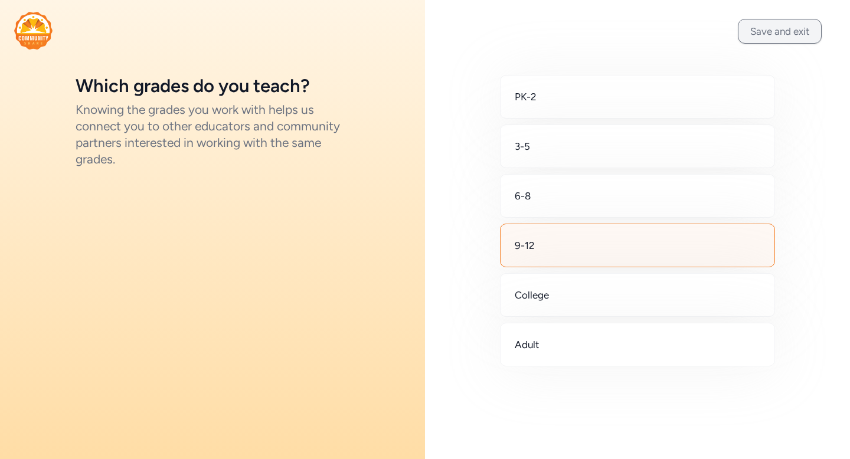
click at [758, 38] on button "Save and exit" at bounding box center [780, 31] width 84 height 25
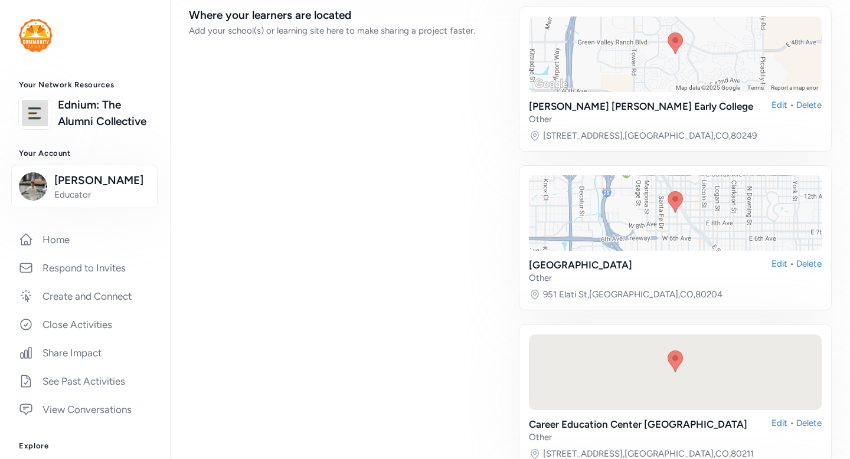
scroll to position [3532, 0]
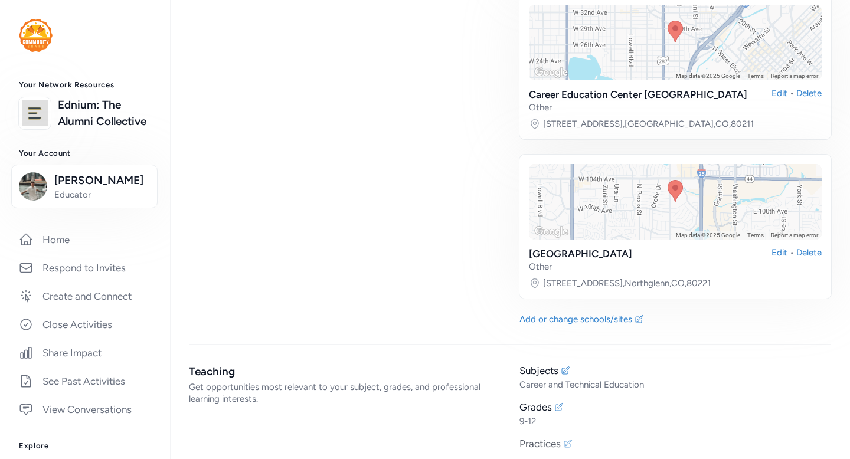
click at [557, 437] on div "Practices" at bounding box center [540, 444] width 41 height 14
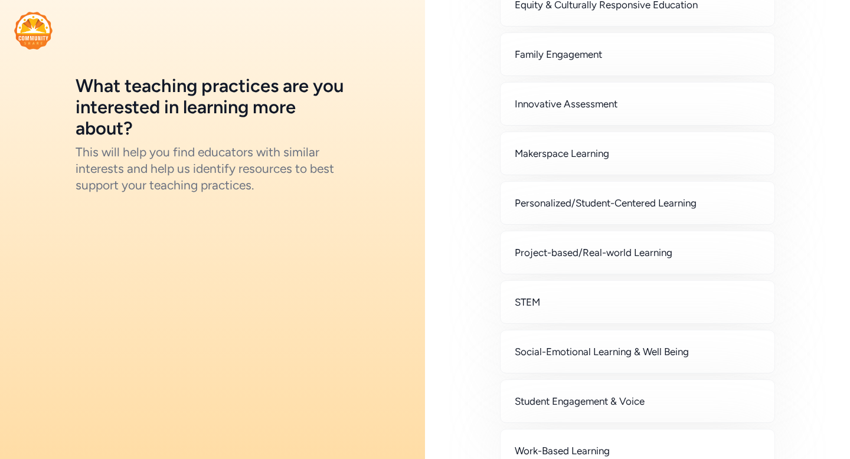
scroll to position [379, 0]
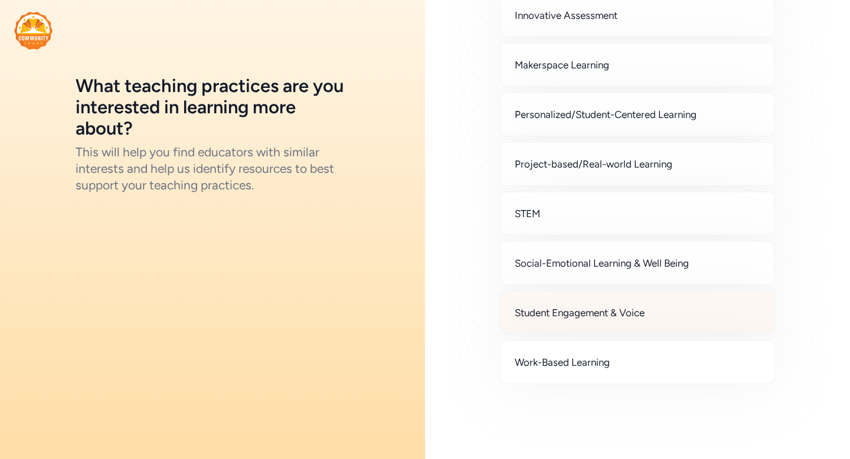
click at [573, 298] on div "Student Engagement & Voice" at bounding box center [637, 313] width 275 height 44
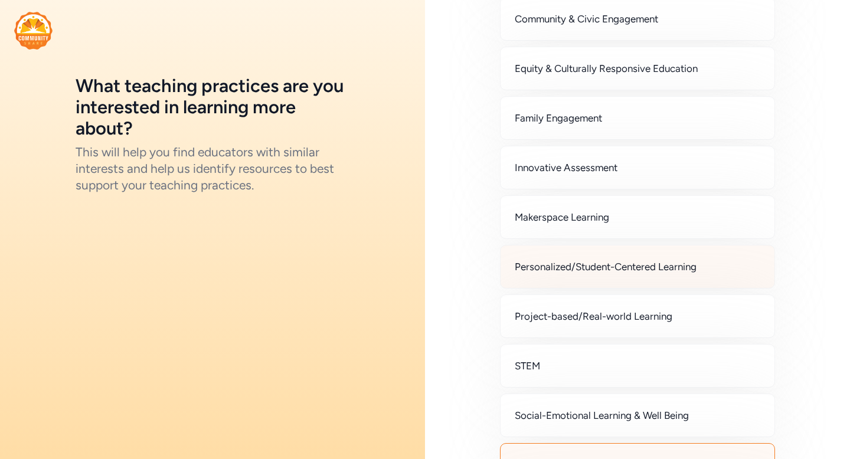
scroll to position [211, 0]
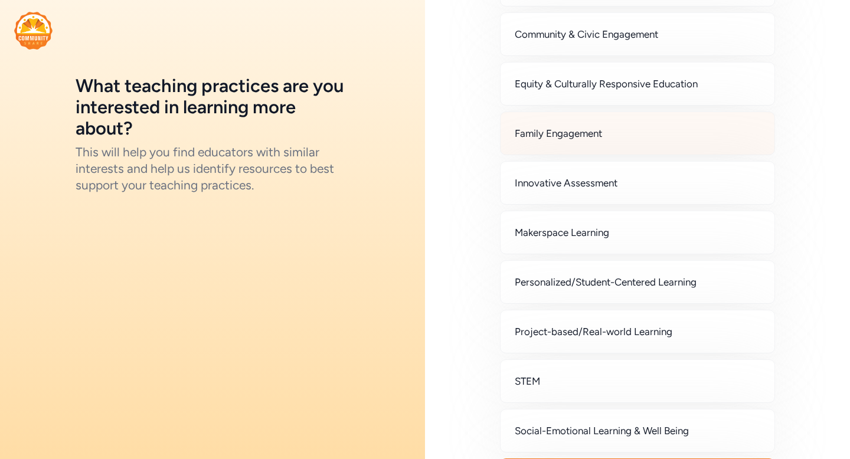
click at [597, 138] on span "Family Engagement" at bounding box center [558, 133] width 87 height 14
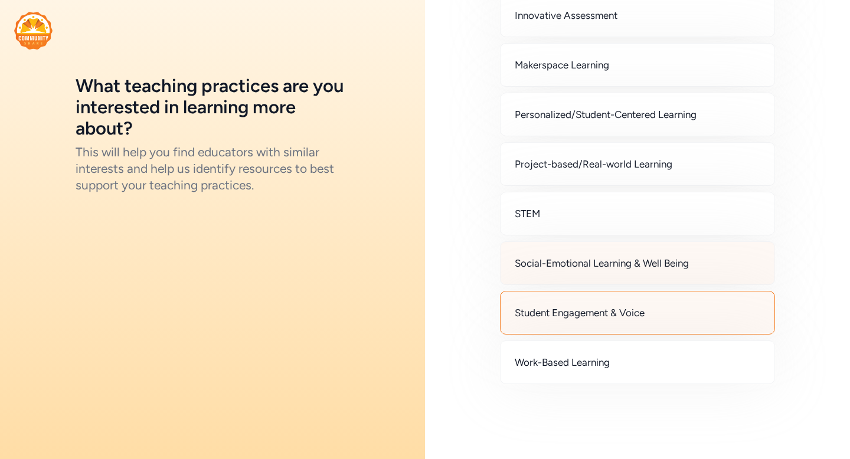
scroll to position [0, 0]
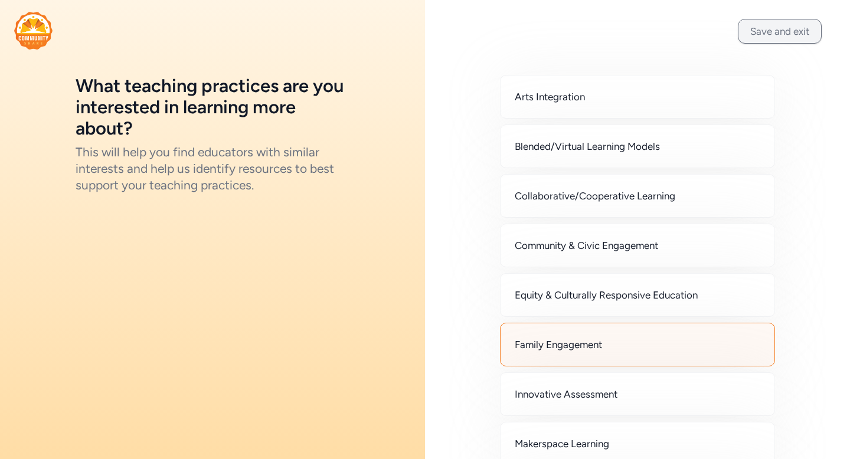
click at [779, 35] on button "Save and exit" at bounding box center [780, 31] width 84 height 25
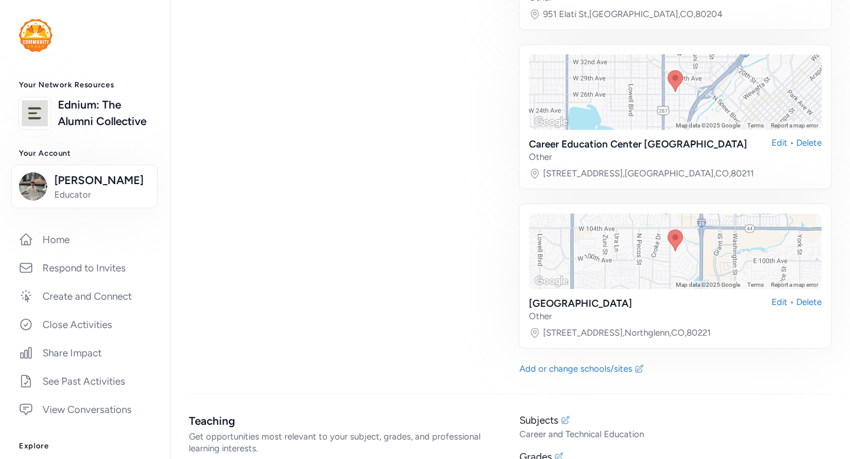
scroll to position [3556, 0]
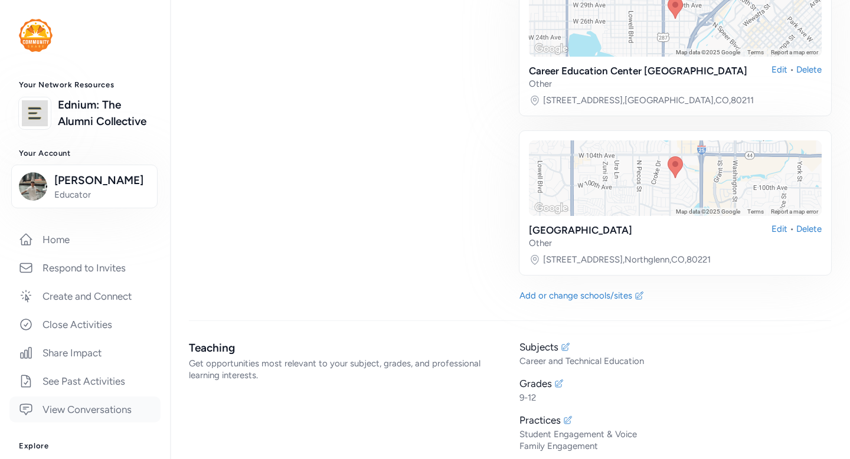
click at [93, 409] on link "View Conversations" at bounding box center [84, 410] width 151 height 26
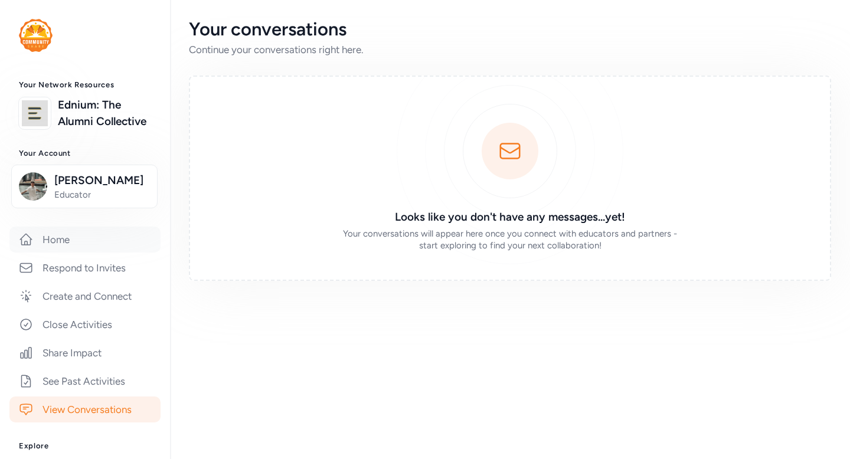
click at [123, 242] on link "Home" at bounding box center [84, 240] width 151 height 26
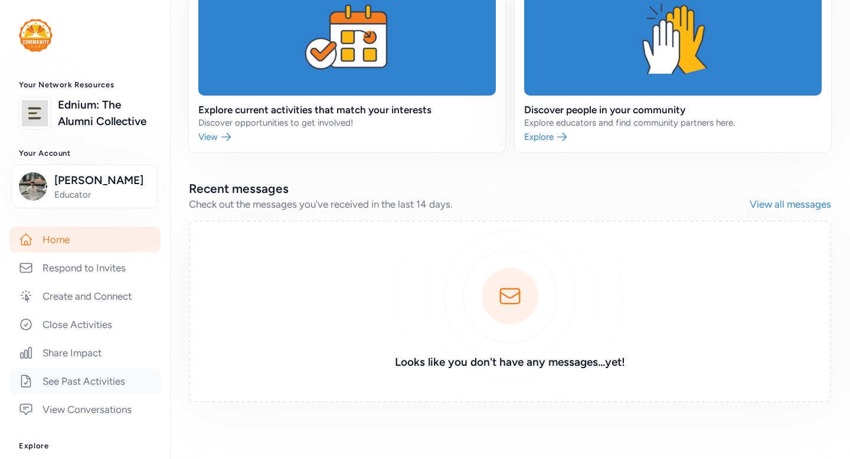
scroll to position [265, 0]
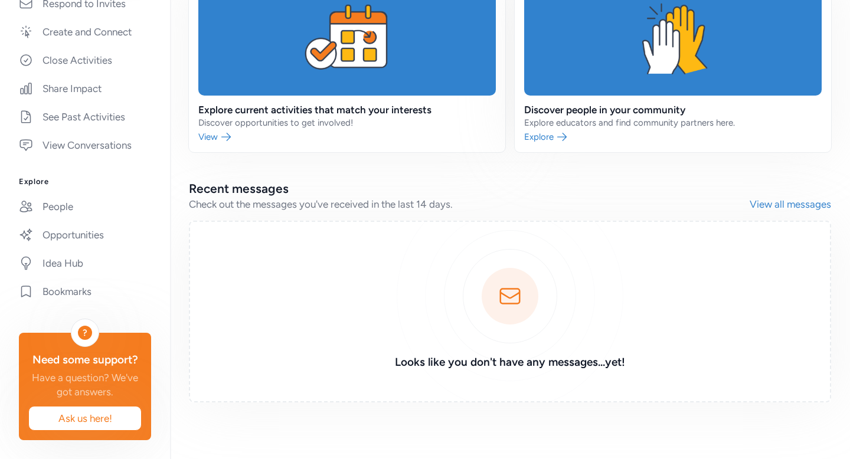
click at [113, 193] on div "Explore People Opportunities Idea Hub Bookmarks" at bounding box center [85, 241] width 170 height 128
click at [116, 203] on link "People" at bounding box center [84, 207] width 151 height 26
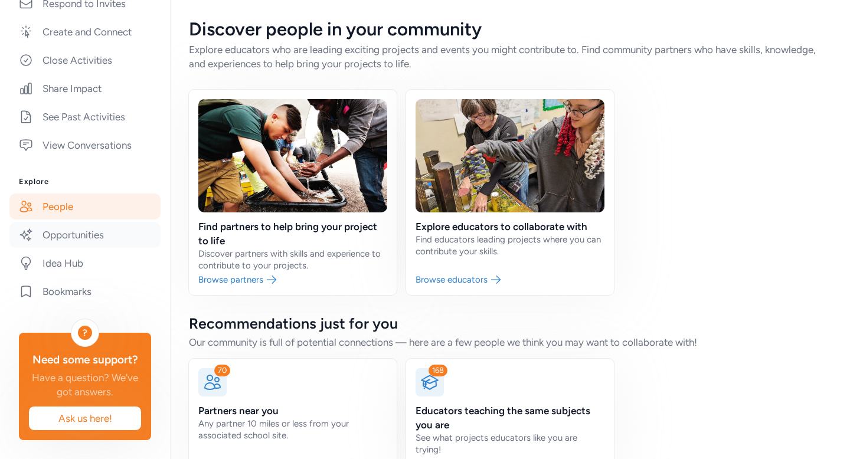
click at [113, 234] on link "Opportunities" at bounding box center [84, 235] width 151 height 26
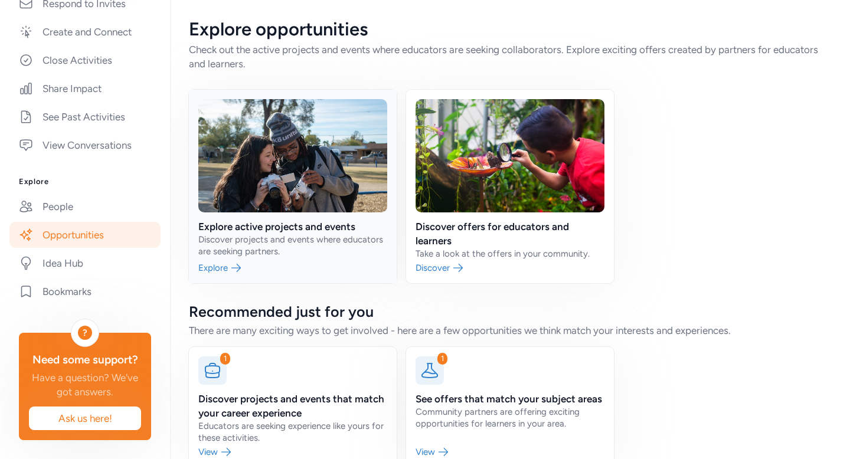
scroll to position [27, 0]
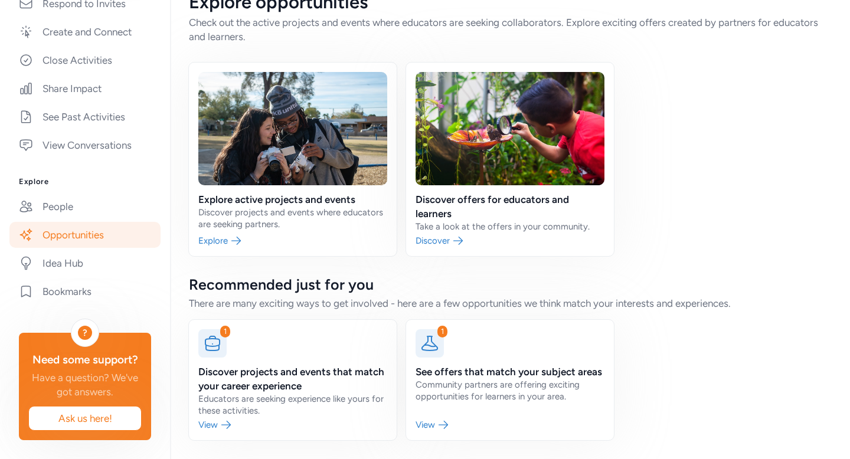
click at [106, 221] on div "People Opportunities Idea Hub Bookmarks" at bounding box center [85, 249] width 132 height 111
click at [109, 208] on link "People" at bounding box center [84, 207] width 151 height 26
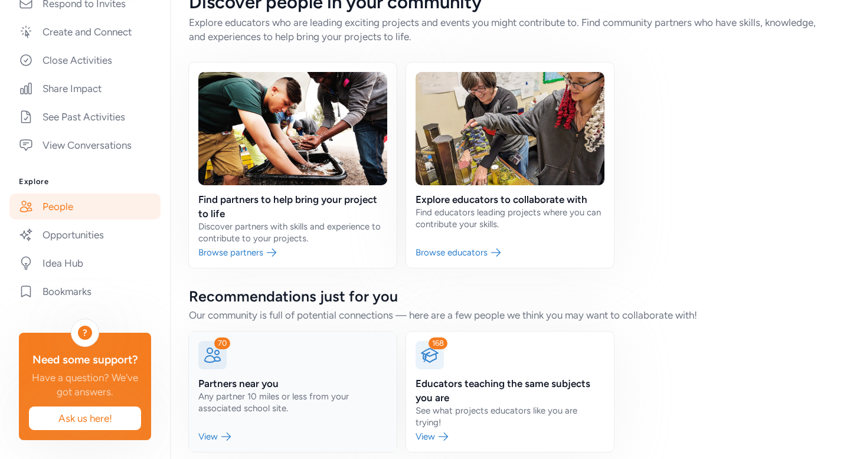
click at [242, 386] on link at bounding box center [293, 392] width 208 height 120
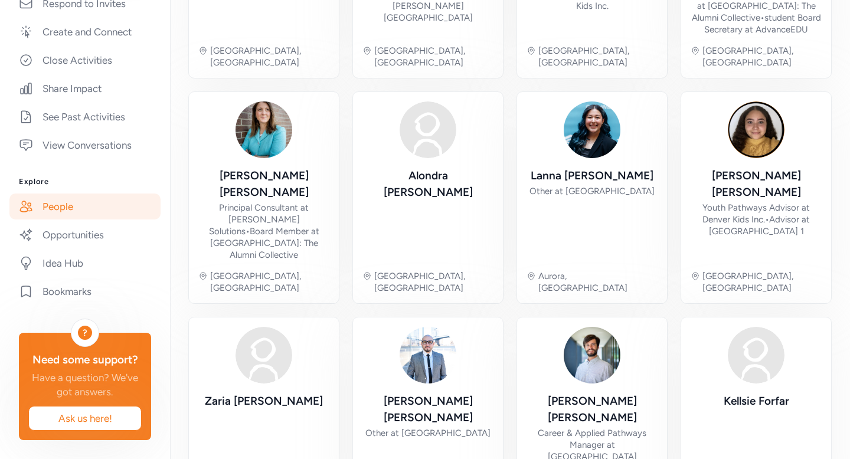
scroll to position [425, 0]
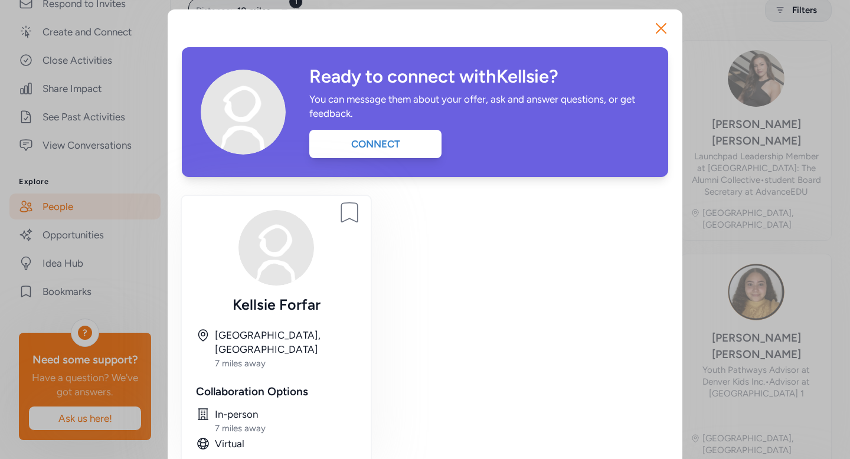
scroll to position [90, 0]
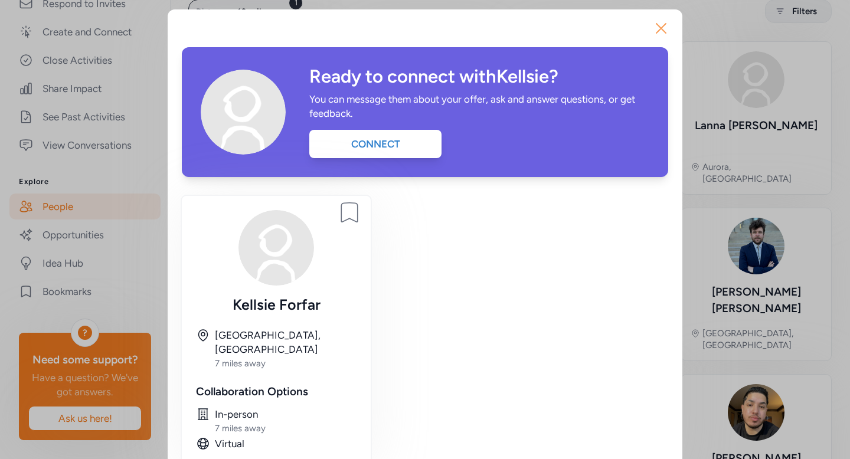
click at [658, 30] on icon "button" at bounding box center [661, 28] width 19 height 19
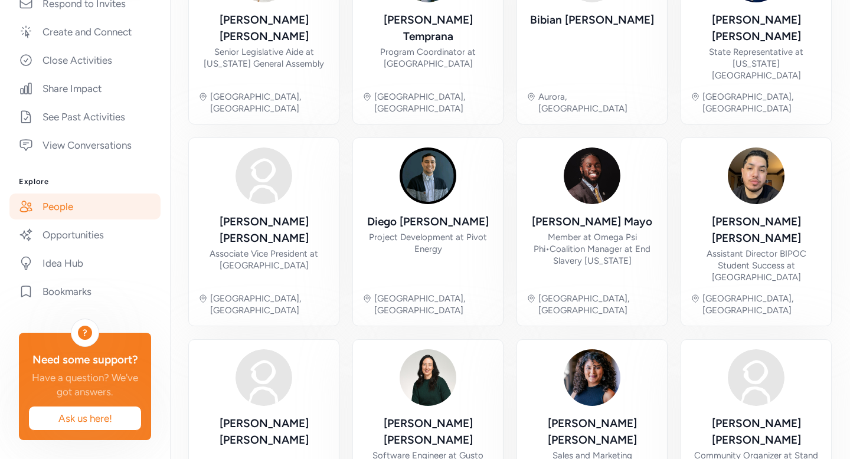
scroll to position [429, 0]
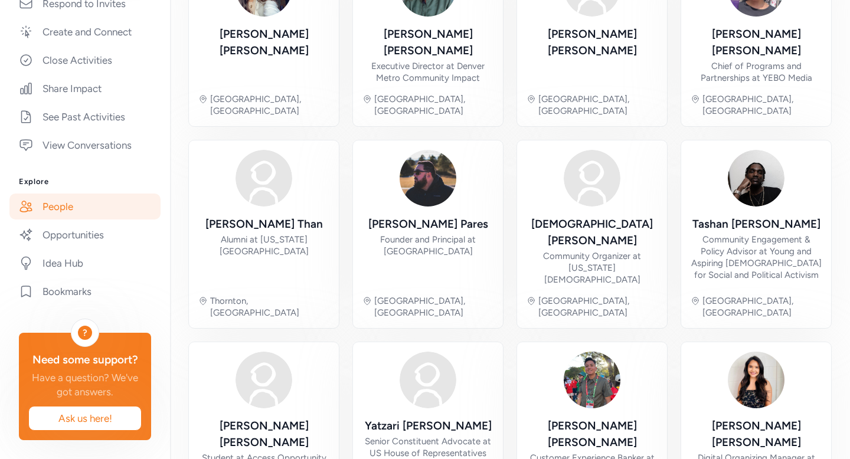
scroll to position [413, 0]
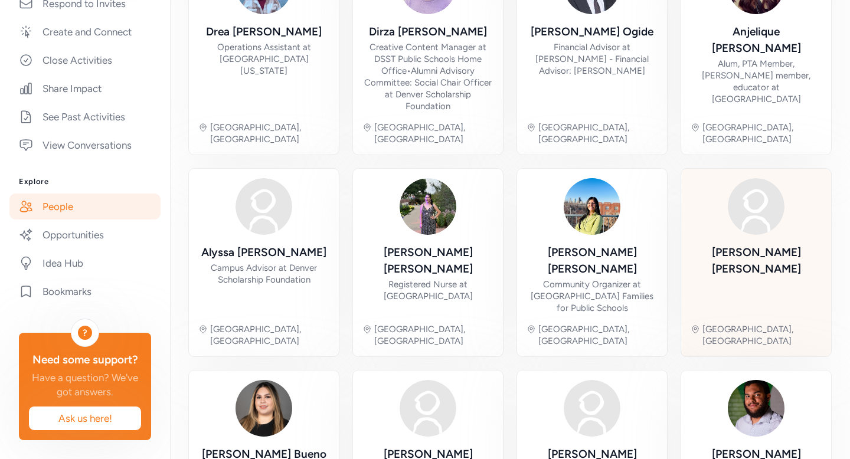
scroll to position [425, 0]
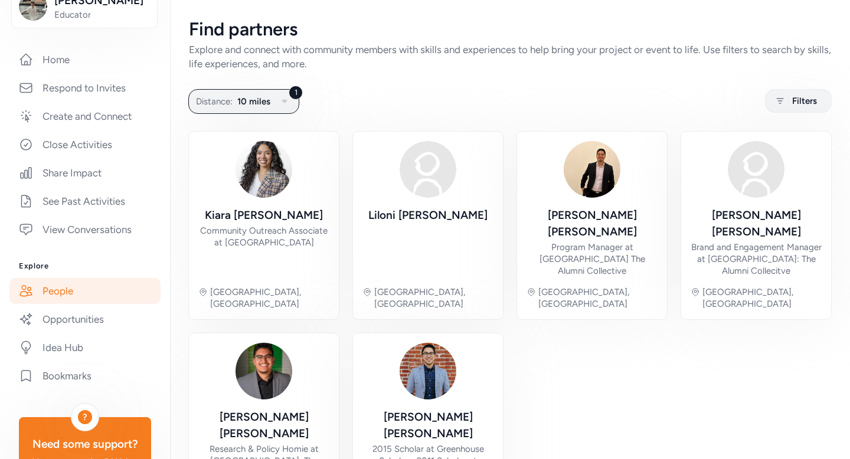
scroll to position [185, 0]
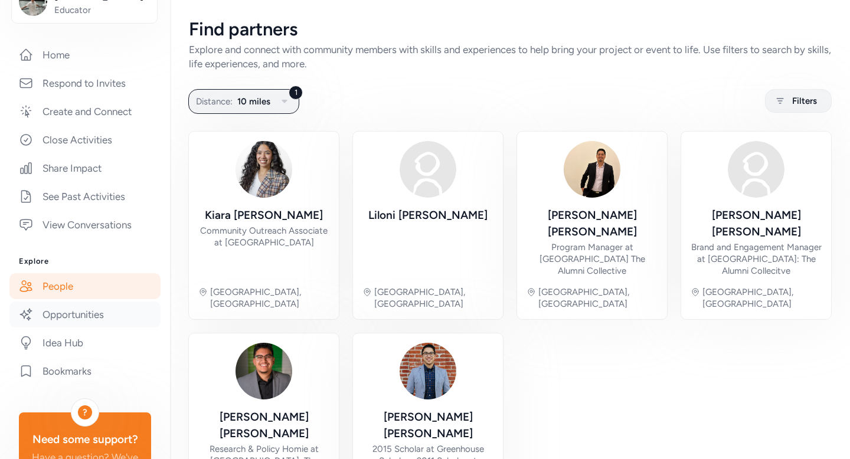
click at [110, 321] on link "Opportunities" at bounding box center [84, 315] width 151 height 26
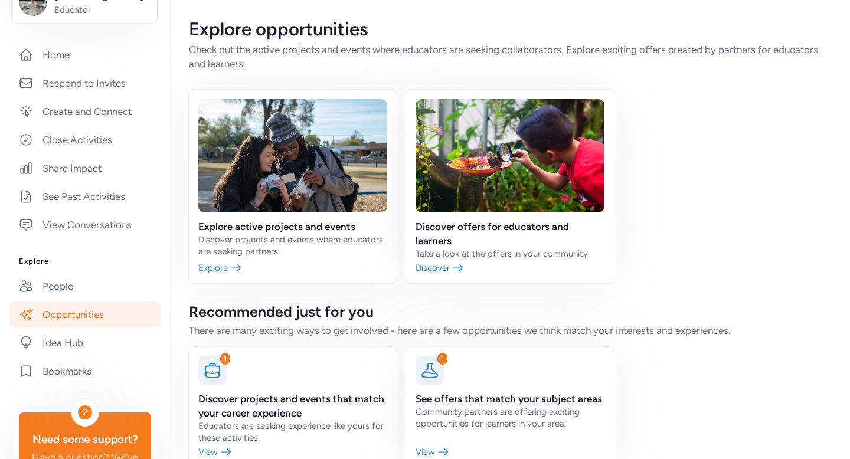
scroll to position [27, 0]
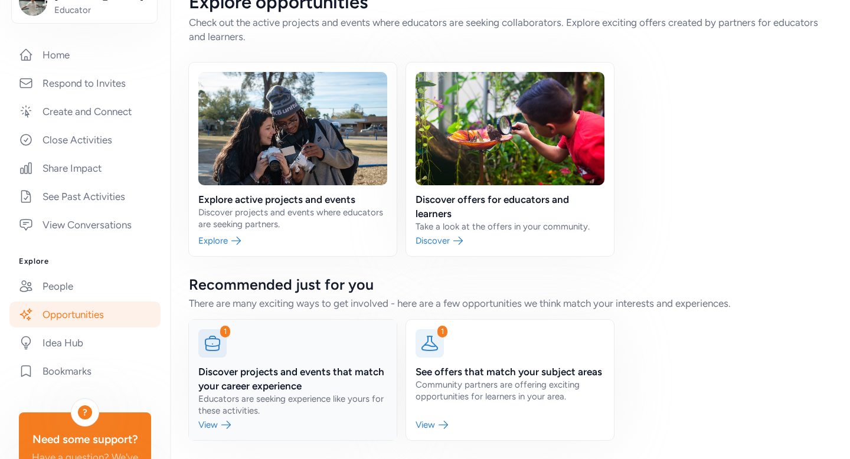
click at [242, 411] on link at bounding box center [293, 380] width 208 height 120
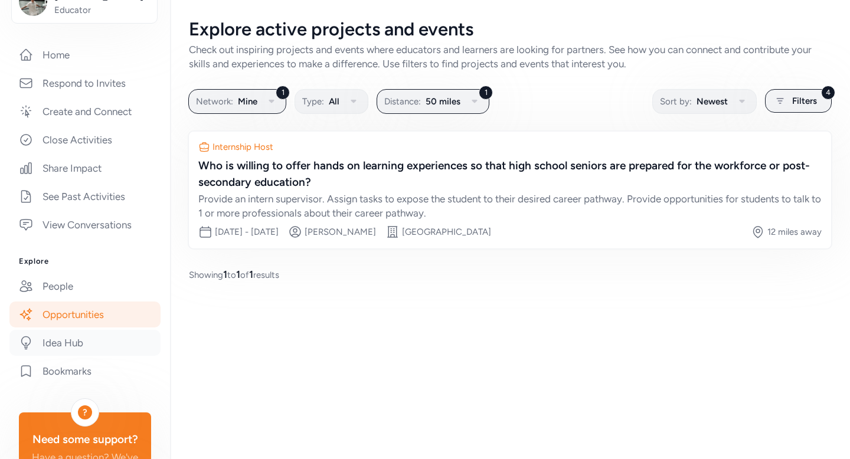
click at [94, 341] on link "Idea Hub" at bounding box center [84, 343] width 151 height 26
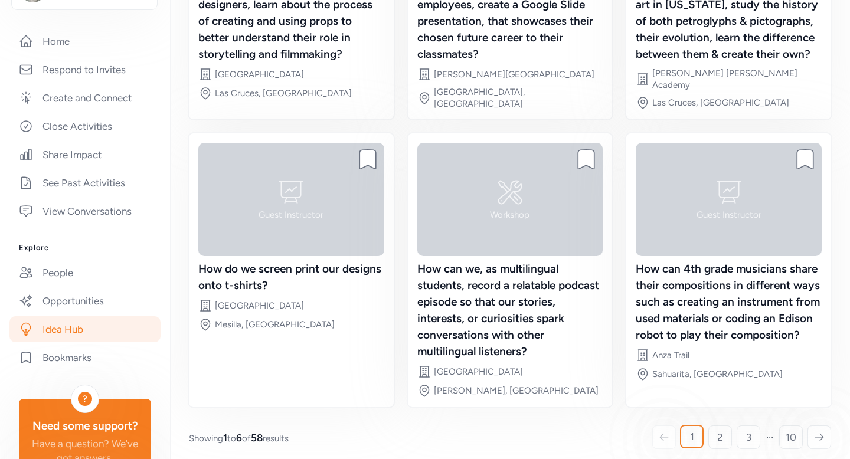
scroll to position [188, 0]
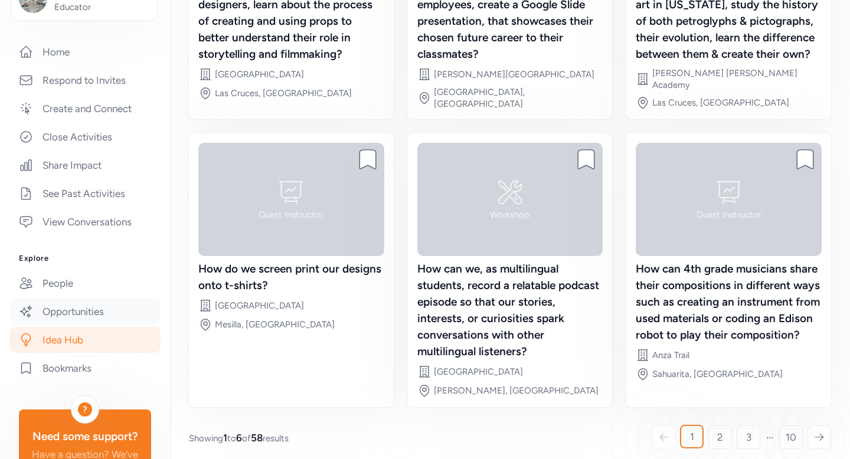
click at [112, 310] on link "Opportunities" at bounding box center [84, 312] width 151 height 26
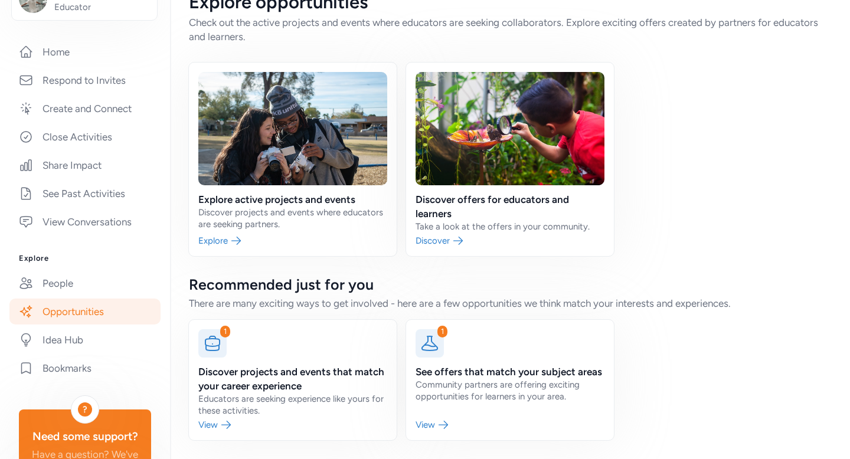
scroll to position [27, 0]
click at [482, 358] on link at bounding box center [510, 380] width 208 height 120
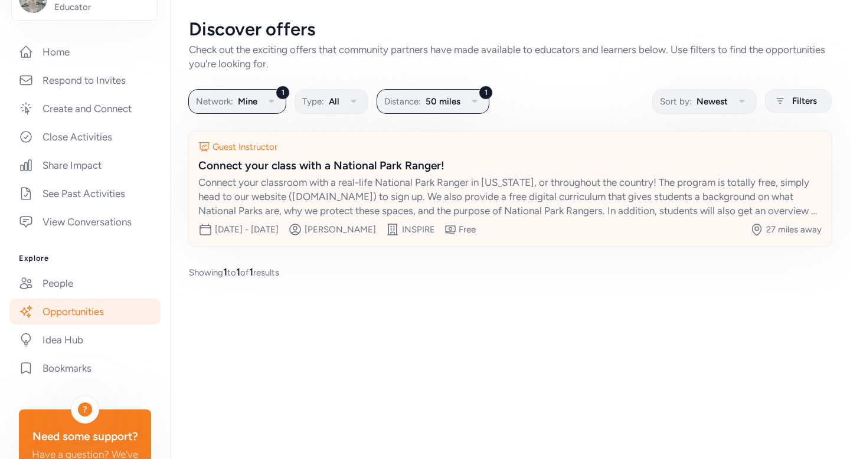
click at [435, 231] on div "INSPIRE" at bounding box center [418, 230] width 33 height 12
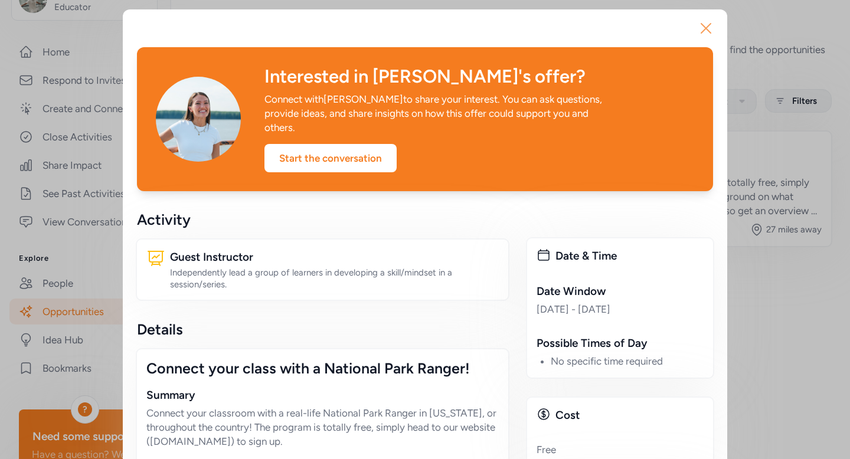
click at [712, 27] on icon "button" at bounding box center [706, 28] width 19 height 19
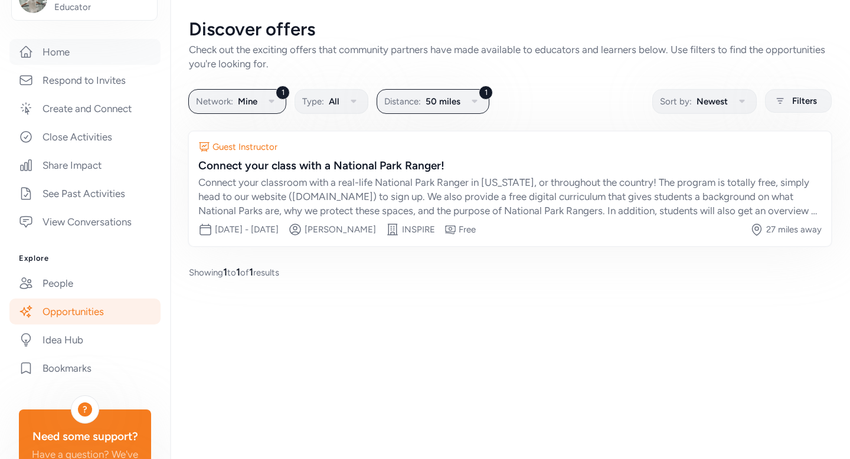
click at [96, 61] on link "Home" at bounding box center [84, 52] width 151 height 26
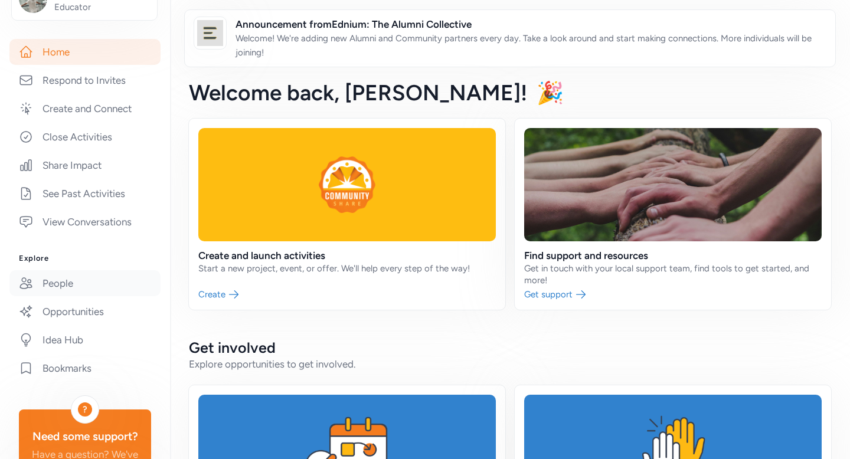
click at [72, 280] on link "People" at bounding box center [84, 283] width 151 height 26
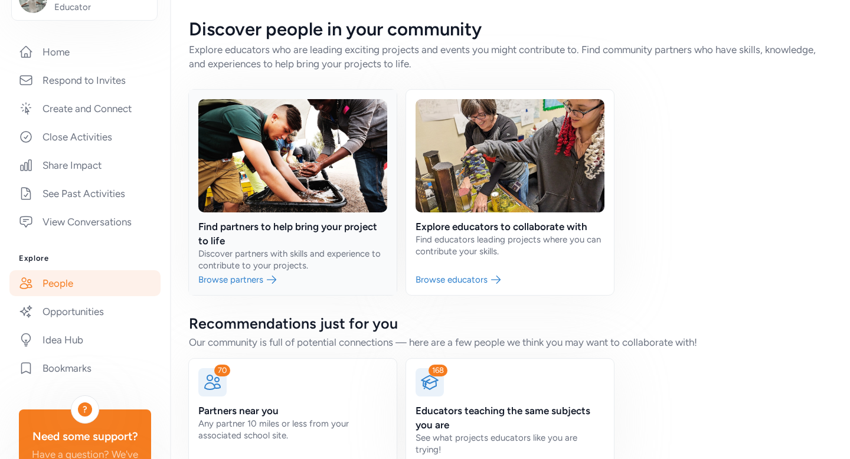
scroll to position [27, 0]
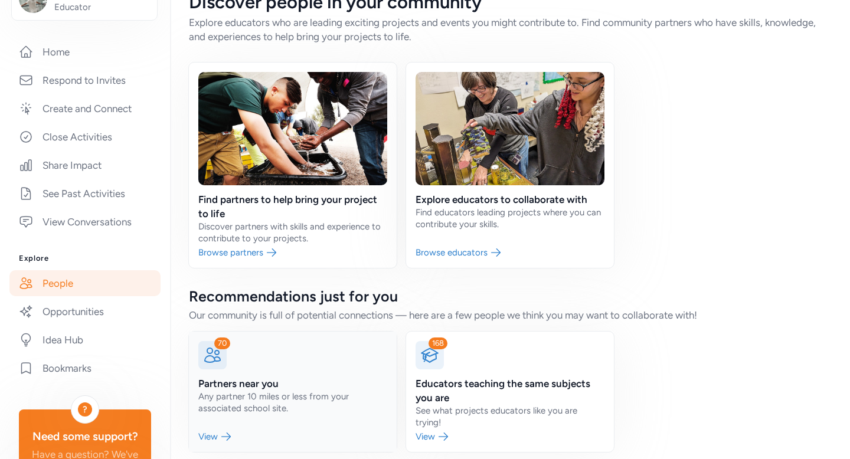
click at [240, 349] on link at bounding box center [293, 392] width 208 height 120
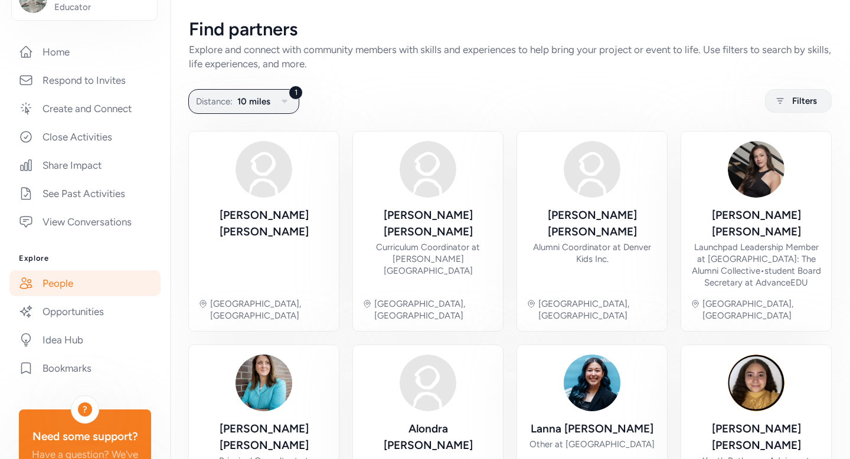
scroll to position [425, 0]
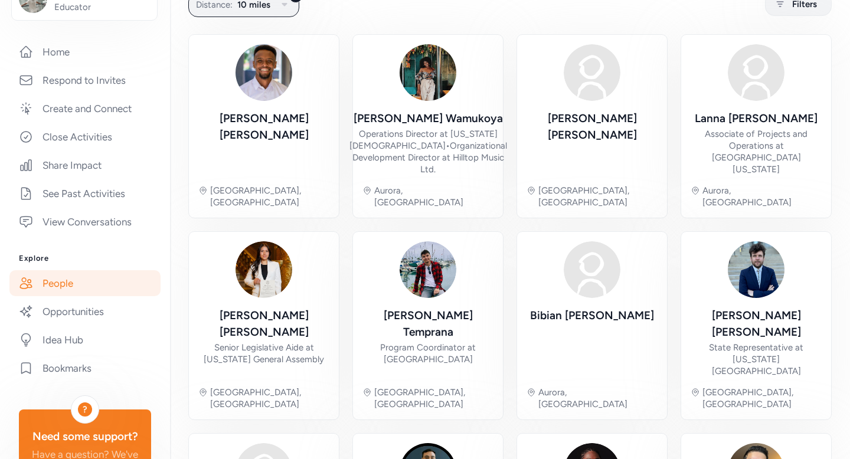
scroll to position [90, 0]
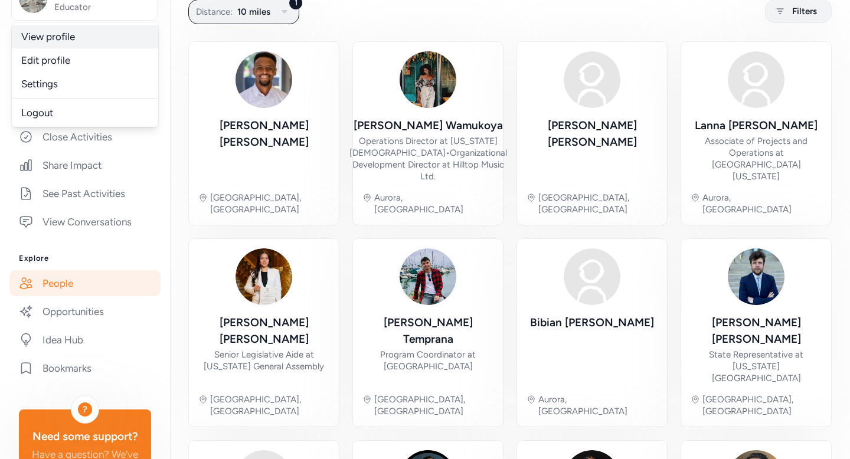
click at [66, 29] on link "View profile" at bounding box center [85, 37] width 146 height 24
